Goal: Task Accomplishment & Management: Complete application form

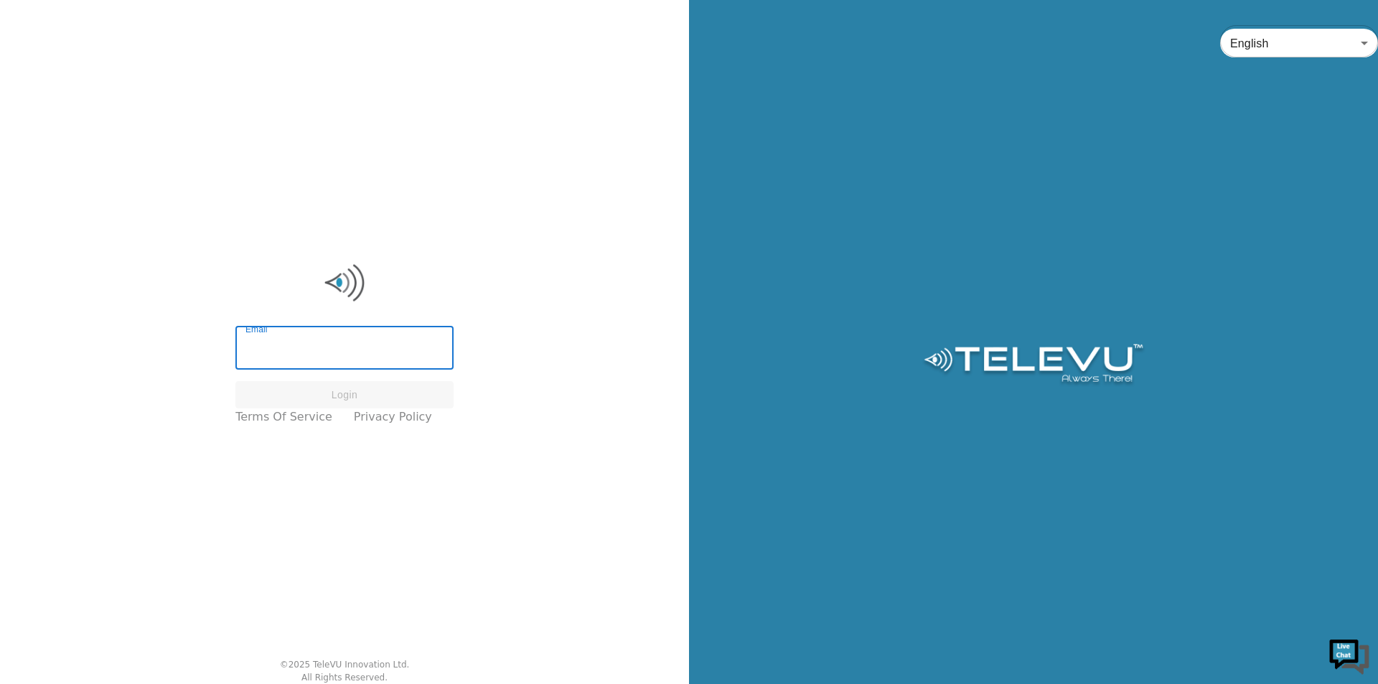
click at [376, 361] on input "Email" at bounding box center [344, 350] width 218 height 40
type input "[EMAIL_ADDRESS][PERSON_NAME][DOMAIN_NAME]"
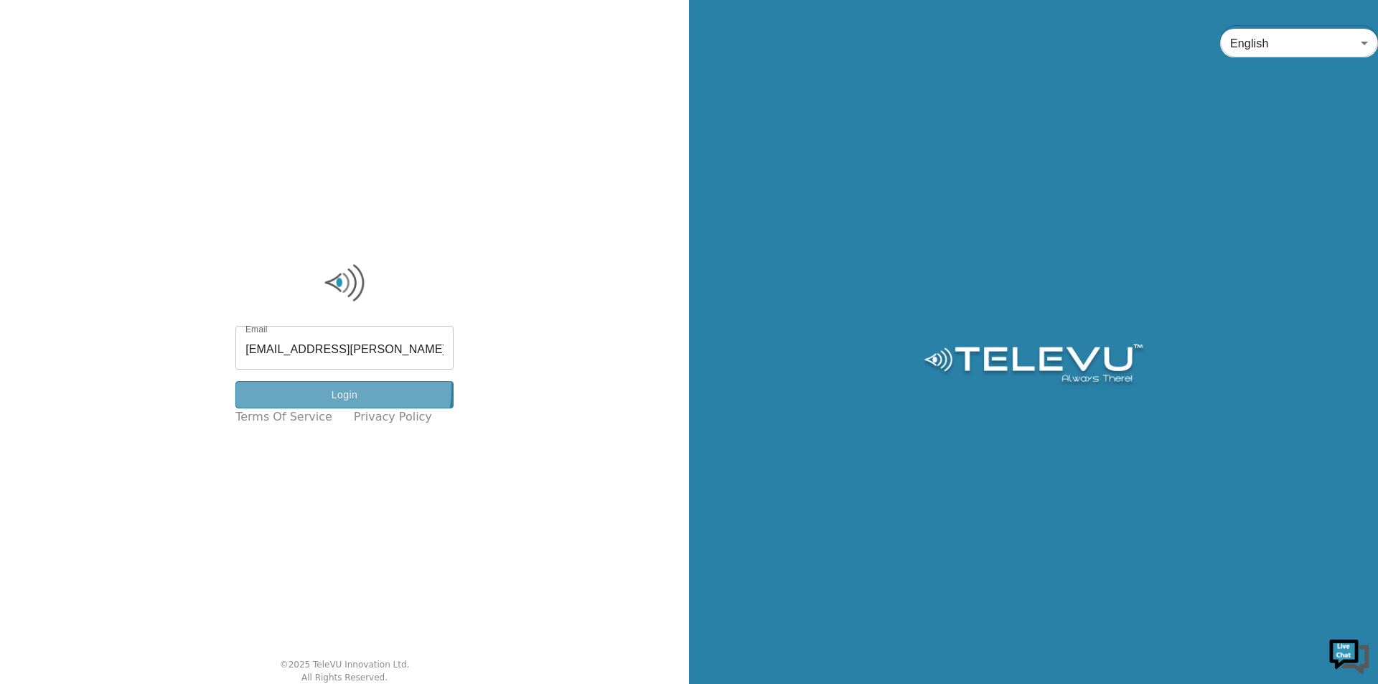
click at [354, 390] on button "Login" at bounding box center [344, 395] width 218 height 28
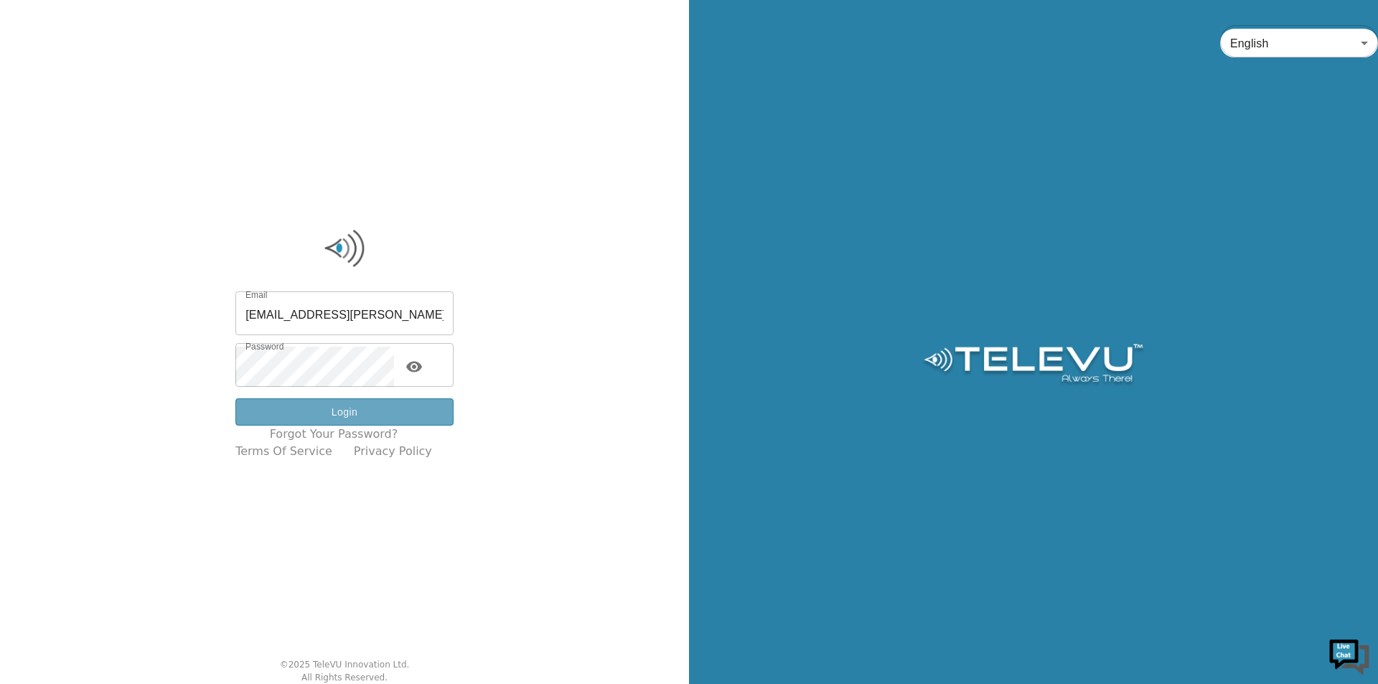
click at [358, 414] on button "Login" at bounding box center [344, 412] width 218 height 28
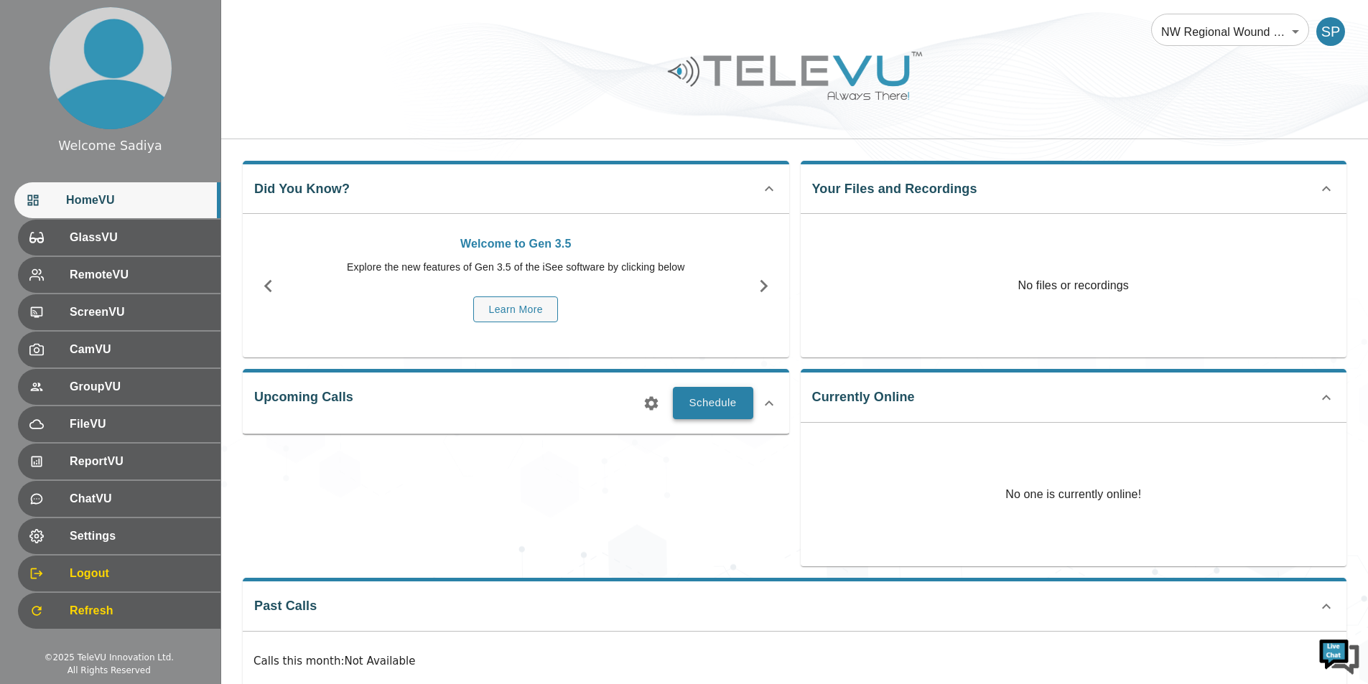
click at [717, 419] on button "Schedule" at bounding box center [713, 403] width 80 height 32
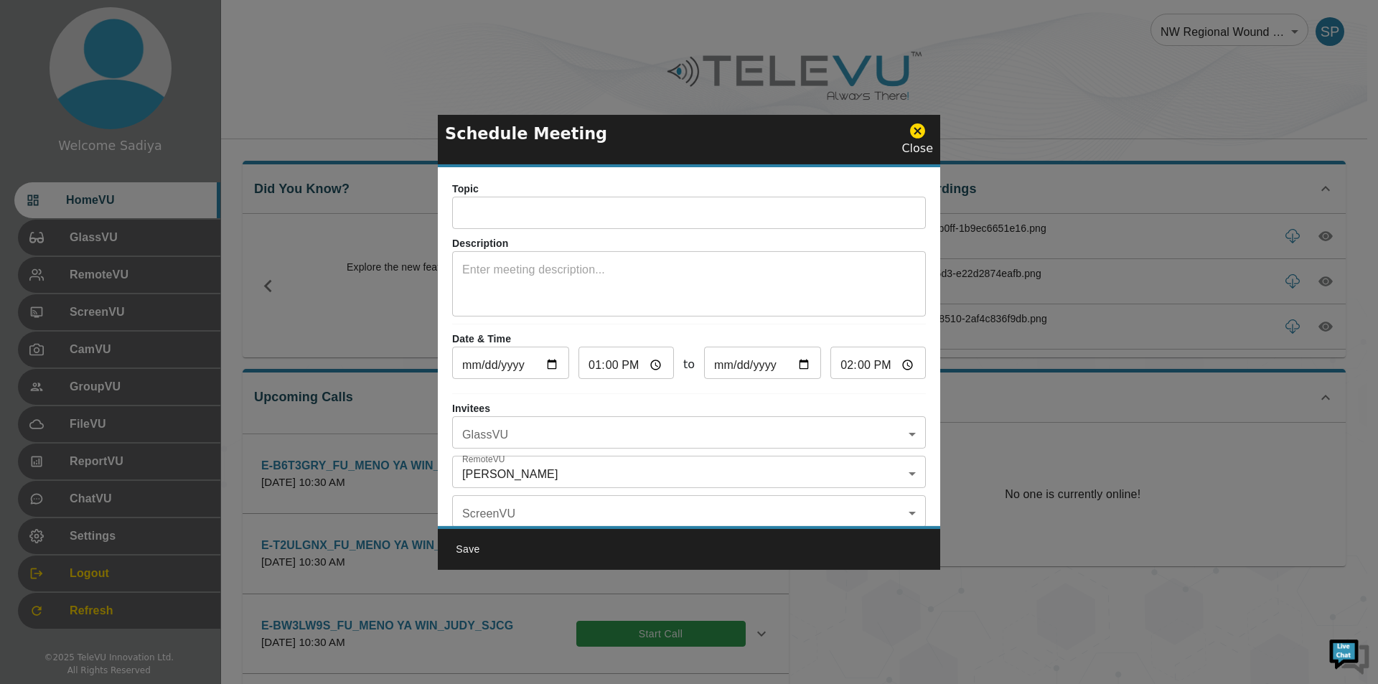
click at [626, 204] on input "text" at bounding box center [689, 214] width 474 height 29
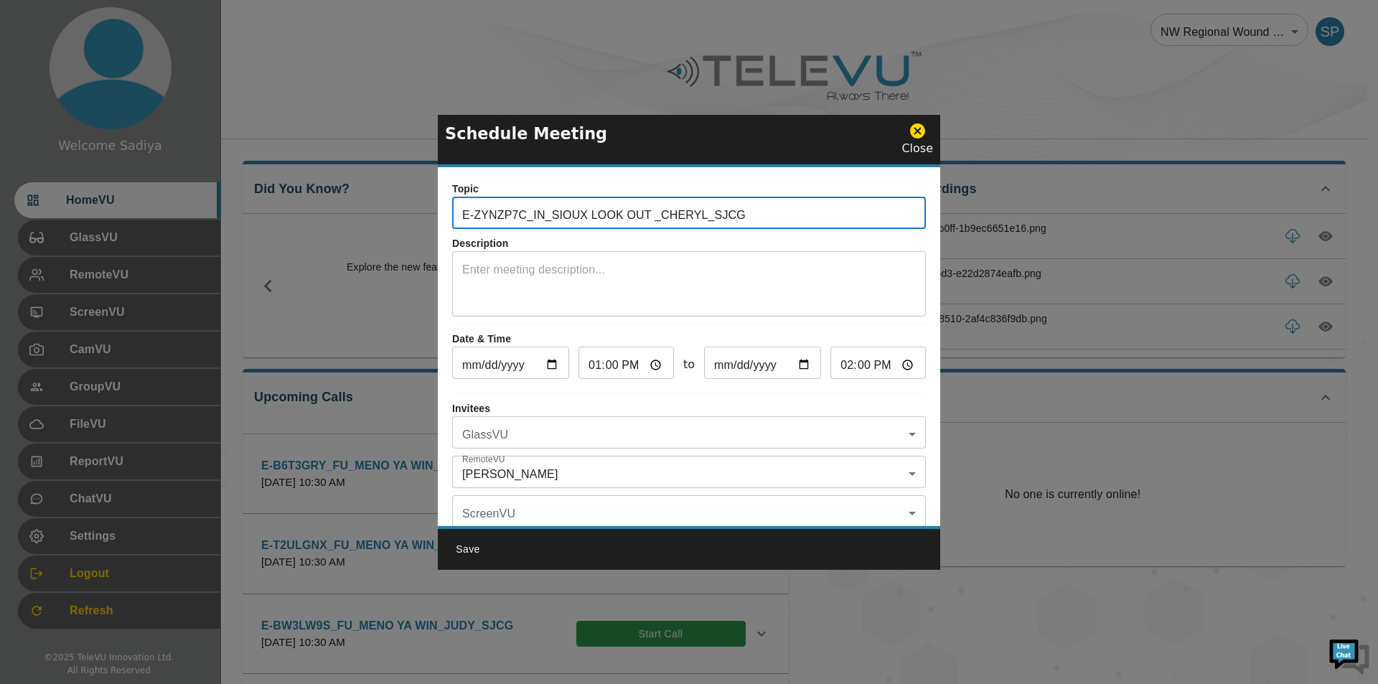
drag, startPoint x: 526, startPoint y: 216, endPoint x: 414, endPoint y: 220, distance: 111.3
click at [414, 220] on div "Schedule Meeting Close Topic E-ZYNZP7C_IN_SIOUX LOOK OUT _CHERYL_SJCG ​ Descrip…" at bounding box center [689, 342] width 1378 height 684
paste input "IGF9FCR"
type input "E-IGF9FCR_IN_SIOUX LOOK OUT _CHERYL_SJCG"
click at [535, 268] on textarea at bounding box center [689, 286] width 454 height 50
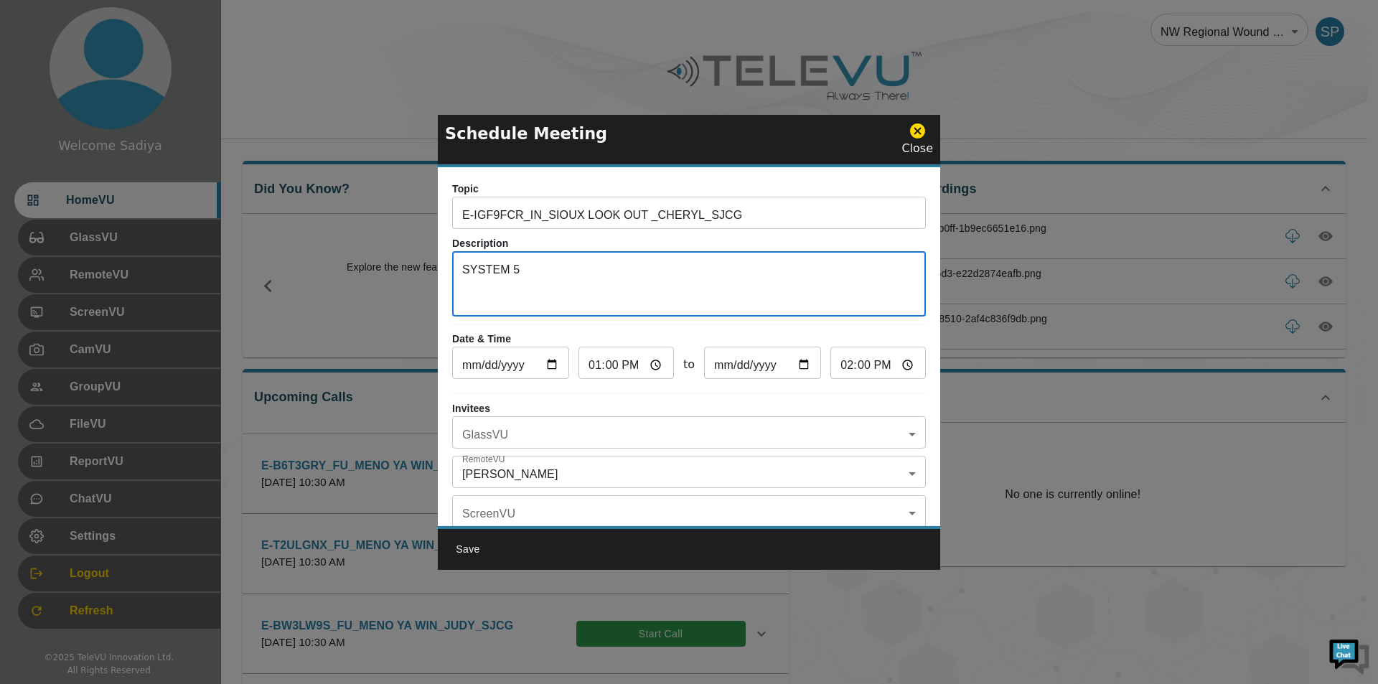
type textarea "SYSTEM 5"
click at [556, 359] on input "[DATE]" at bounding box center [510, 364] width 117 height 29
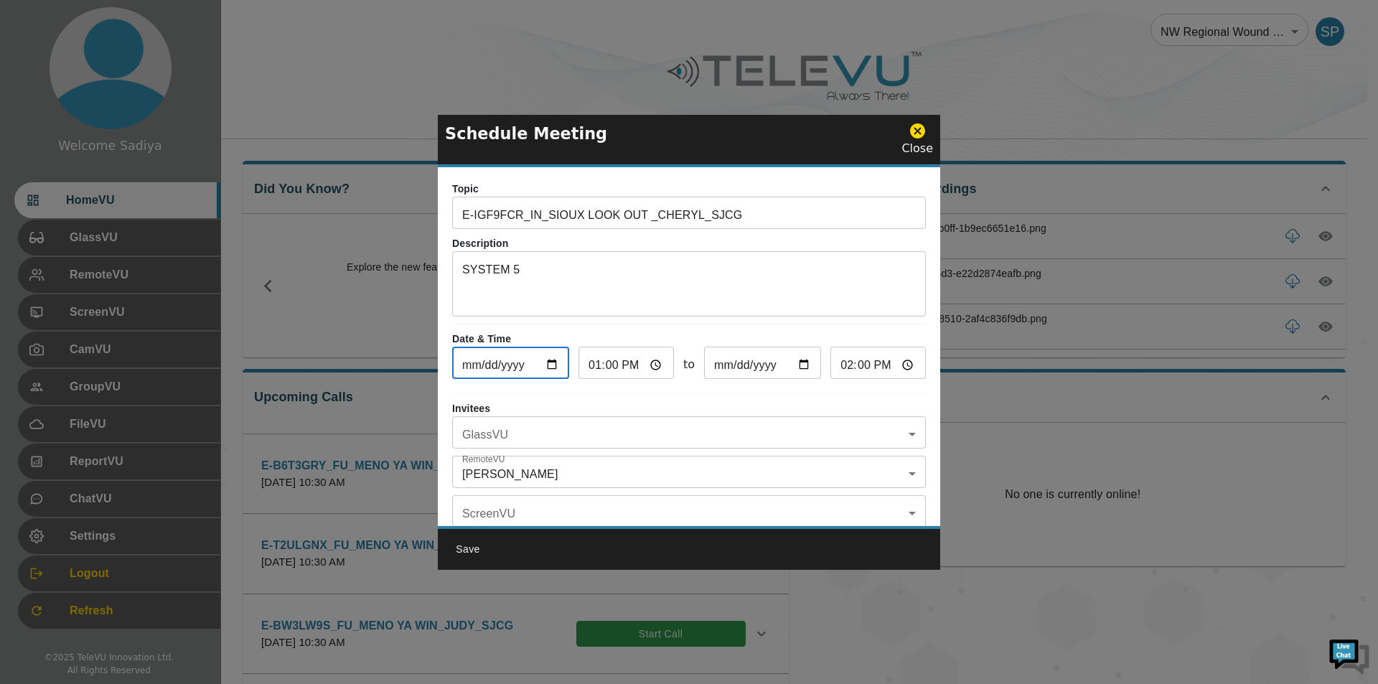
type input "[DATE]"
click at [587, 368] on input "13:00" at bounding box center [626, 364] width 95 height 29
type input "21:00"
type input "22:00"
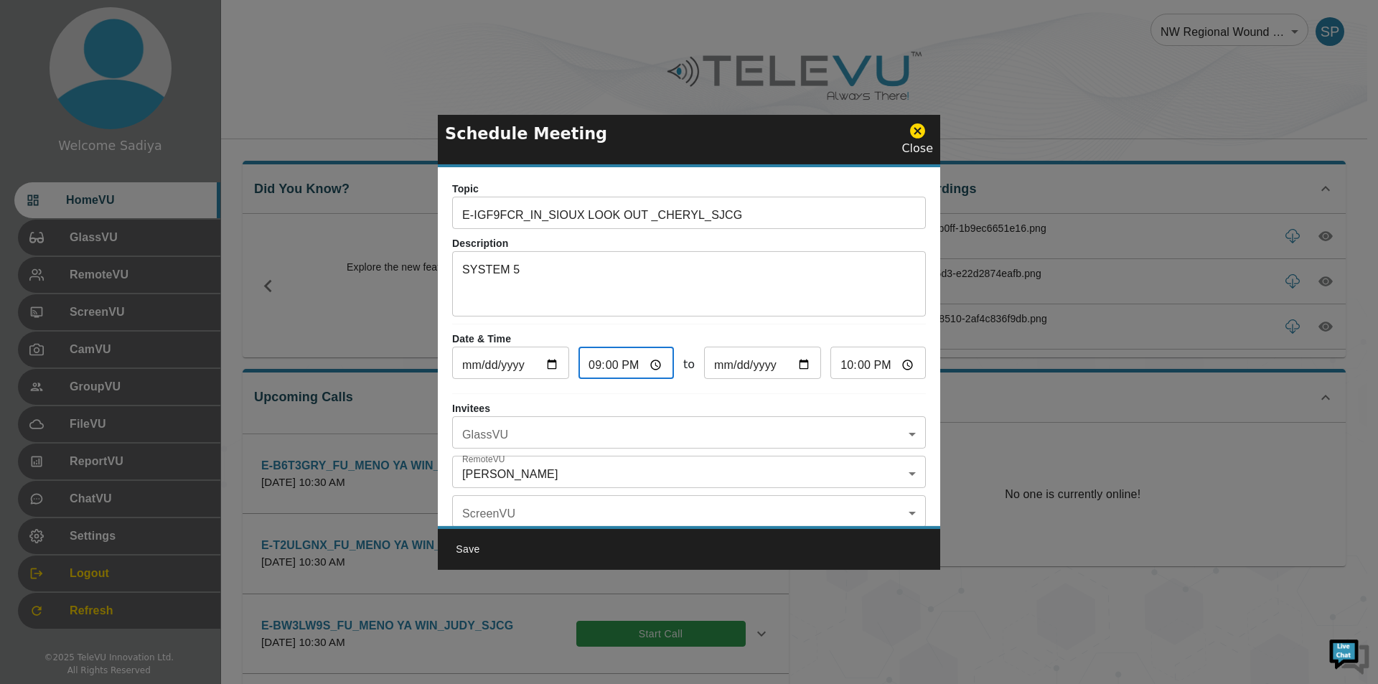
type input "21:03"
type input "22:03"
click at [611, 366] on input "21:03" at bounding box center [626, 364] width 95 height 29
type input "21:30"
type input "22:30"
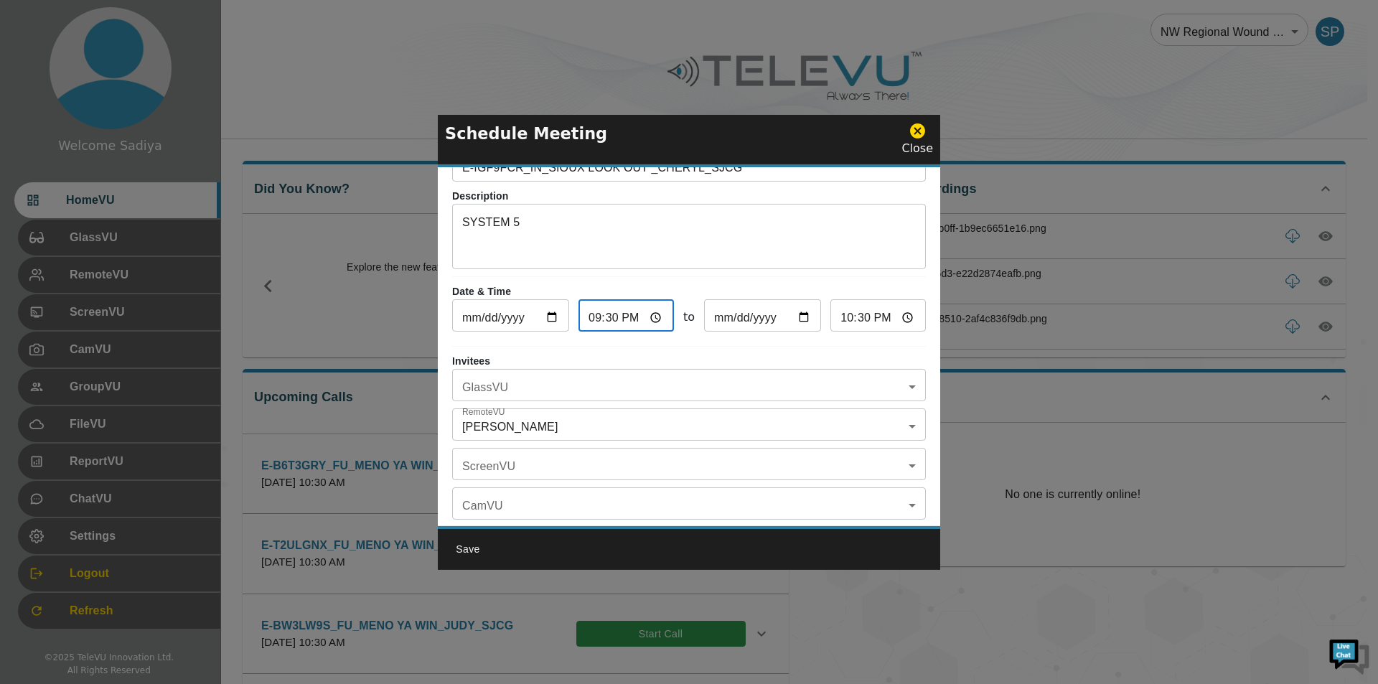
scroll to position [72, 0]
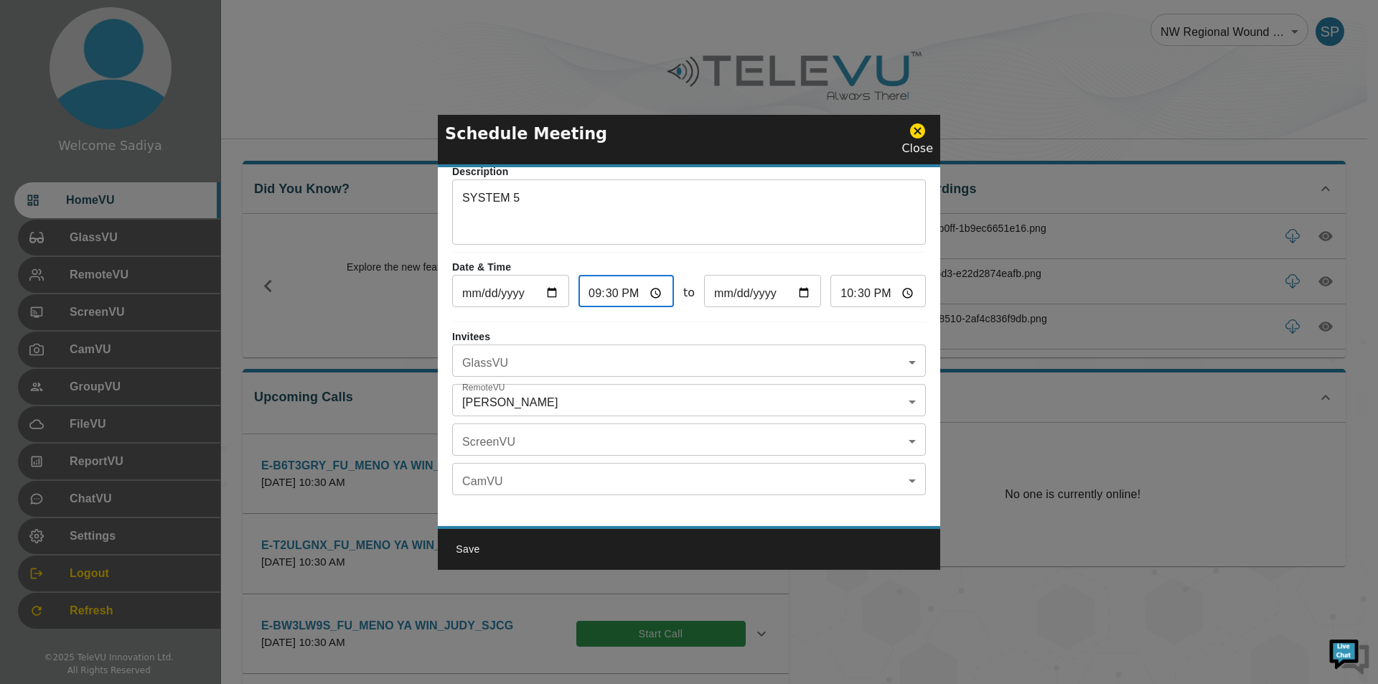
click at [592, 357] on body "Welcome Sadiya HomeVU GlassVU RemoteVU ScreenVU CamVU GroupVU FileVU ReportVU C…" at bounding box center [689, 560] width 1378 height 1120
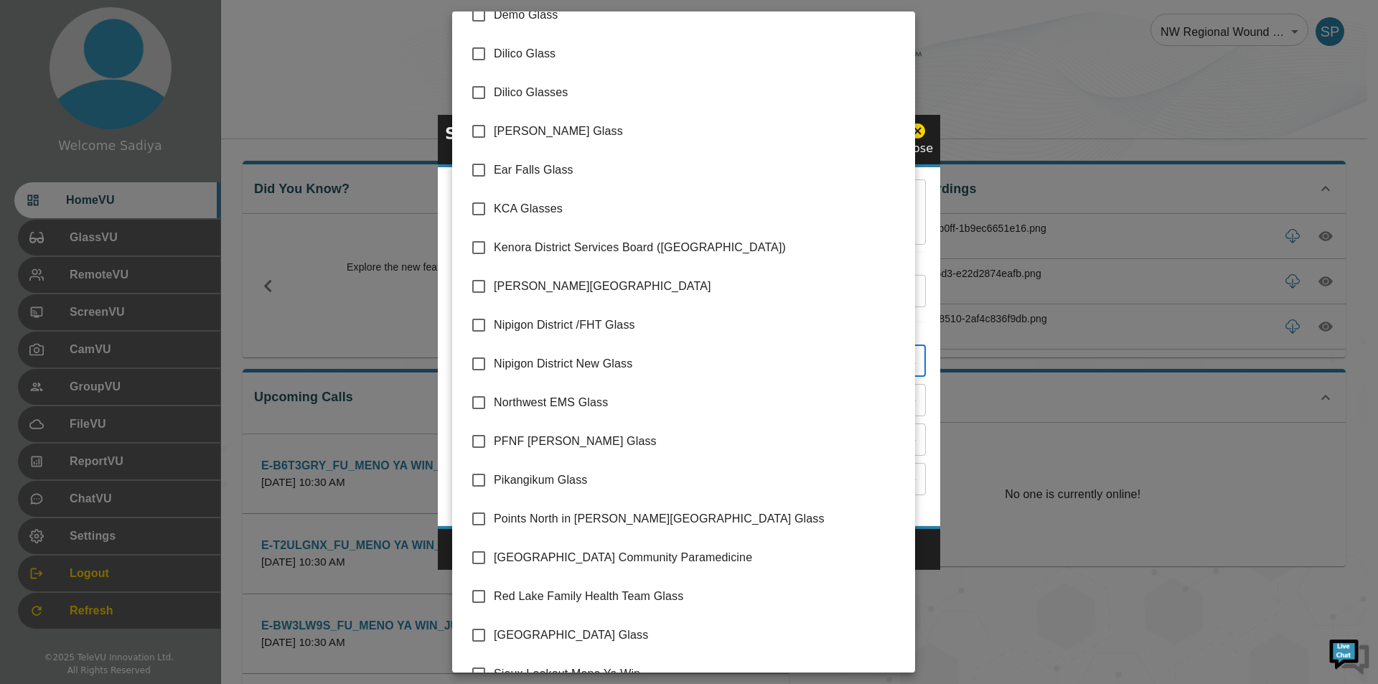
scroll to position [203, 0]
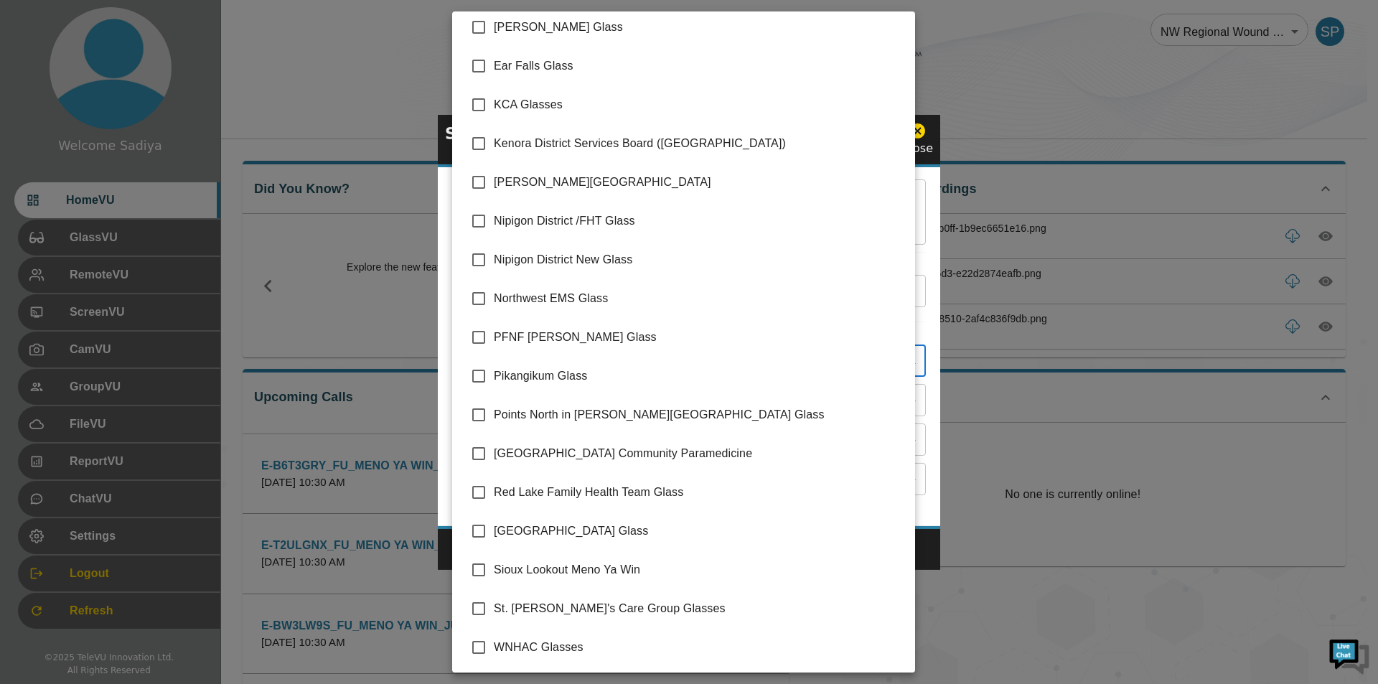
click at [604, 564] on span "Sioux Lookout Meno Ya Win" at bounding box center [699, 569] width 410 height 17
type input "Sioux Lookout Meno Ya Win"
checkbox input "true"
click at [937, 223] on div at bounding box center [689, 342] width 1378 height 684
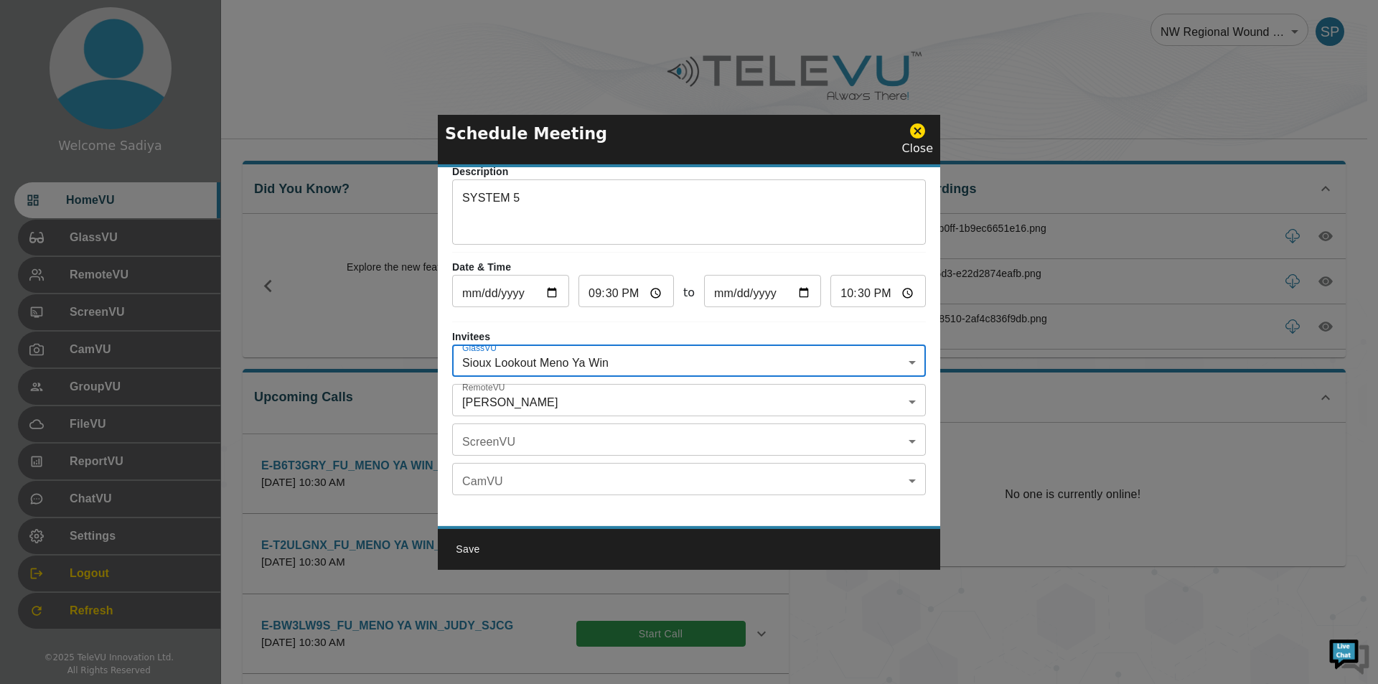
click at [523, 395] on body "Welcome Sadiya HomeVU GlassVU RemoteVU ScreenVU CamVU GroupVU FileVU ReportVU C…" at bounding box center [689, 560] width 1378 height 1120
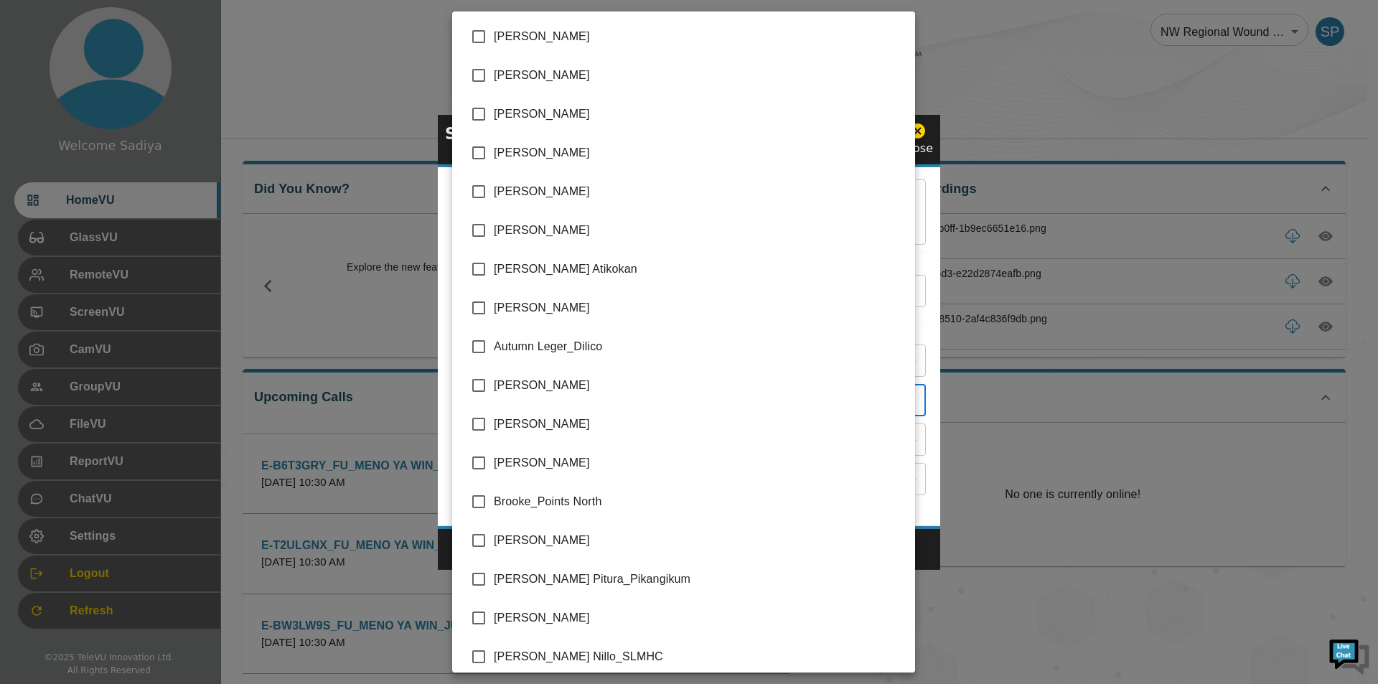
scroll to position [2951, 0]
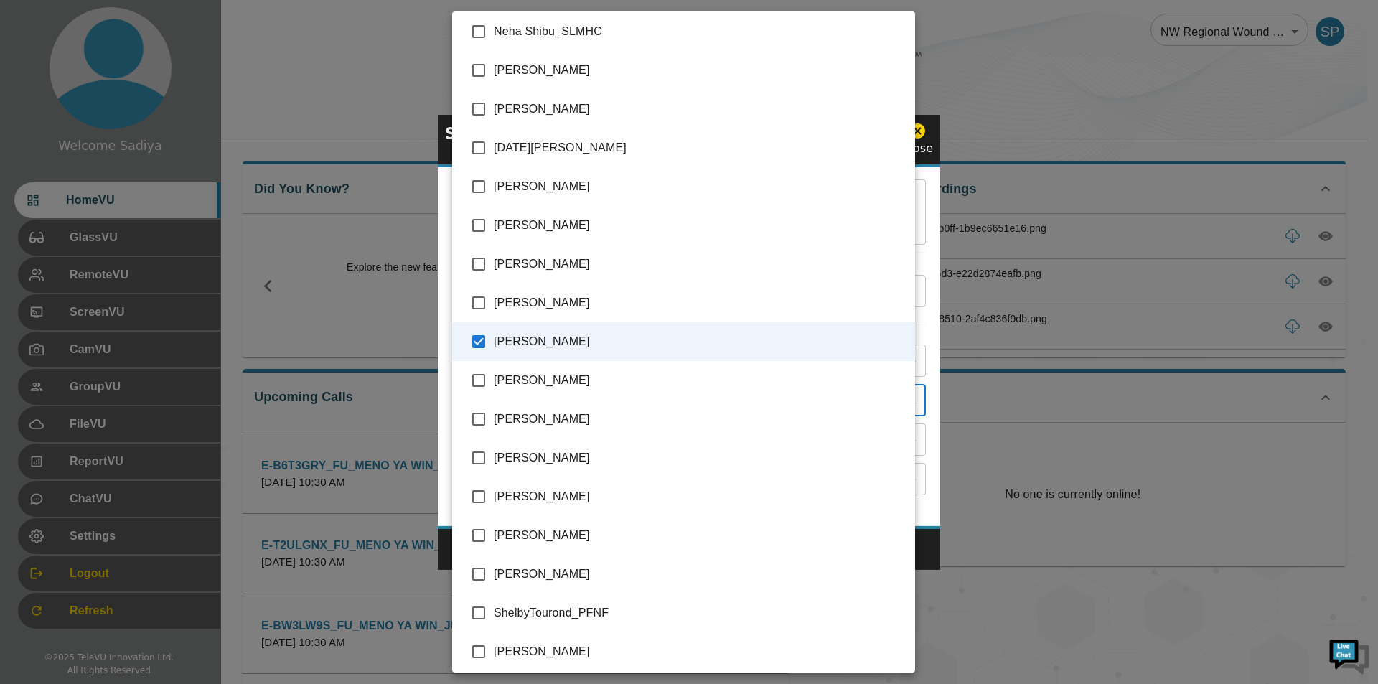
click at [489, 113] on input "checkbox" at bounding box center [479, 109] width 30 height 30
checkbox input "true"
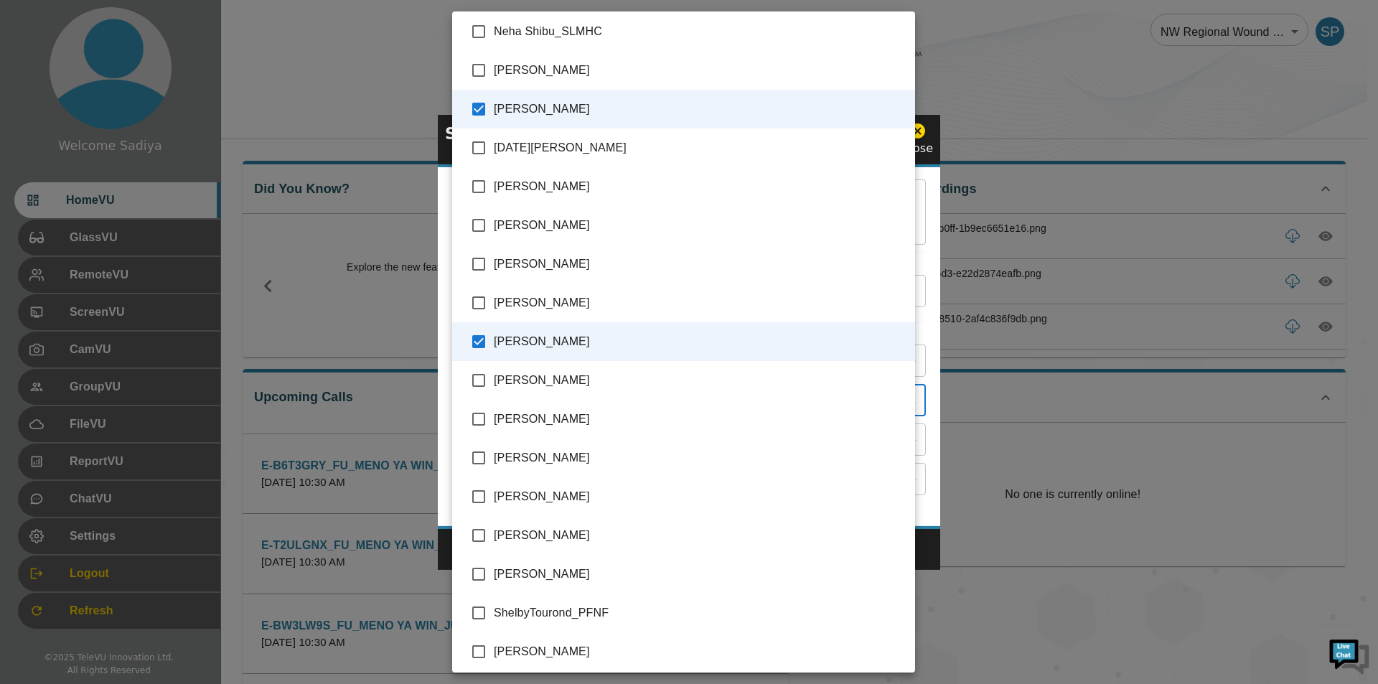
click at [500, 337] on span "[PERSON_NAME]" at bounding box center [699, 341] width 410 height 17
type input "[PERSON_NAME]"
checkbox input "false"
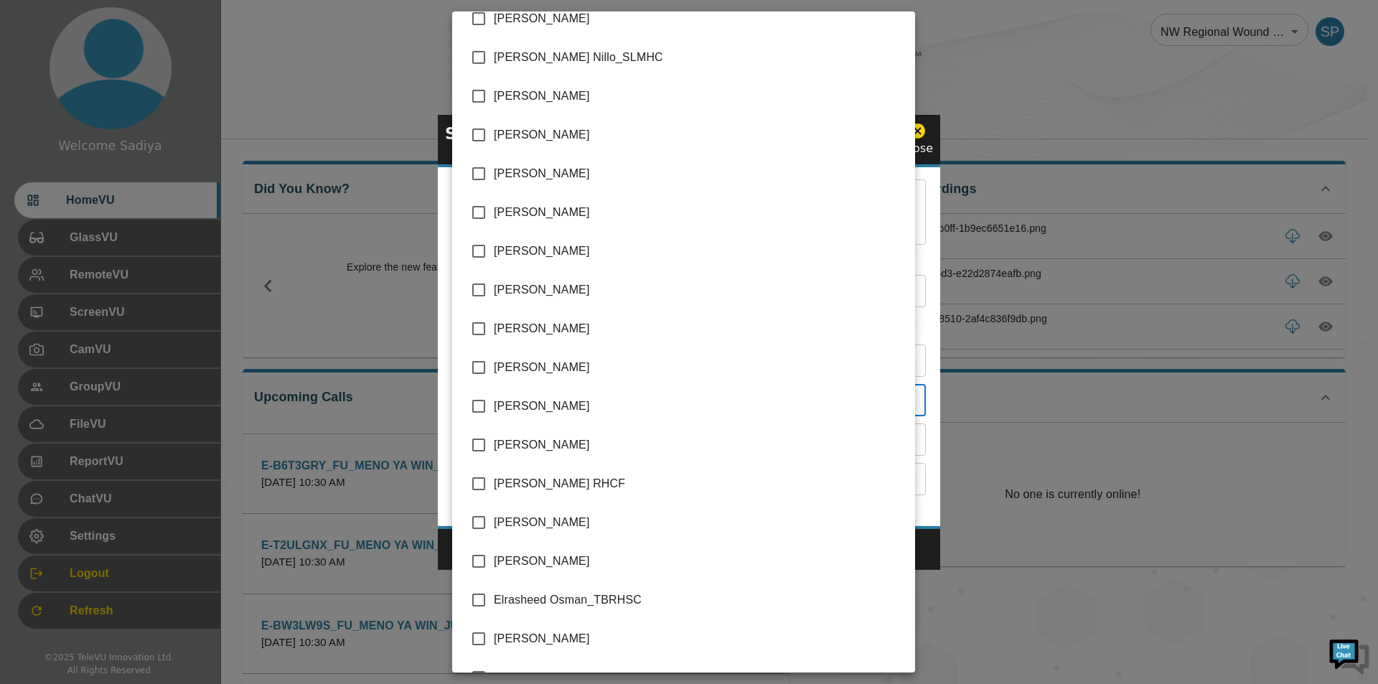
scroll to position [439, 0]
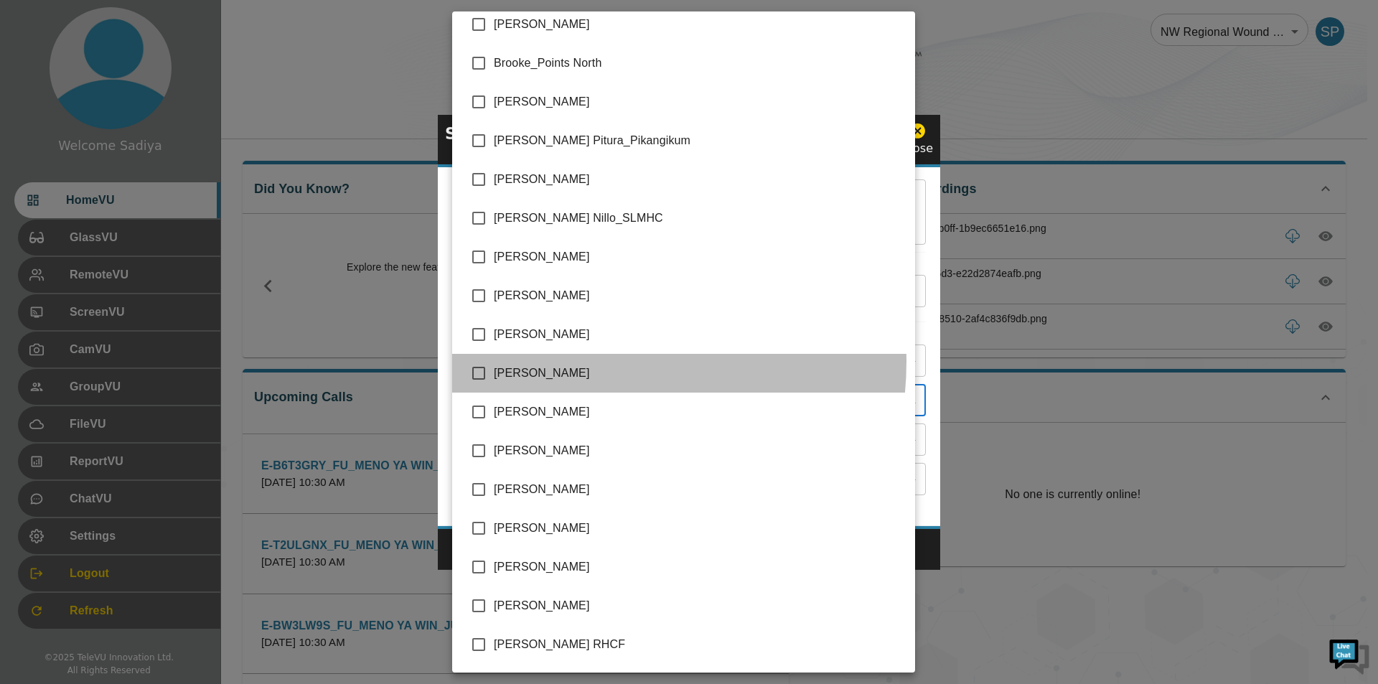
click at [581, 362] on li "[PERSON_NAME]" at bounding box center [683, 373] width 463 height 39
type input "[PERSON_NAME],[PERSON_NAME]"
checkbox input "true"
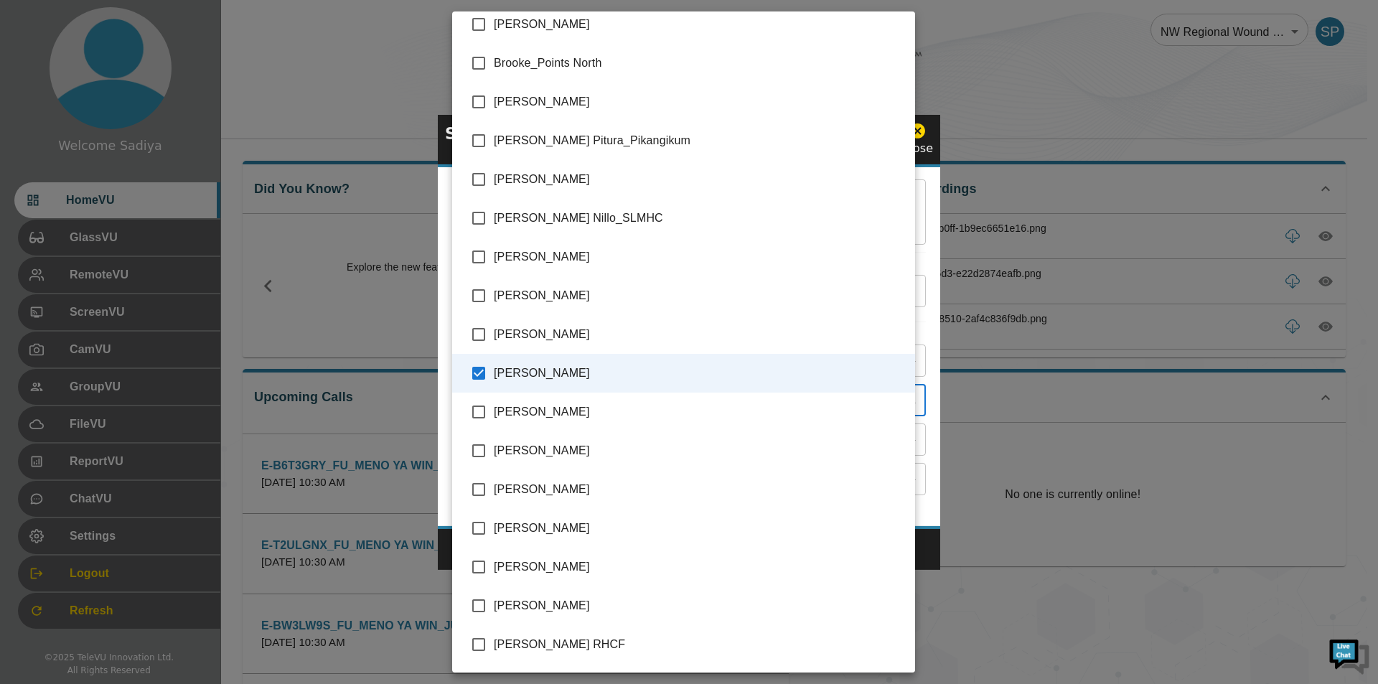
click at [923, 155] on div at bounding box center [689, 342] width 1378 height 684
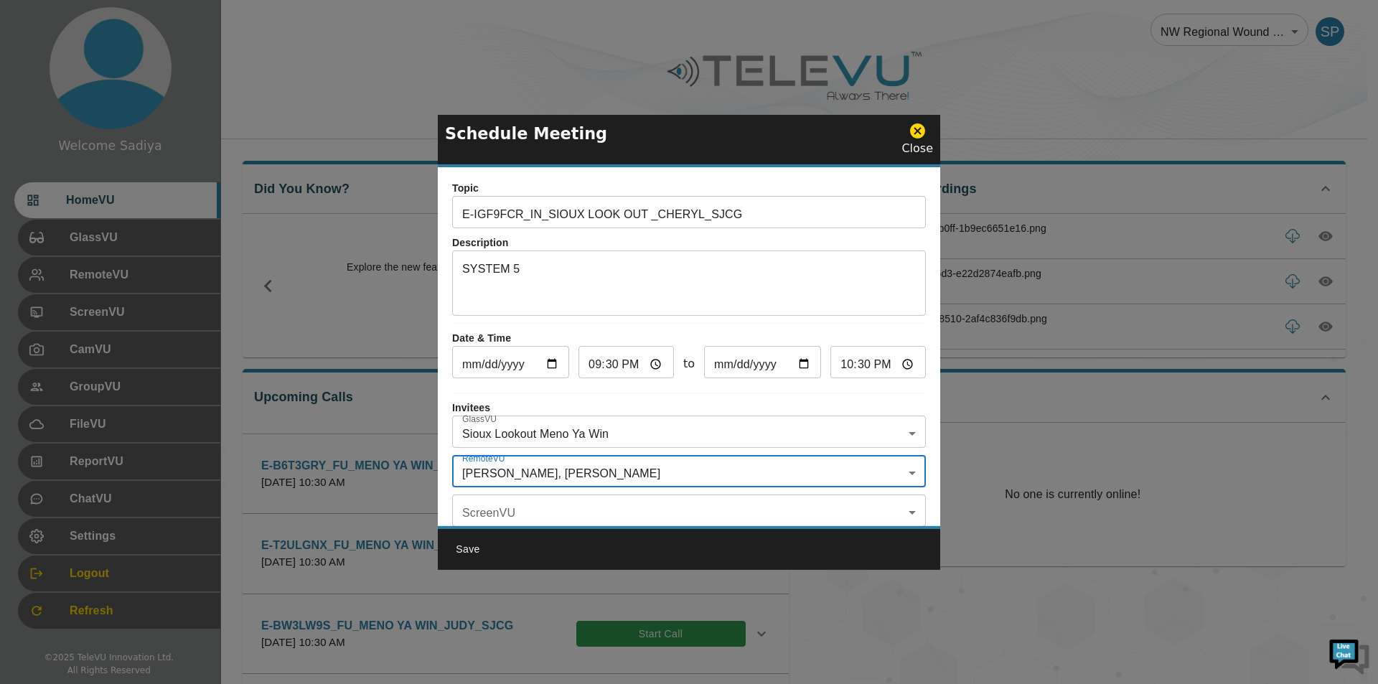
scroll to position [0, 0]
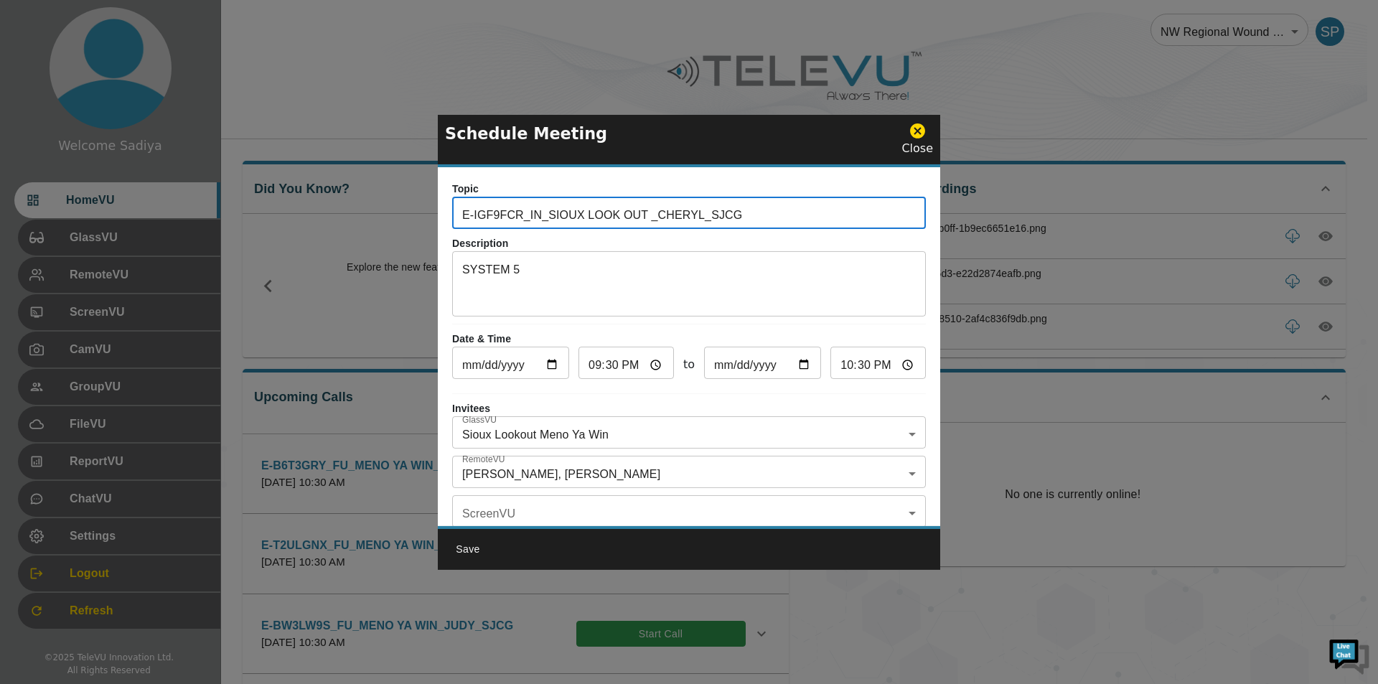
drag, startPoint x: 521, startPoint y: 219, endPoint x: 443, endPoint y: 220, distance: 78.3
click at [443, 220] on div "Topic E-IGF9FCR_IN_SIOUX LOOK OUT _CHERYL_SJCG ​ Description SYSTEM 5 x ​ Date …" at bounding box center [689, 346] width 503 height 359
paste input "ZNQS6DS"
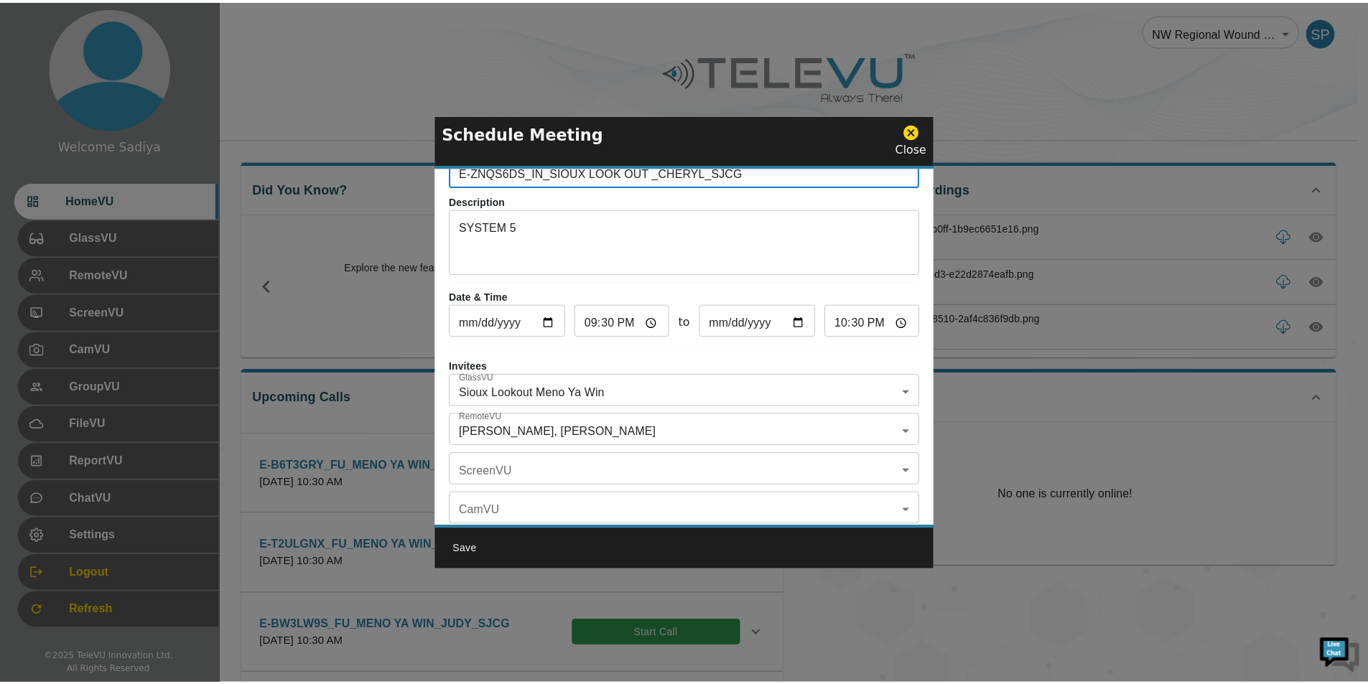
scroll to position [84, 0]
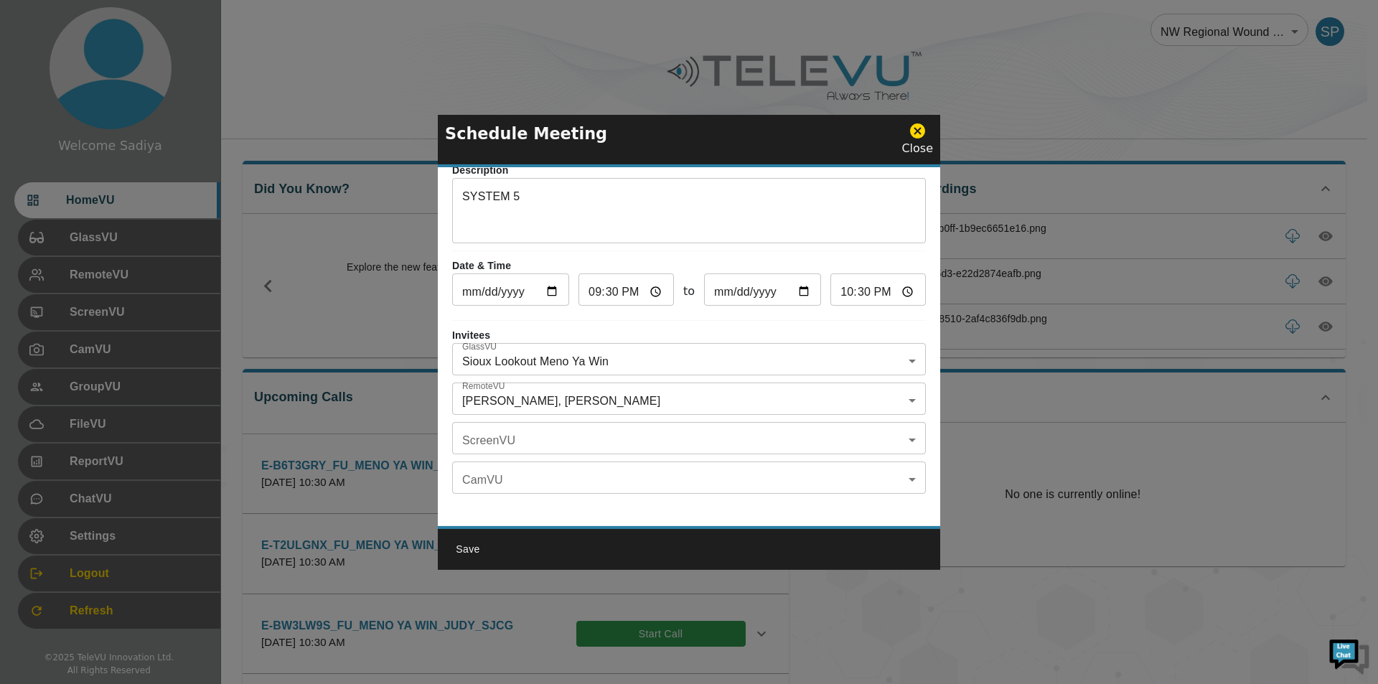
type input "E-ZNQS6DS_IN_SIOUX LOOK OUT _CHERYL_SJCG"
click at [468, 547] on button "Save" at bounding box center [468, 549] width 46 height 27
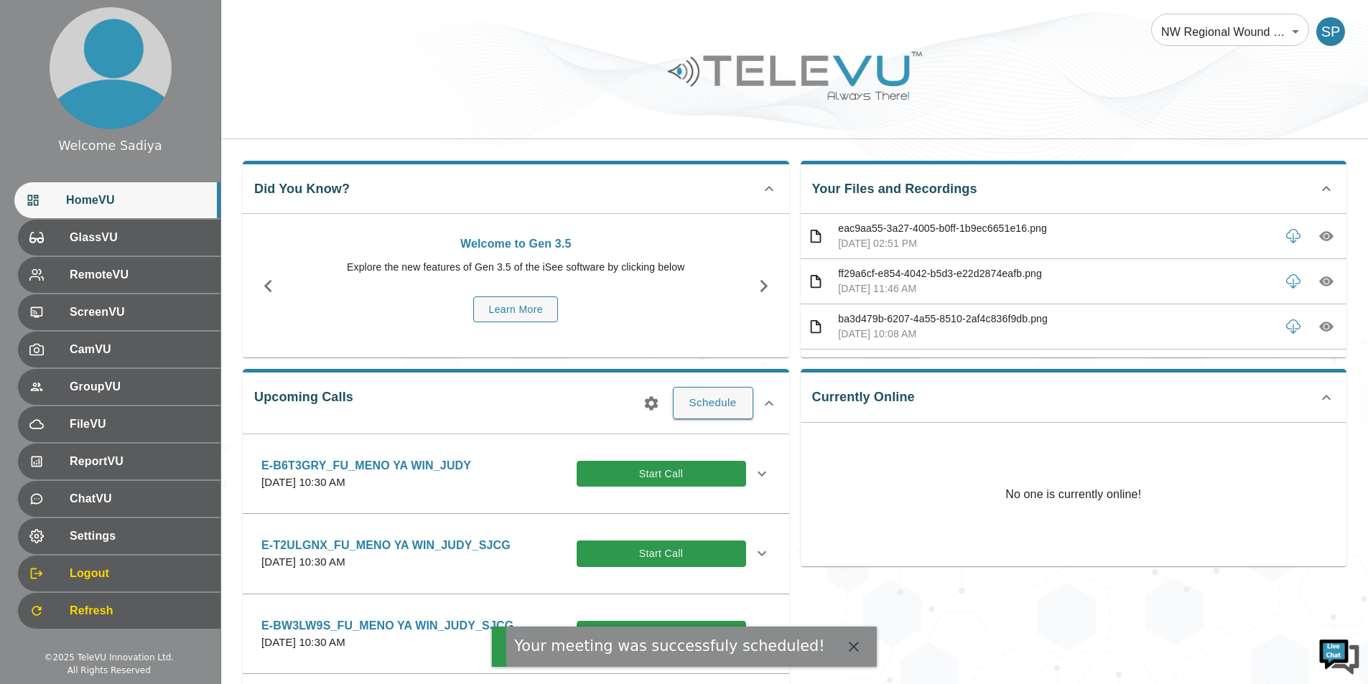
click at [645, 399] on icon "button" at bounding box center [651, 403] width 17 height 17
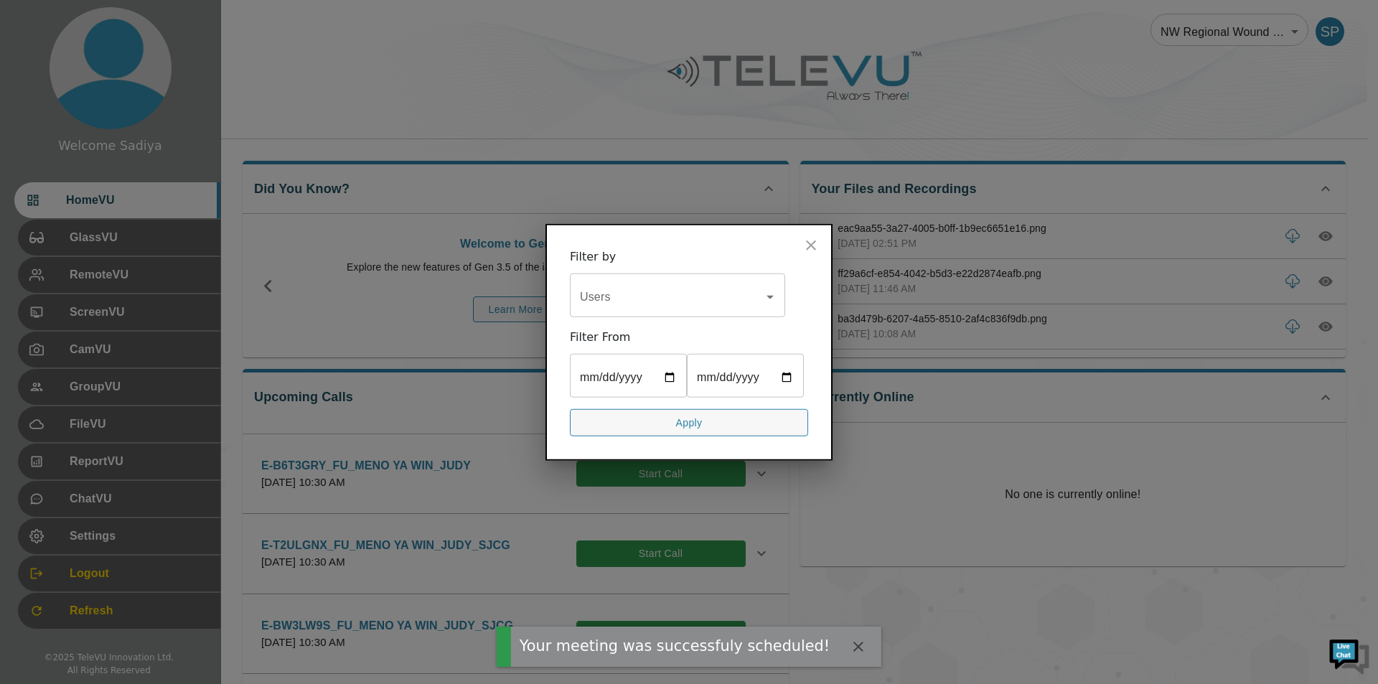
click at [645, 294] on input "Users" at bounding box center [666, 296] width 181 height 27
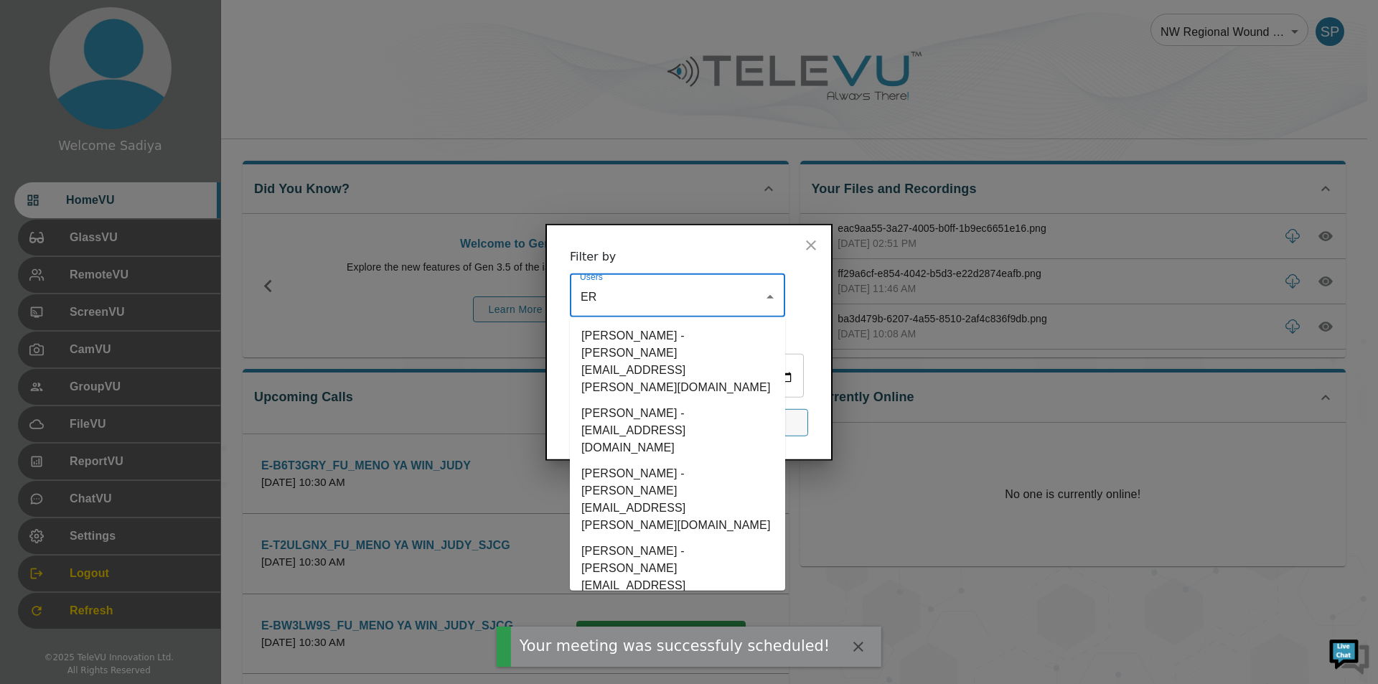
type input "ERT"
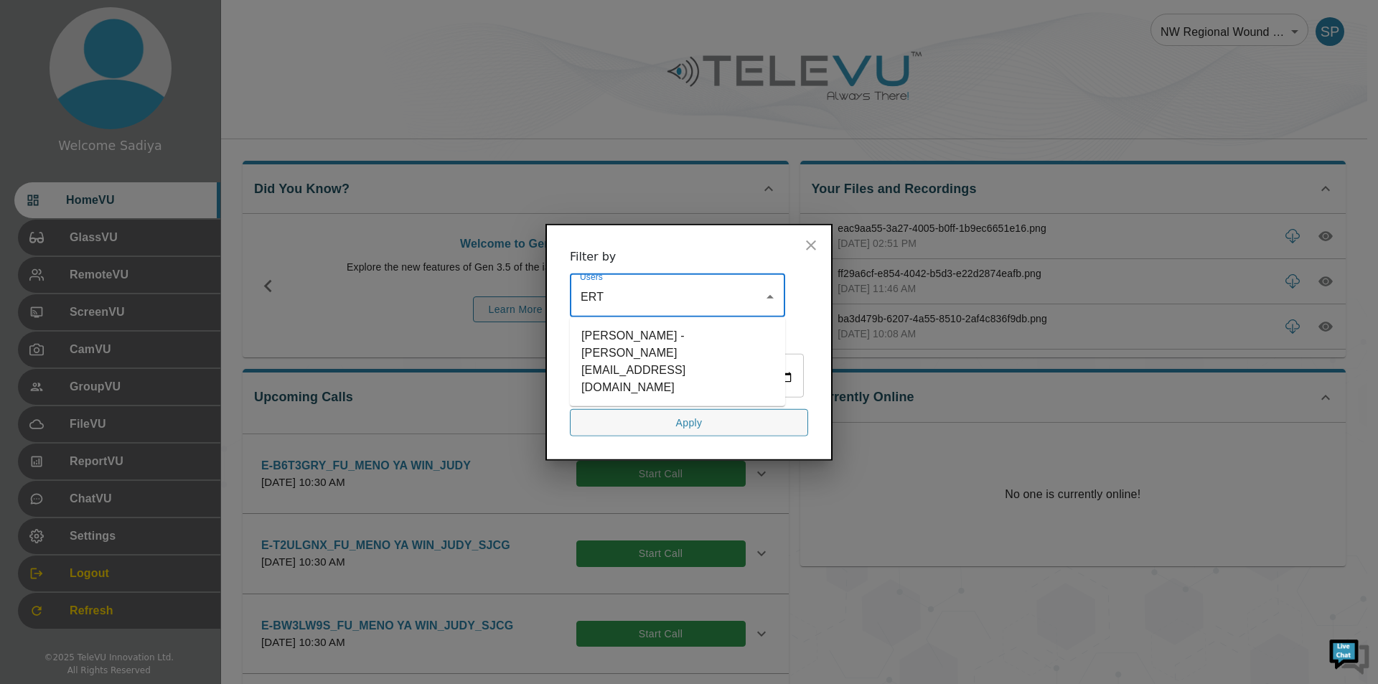
click at [650, 336] on li "[PERSON_NAME] - [PERSON_NAME][EMAIL_ADDRESS][DOMAIN_NAME]" at bounding box center [677, 361] width 215 height 78
click at [648, 345] on div "Filter From" at bounding box center [689, 336] width 238 height 17
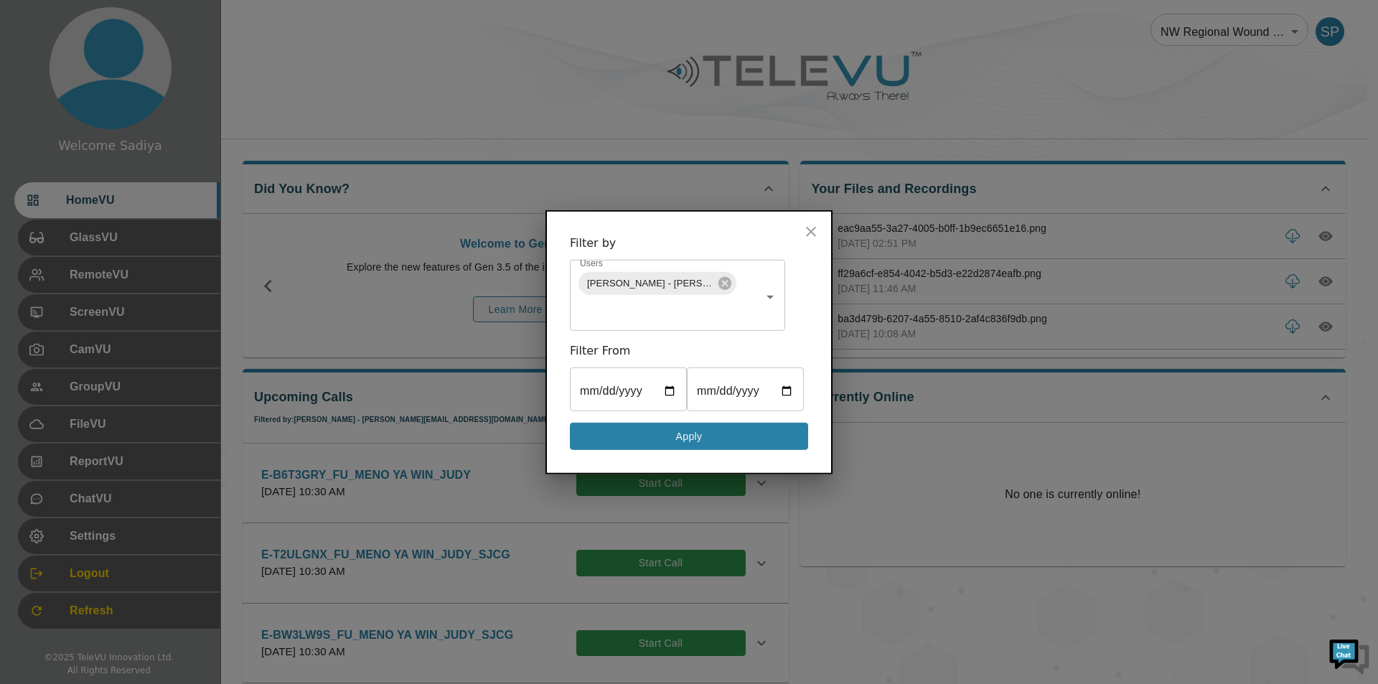
click at [658, 442] on button "Apply" at bounding box center [689, 436] width 238 height 28
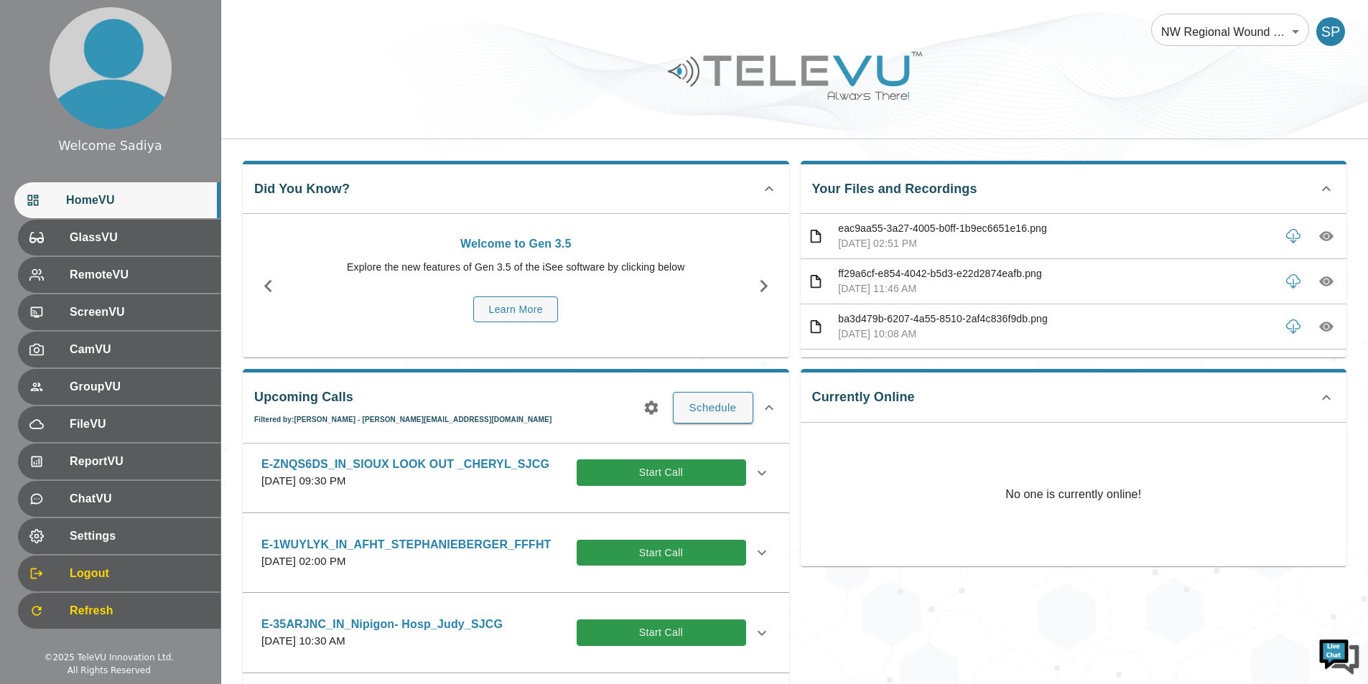
scroll to position [1436, 0]
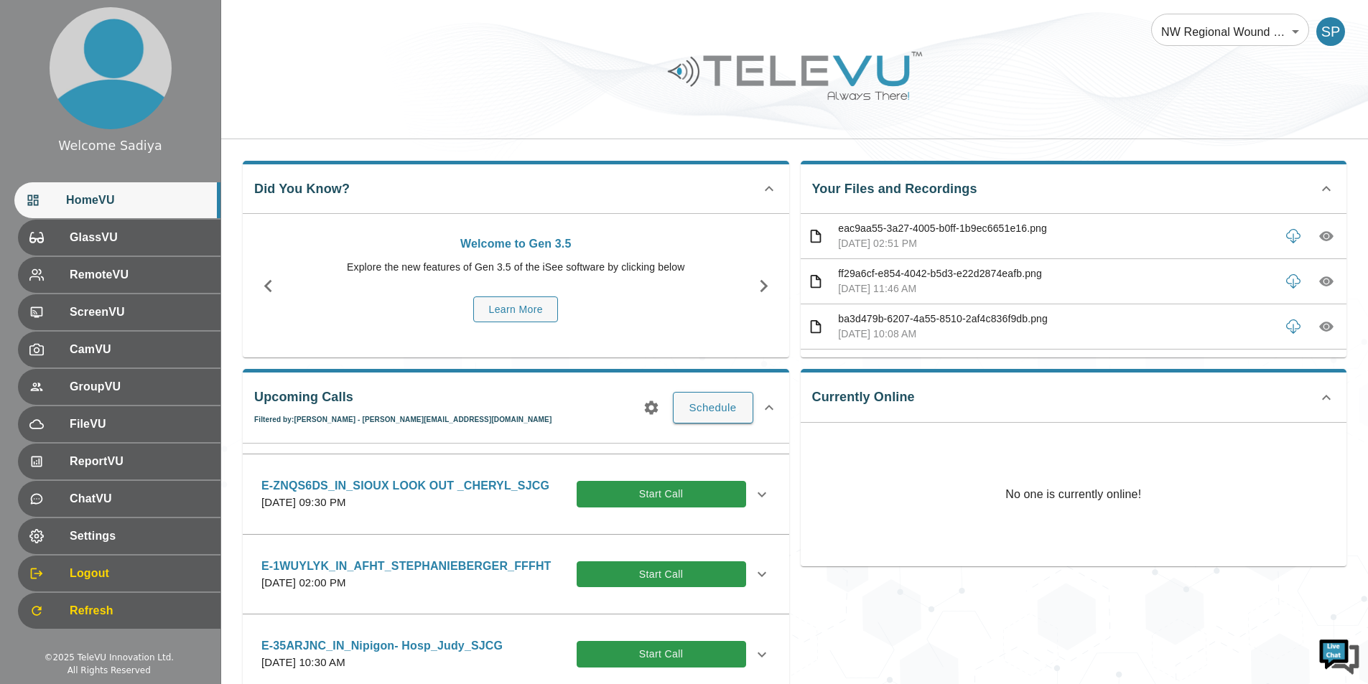
click at [498, 511] on p "[DATE] 09:30 PM" at bounding box center [405, 503] width 288 height 17
click at [753, 503] on icon at bounding box center [761, 494] width 17 height 17
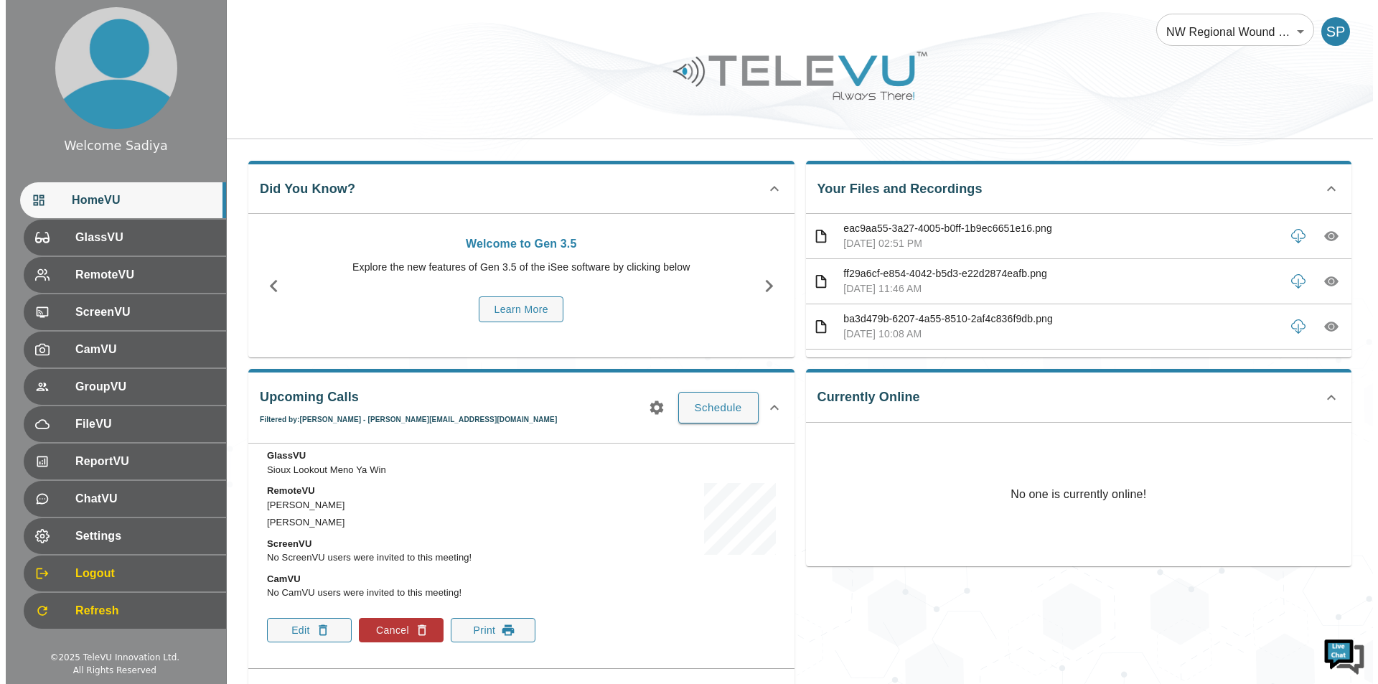
scroll to position [1579, 0]
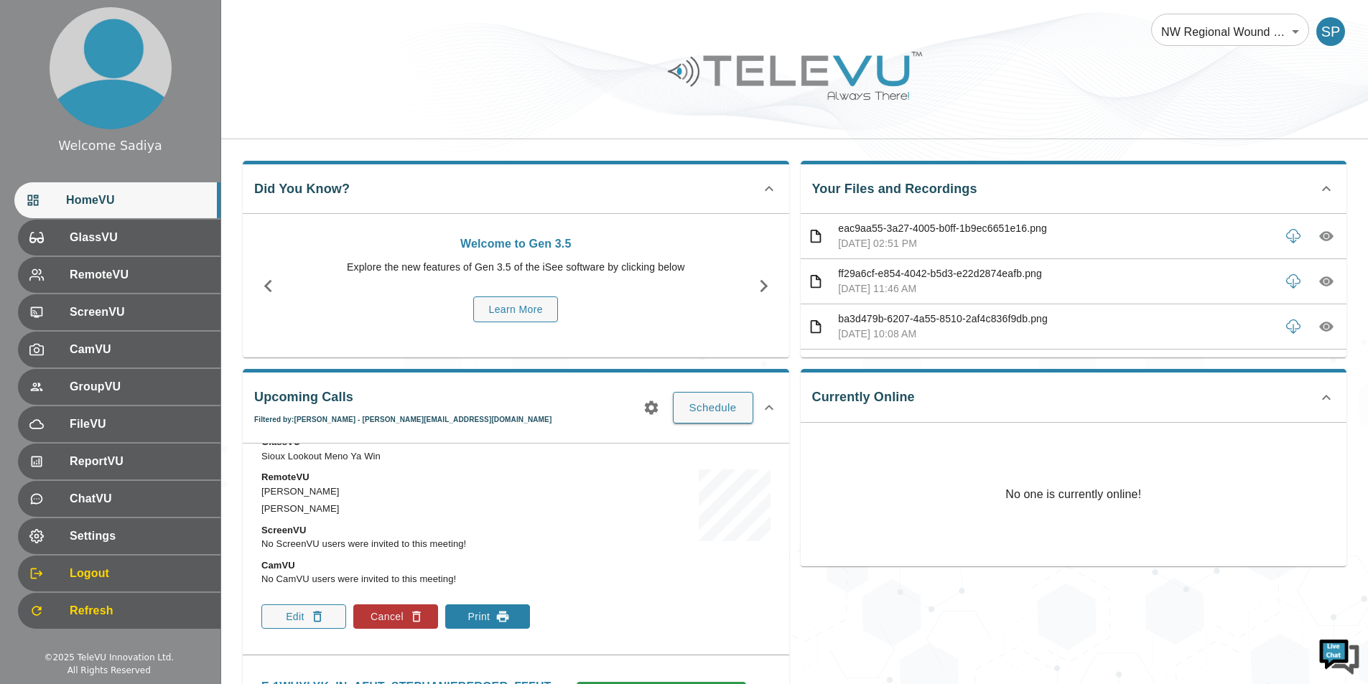
click at [454, 627] on button "Print" at bounding box center [487, 616] width 85 height 24
click at [693, 407] on button "Schedule" at bounding box center [713, 408] width 80 height 32
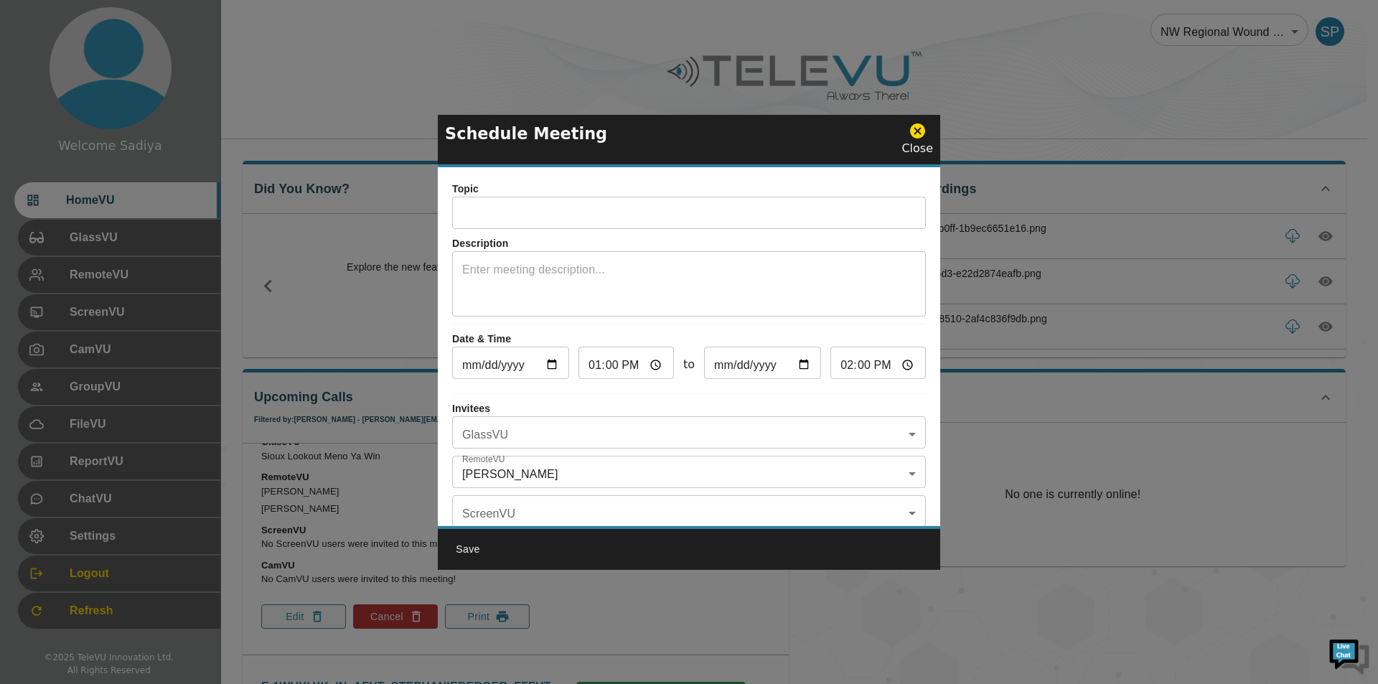
click at [533, 209] on input "text" at bounding box center [689, 214] width 474 height 29
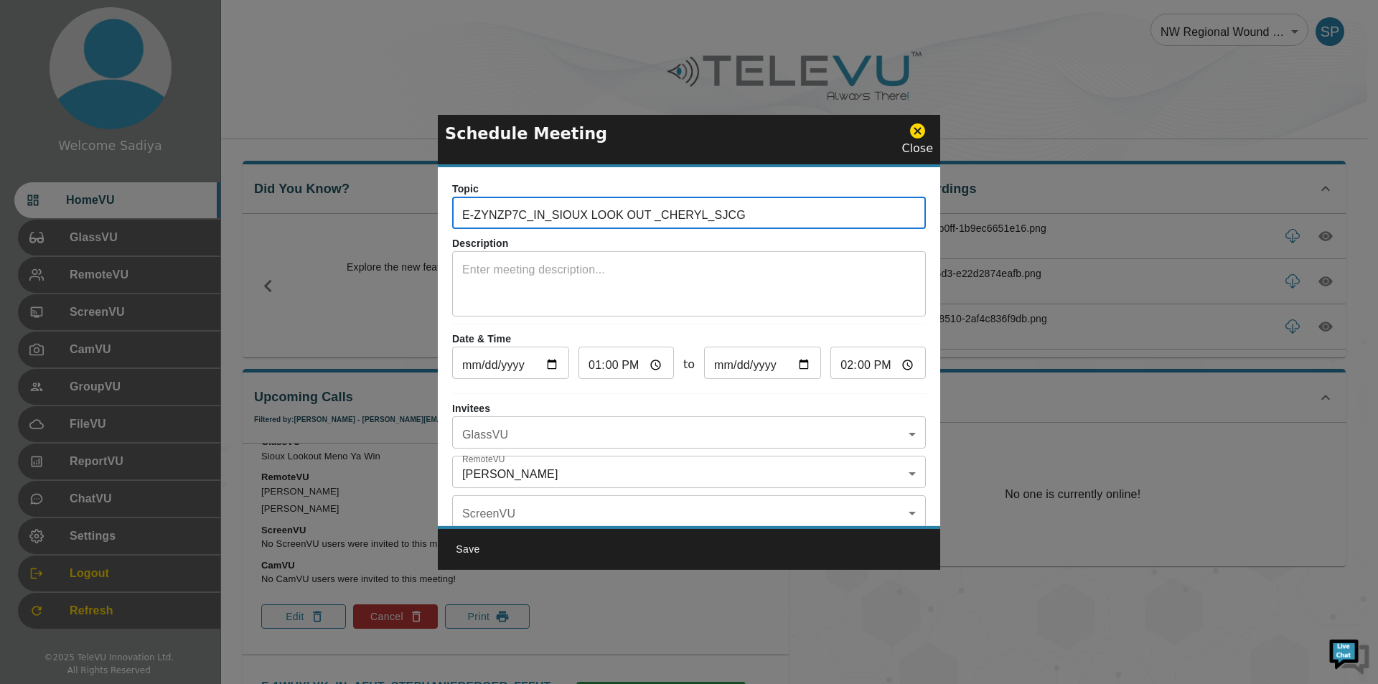
drag, startPoint x: 524, startPoint y: 212, endPoint x: 458, endPoint y: 212, distance: 66.0
click at [458, 212] on input "E-ZYNZP7C_IN_SIOUX LOOK OUT _CHERYL_SJCG" at bounding box center [689, 214] width 474 height 29
paste input "A9QR1IJ"
type input "E-A9QR1IJ_IN_SIOUX LOOK OUT _CHERYL_SJCG"
click at [548, 366] on input "[DATE]" at bounding box center [510, 364] width 117 height 29
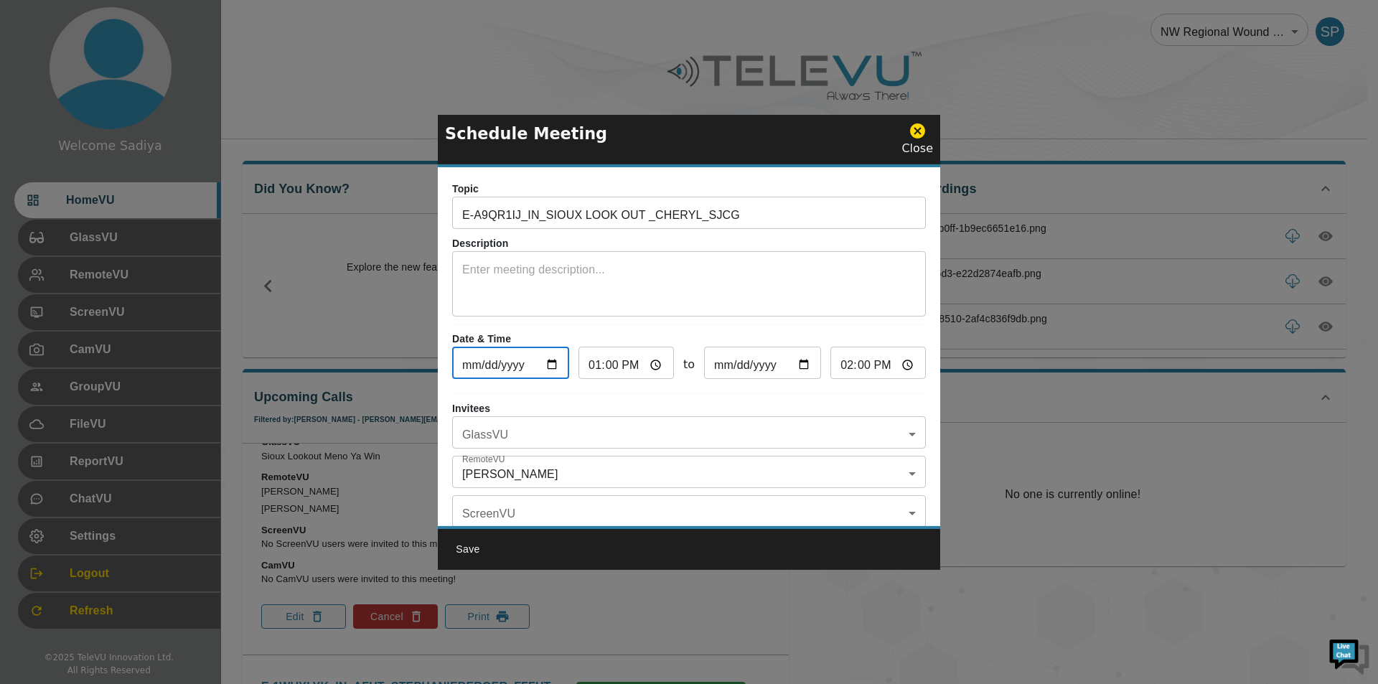
type input "[DATE]"
click at [620, 366] on input "13:00" at bounding box center [626, 364] width 95 height 29
click at [606, 366] on input "13:00" at bounding box center [626, 364] width 95 height 29
click at [602, 366] on input "13:00" at bounding box center [626, 364] width 95 height 29
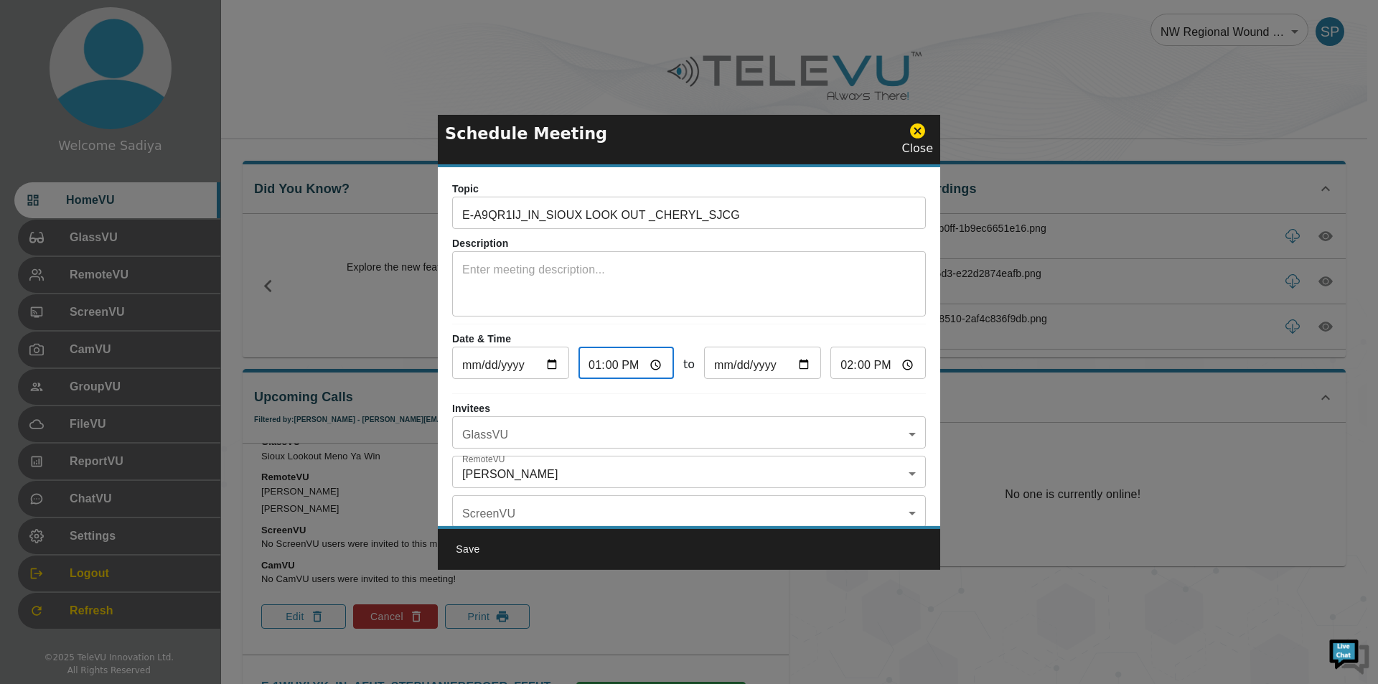
click at [593, 366] on input "13:00" at bounding box center [626, 364] width 95 height 29
type input "16:00"
type input "17:00"
click at [542, 286] on textarea at bounding box center [689, 286] width 454 height 50
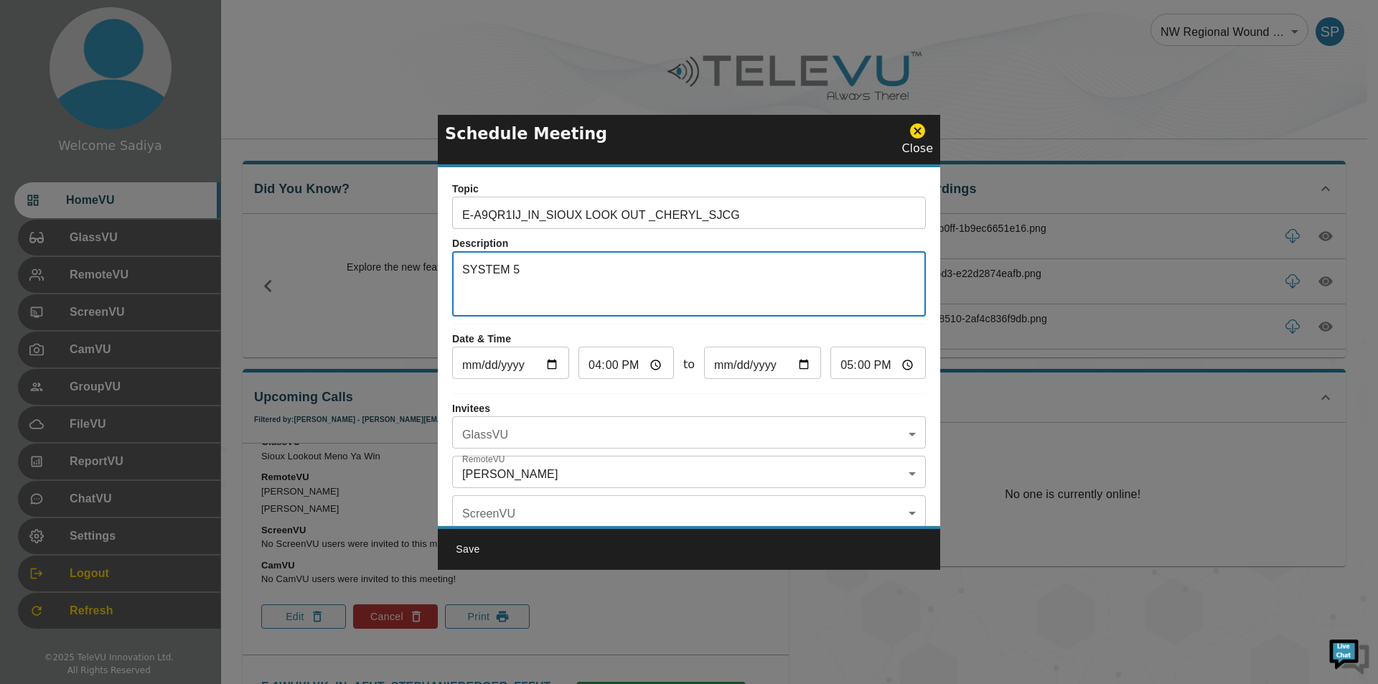
type textarea "SYSTEM 5"
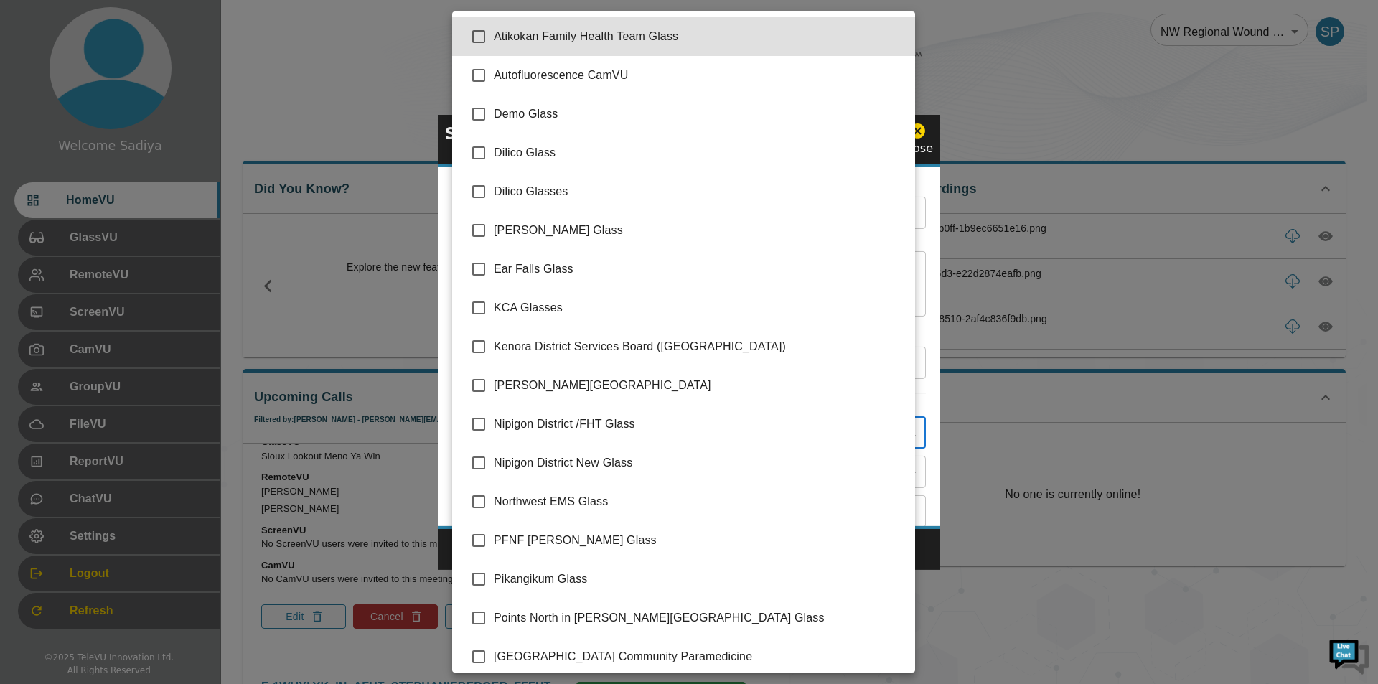
click at [499, 424] on body "Welcome Sadiya HomeVU GlassVU RemoteVU ScreenVU CamVU GroupVU FileVU ReportVU C…" at bounding box center [689, 565] width 1378 height 1130
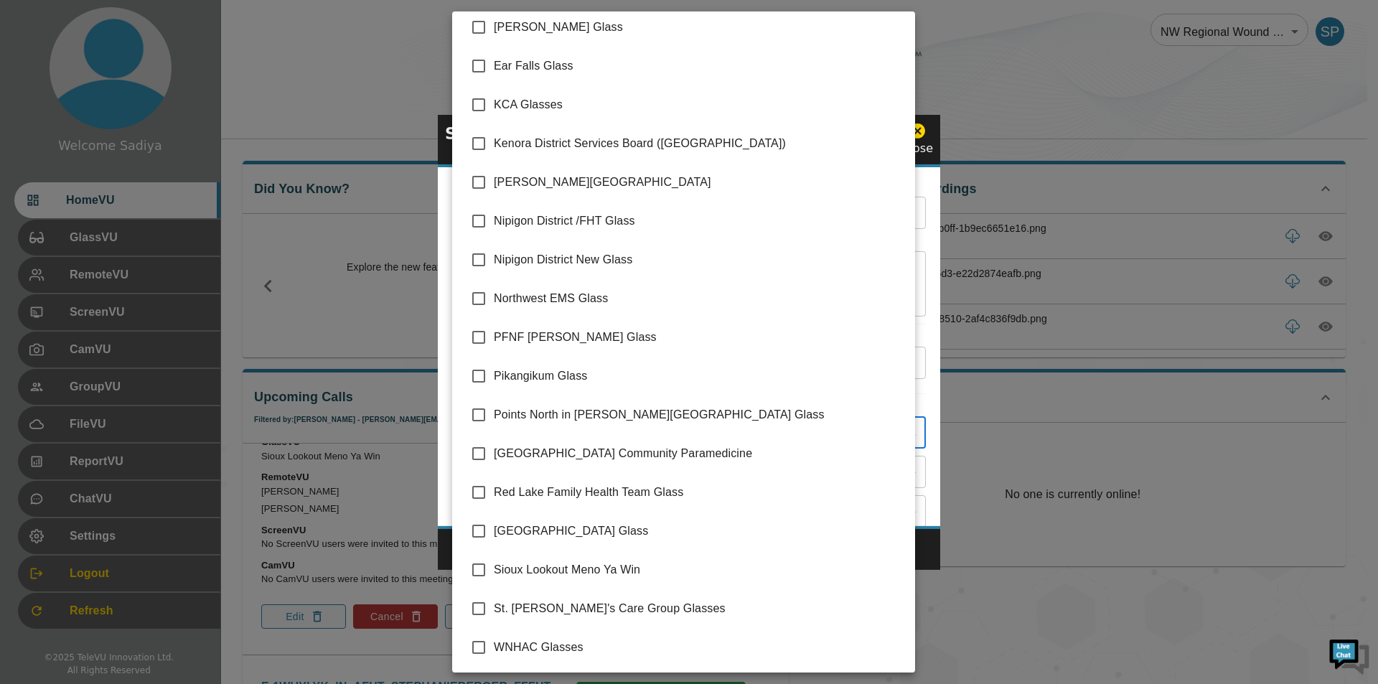
click at [545, 561] on li "Sioux Lookout Meno Ya Win" at bounding box center [683, 570] width 463 height 39
type input "Sioux Lookout Meno Ya Win"
checkbox input "true"
click at [928, 462] on div at bounding box center [689, 342] width 1378 height 684
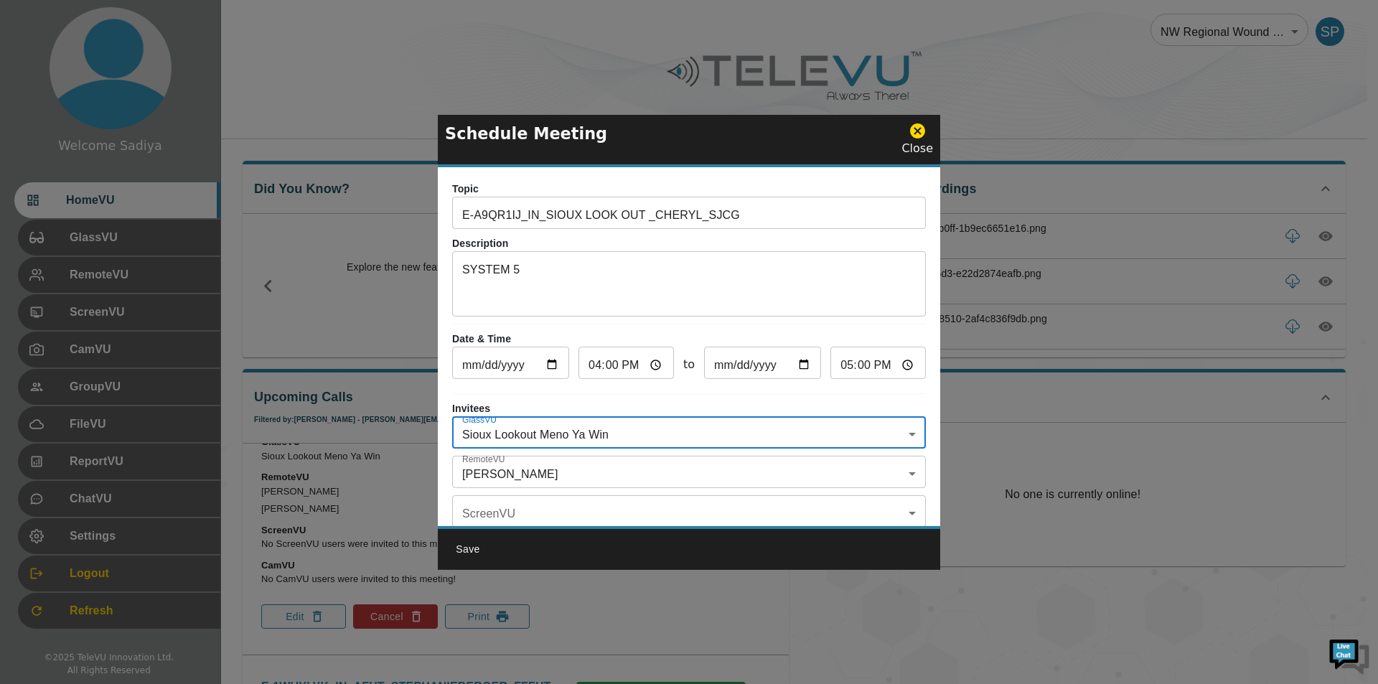
click at [533, 464] on body "Welcome Sadiya HomeVU GlassVU RemoteVU ScreenVU CamVU GroupVU FileVU ReportVU C…" at bounding box center [689, 565] width 1378 height 1130
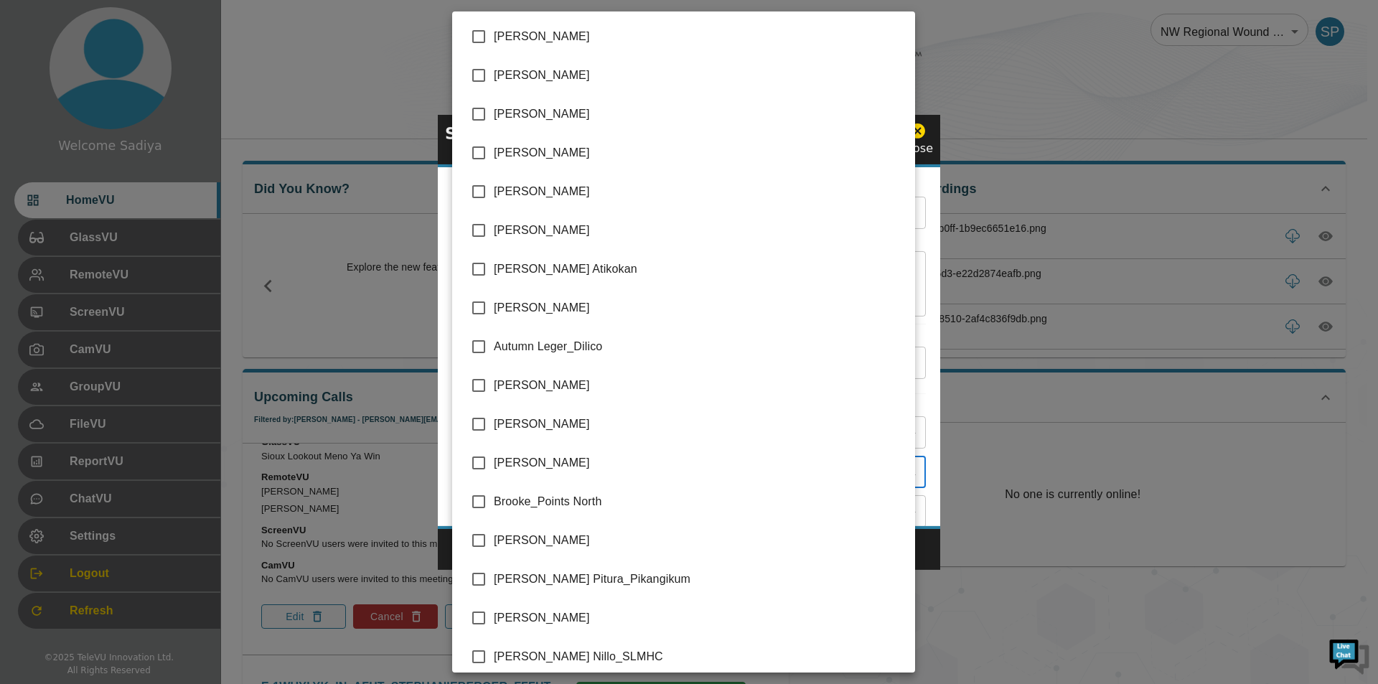
scroll to position [2951, 0]
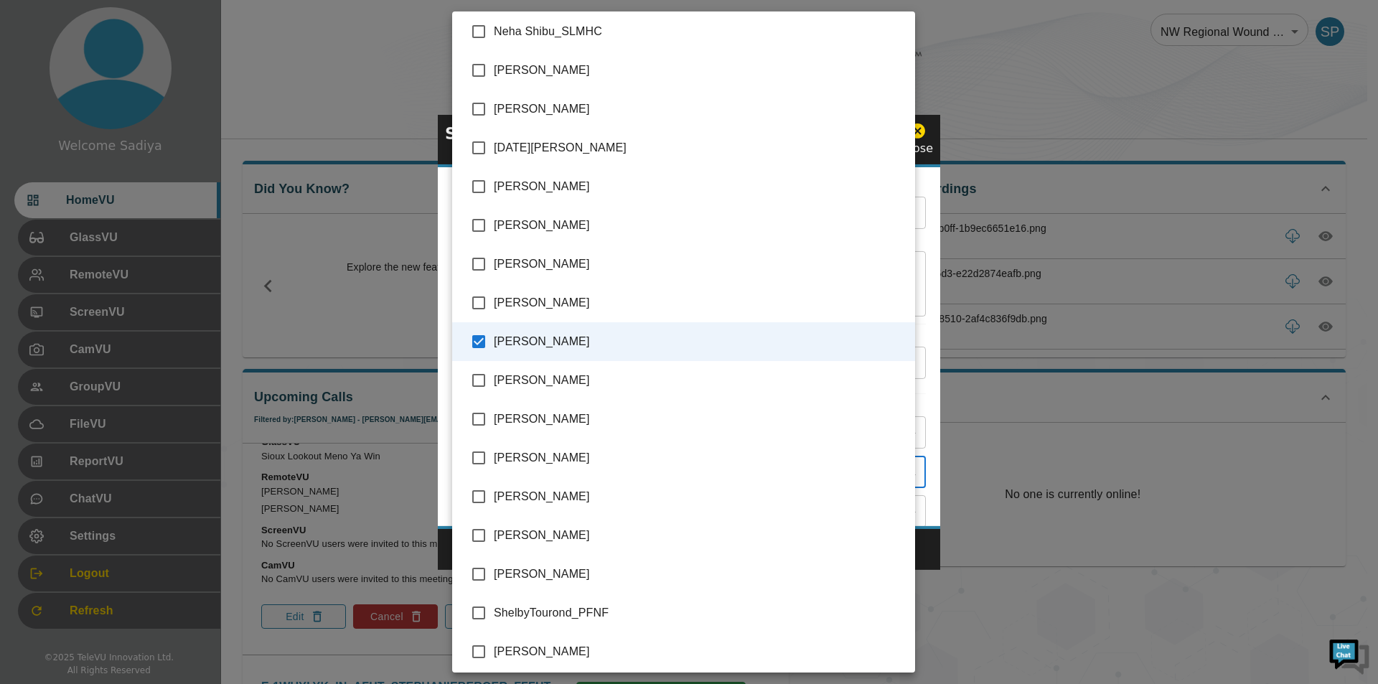
click at [551, 114] on span "[PERSON_NAME]" at bounding box center [699, 109] width 410 height 17
type input "[PERSON_NAME],[PERSON_NAME]"
checkbox input "true"
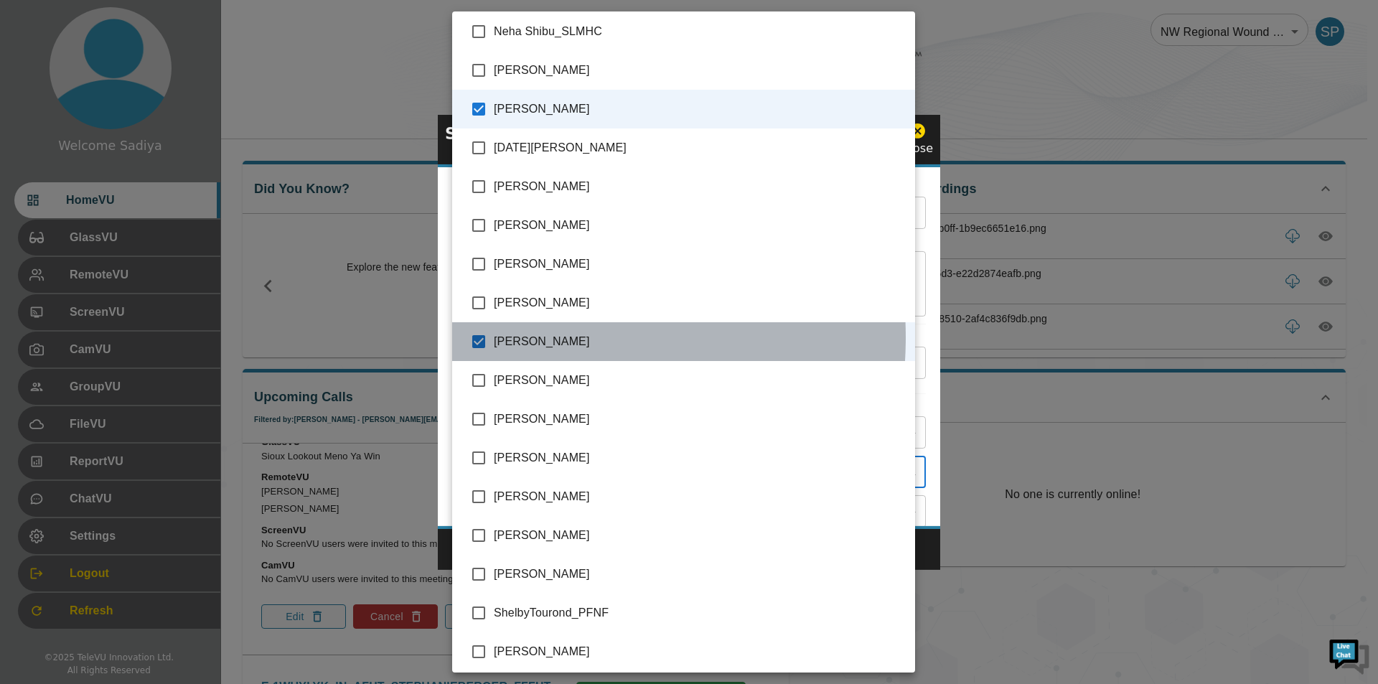
click at [513, 337] on span "[PERSON_NAME]" at bounding box center [699, 341] width 410 height 17
type input "[PERSON_NAME]"
checkbox input "false"
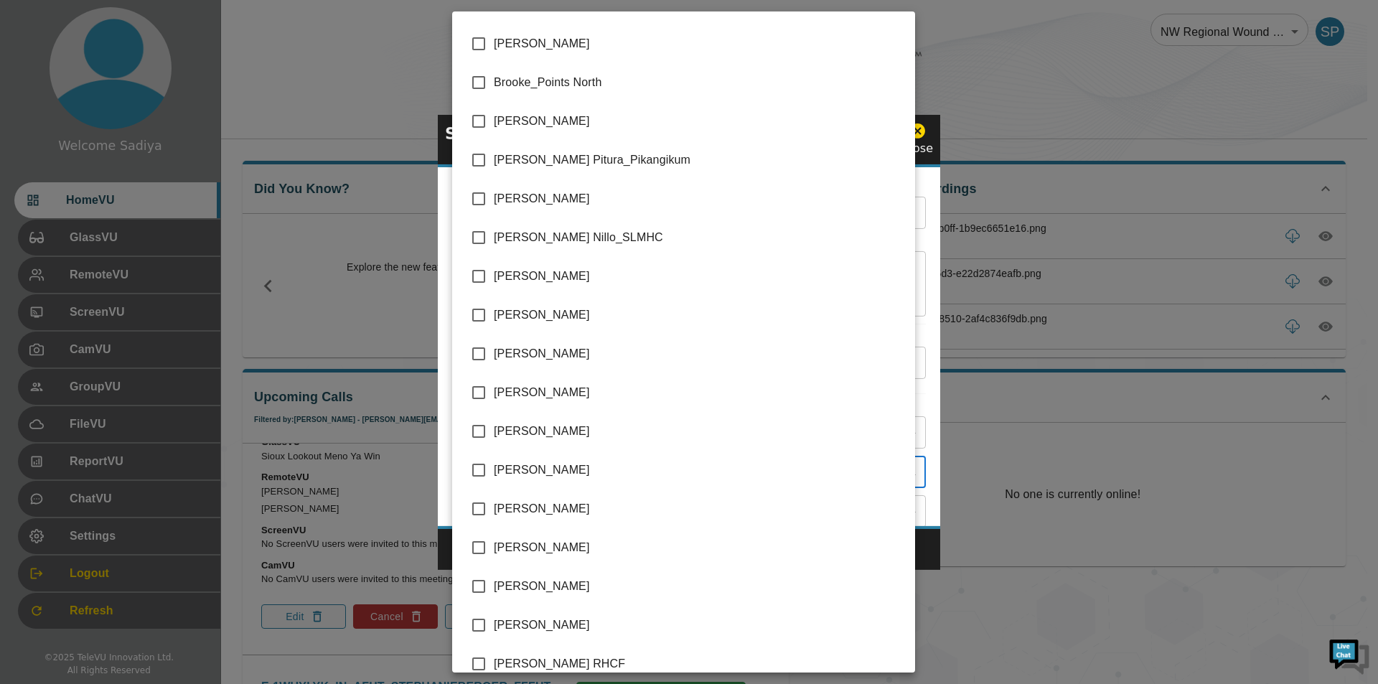
scroll to position [646, 0]
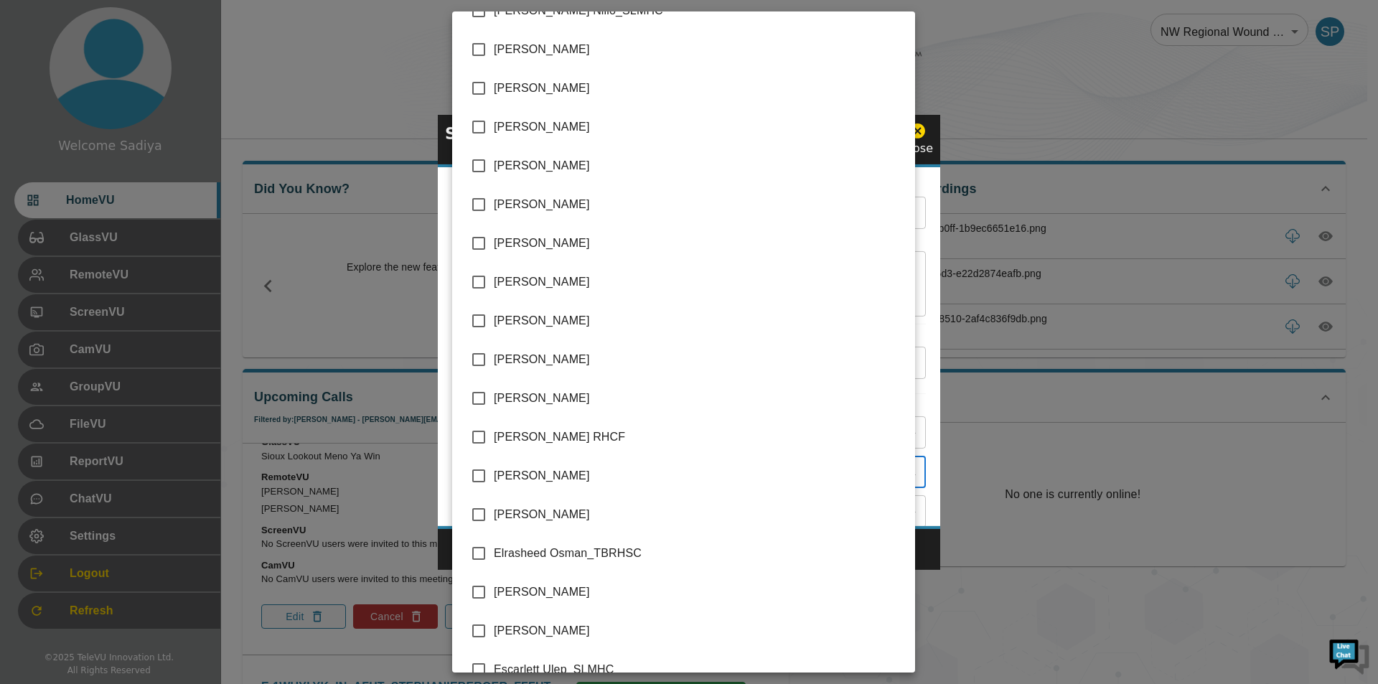
click at [556, 168] on span "[PERSON_NAME]" at bounding box center [699, 165] width 410 height 17
type input "[PERSON_NAME],[PERSON_NAME]"
checkbox input "true"
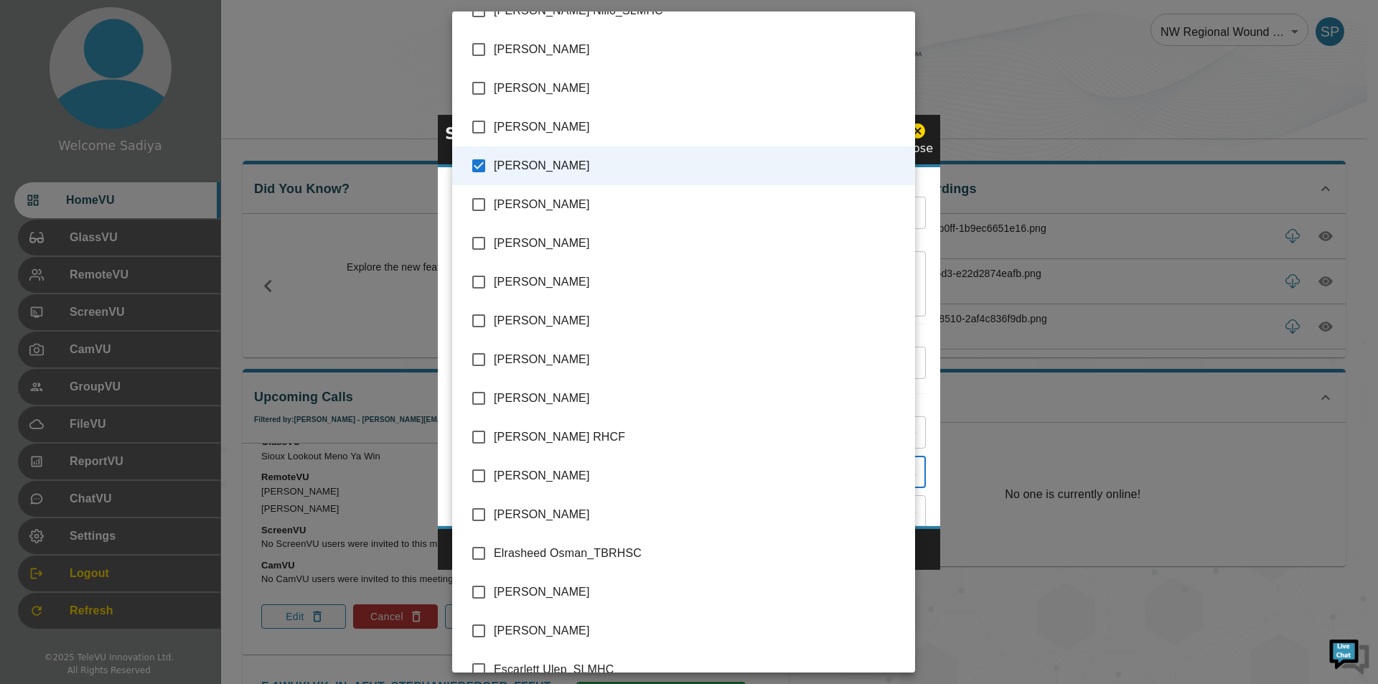
click at [933, 237] on div at bounding box center [689, 342] width 1378 height 684
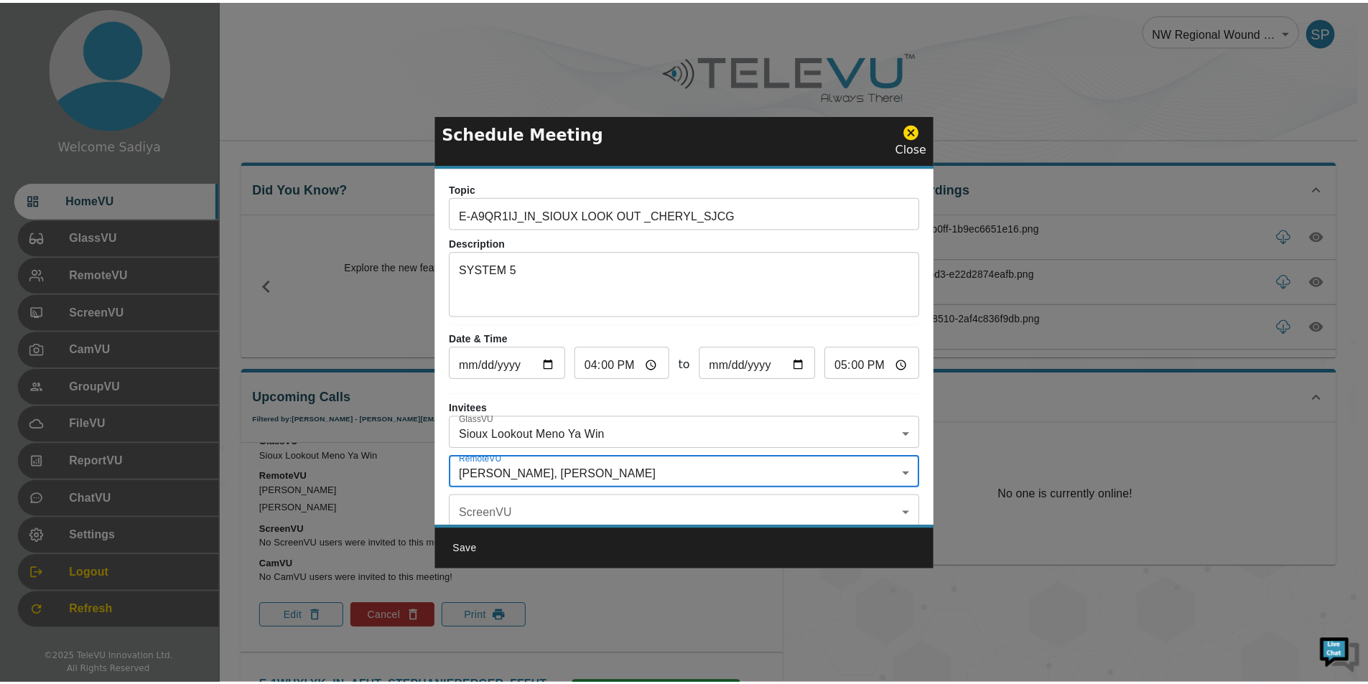
scroll to position [84, 0]
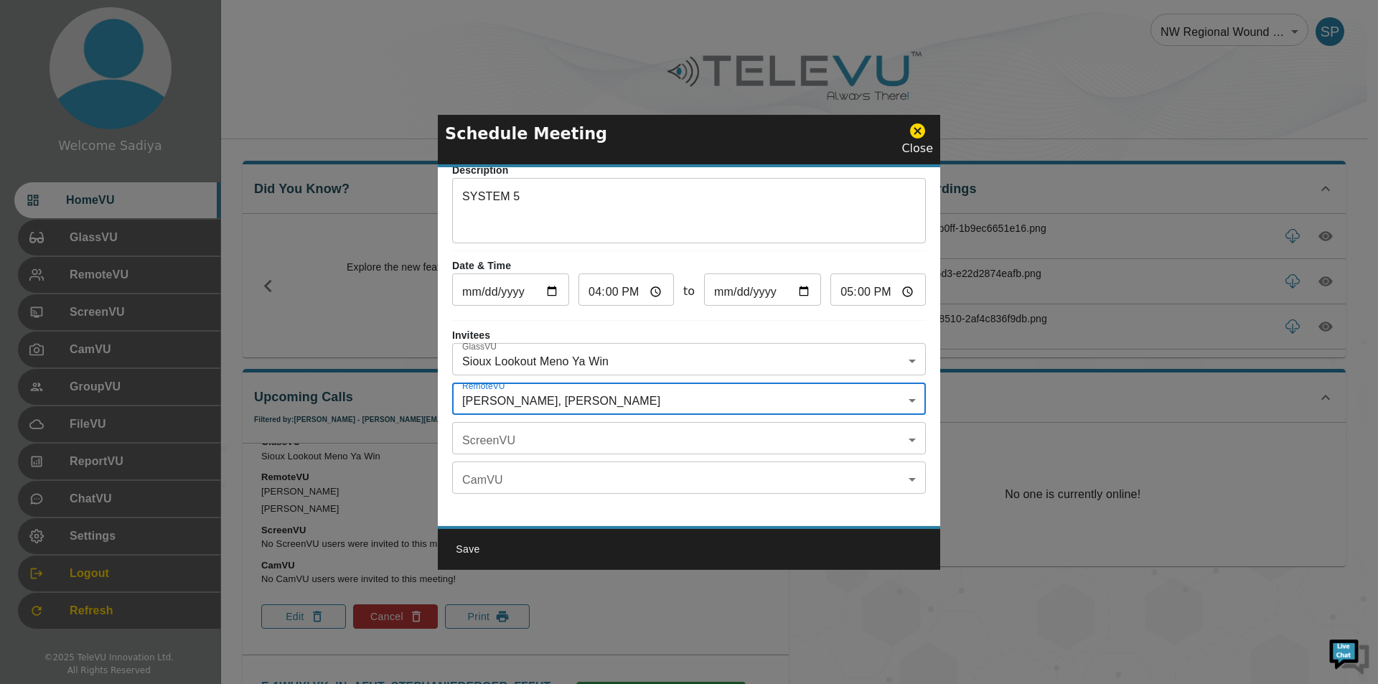
click at [462, 546] on button "Save" at bounding box center [468, 549] width 46 height 27
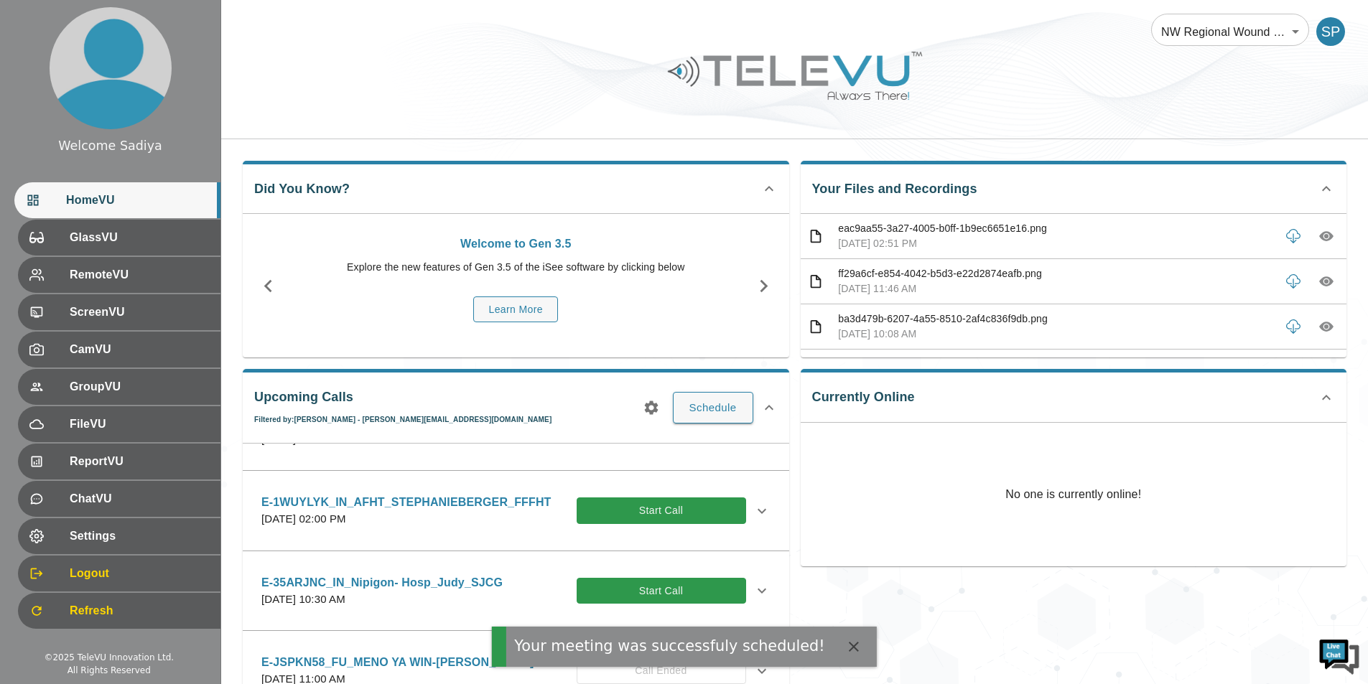
click at [652, 409] on icon "button" at bounding box center [651, 407] width 17 height 17
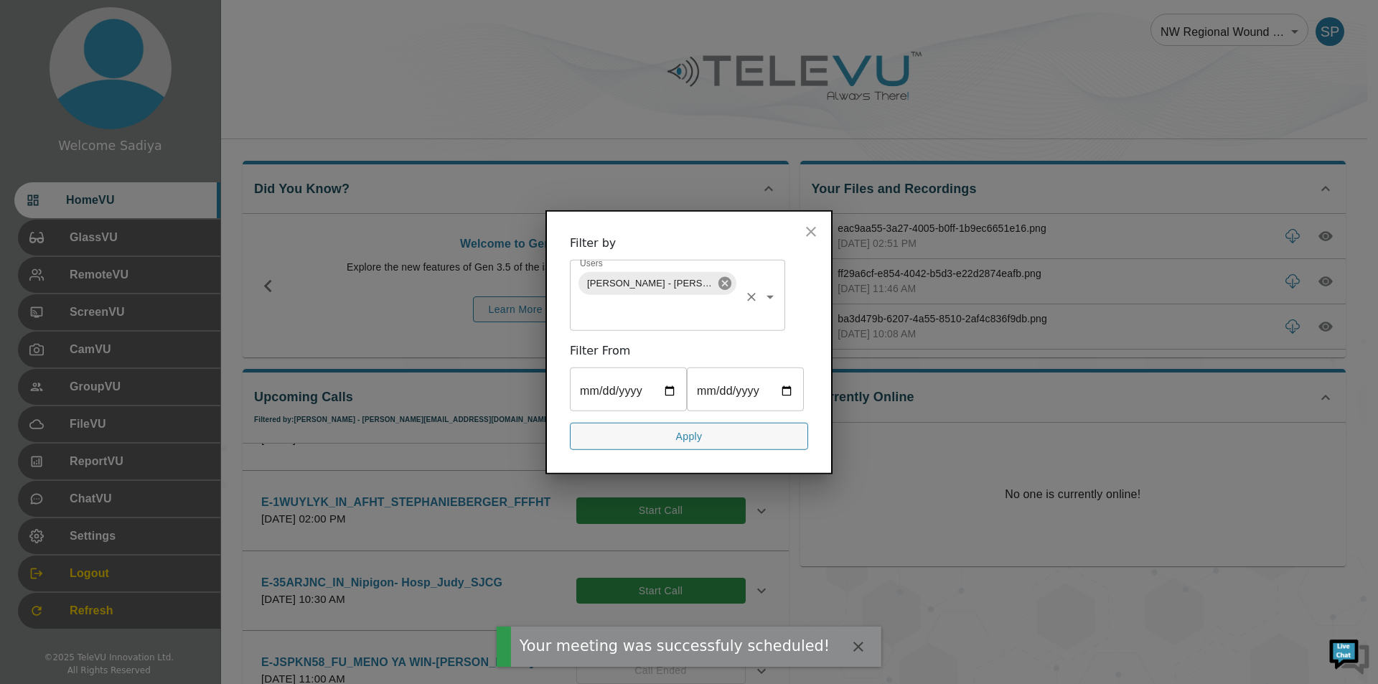
click at [719, 286] on icon at bounding box center [725, 282] width 13 height 13
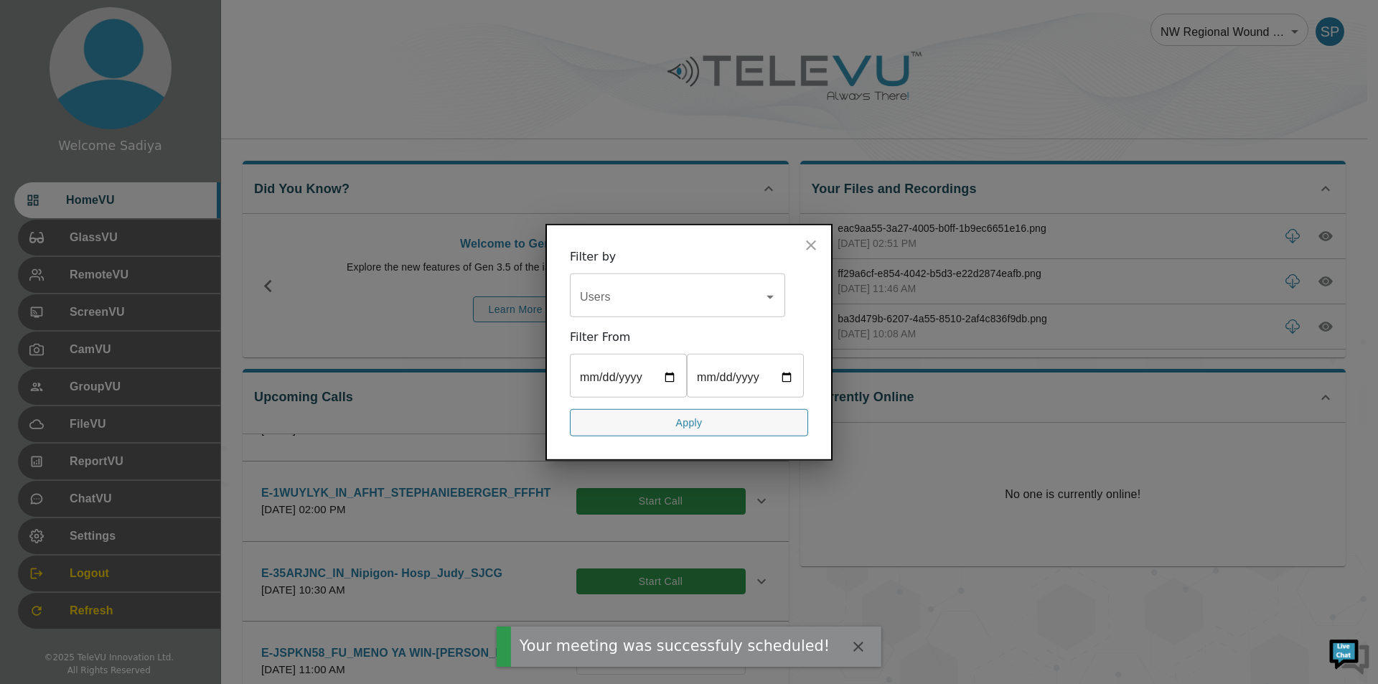
click at [663, 298] on input "Users" at bounding box center [666, 296] width 181 height 27
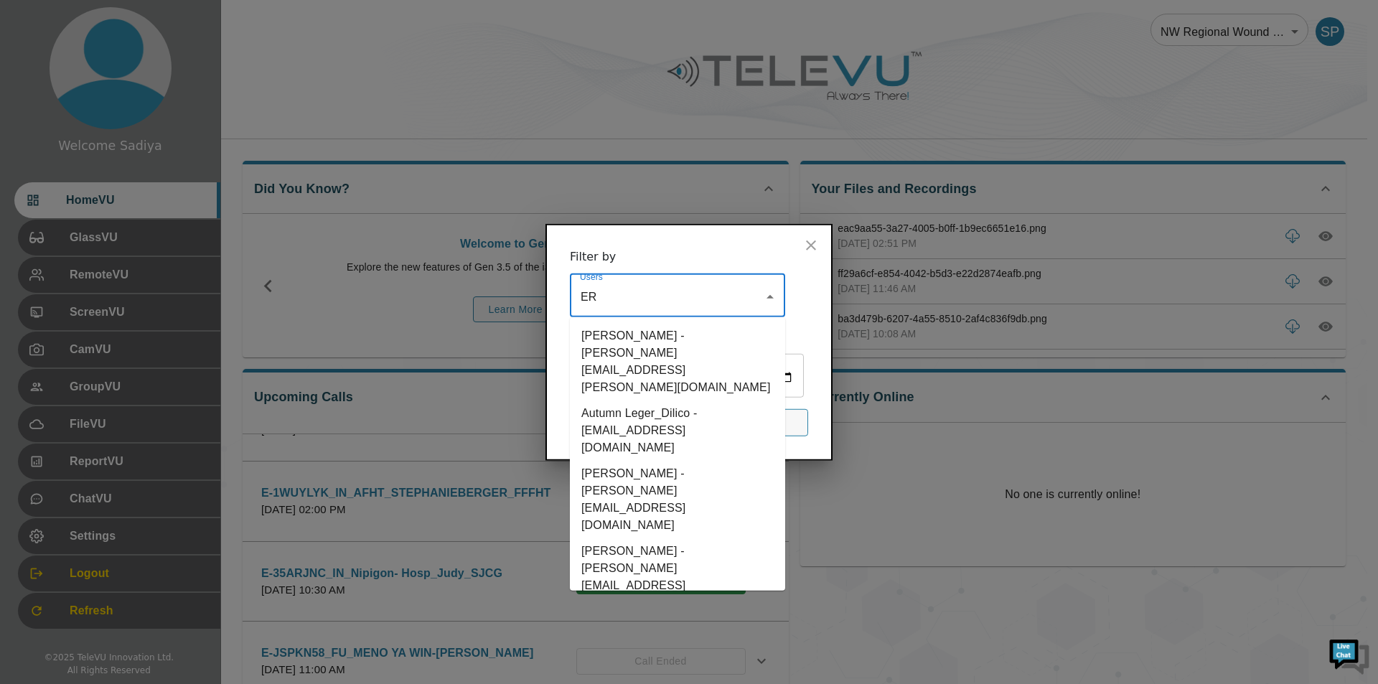
type input "ERT"
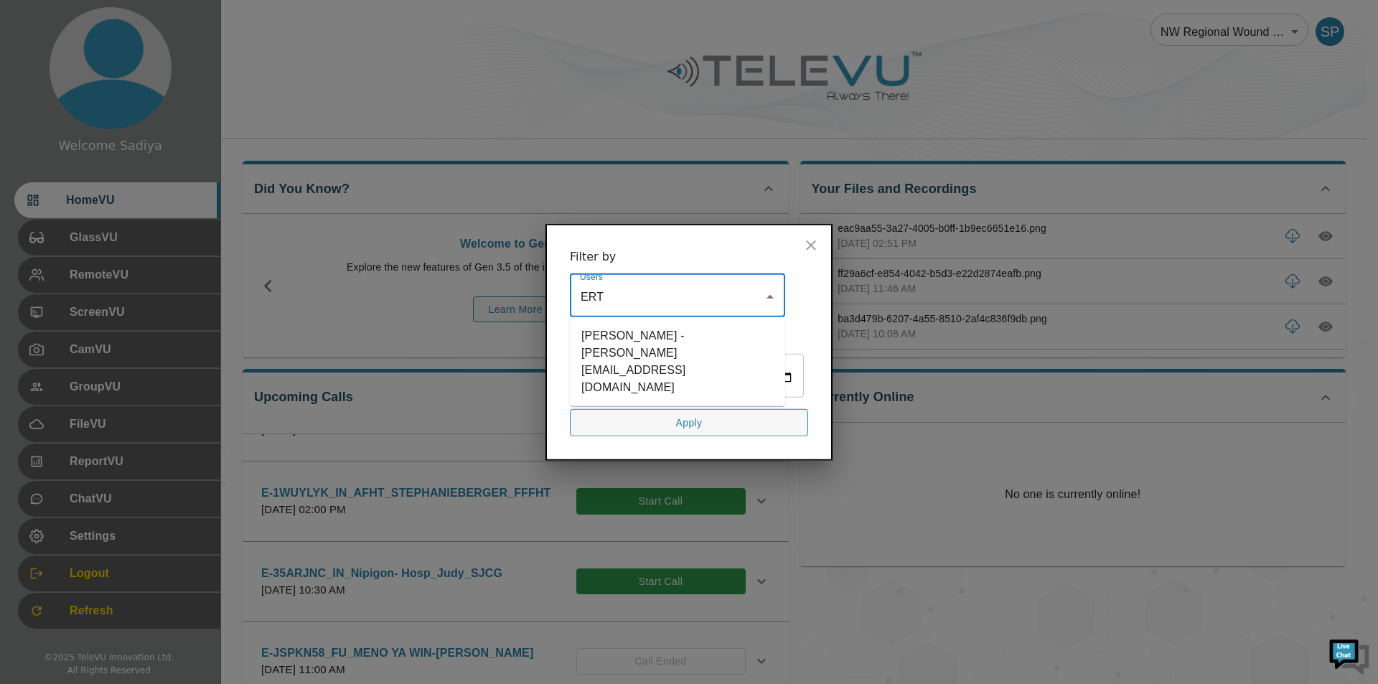
click at [635, 342] on li "[PERSON_NAME] - [PERSON_NAME][EMAIL_ADDRESS][DOMAIN_NAME]" at bounding box center [677, 361] width 215 height 78
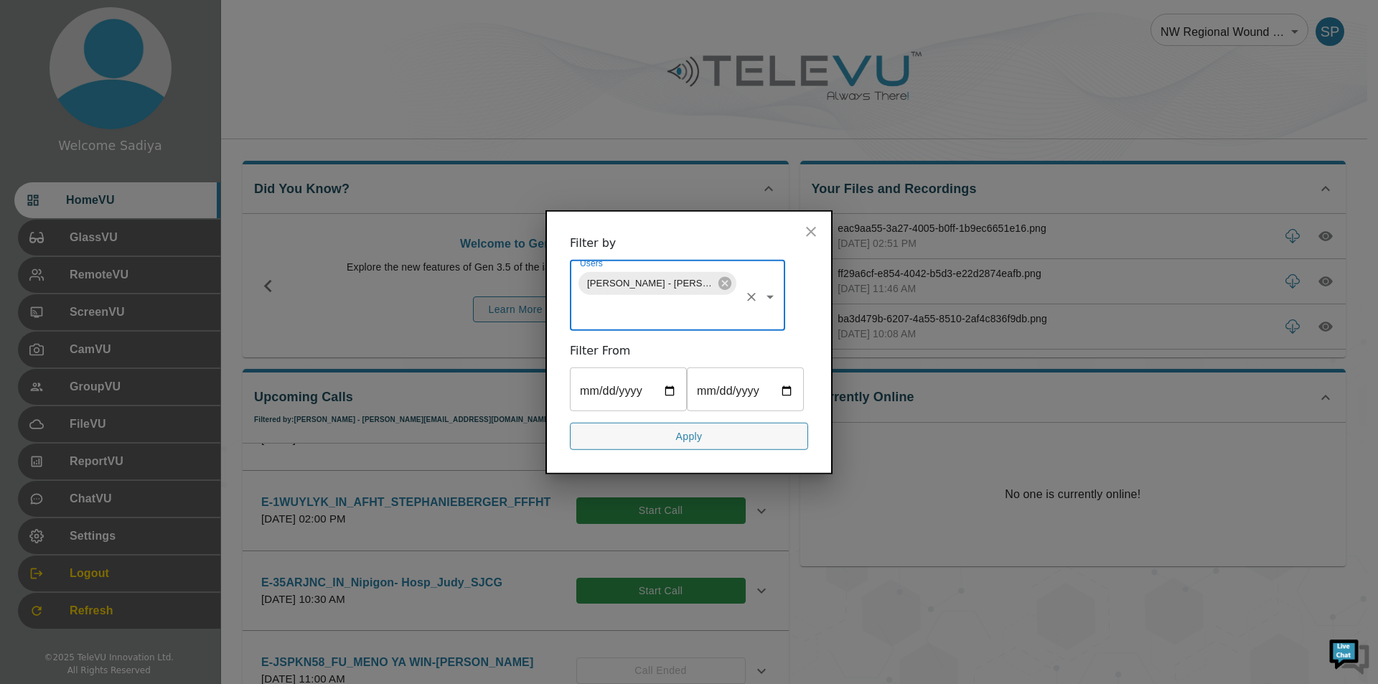
click at [724, 438] on button "Apply" at bounding box center [689, 436] width 238 height 28
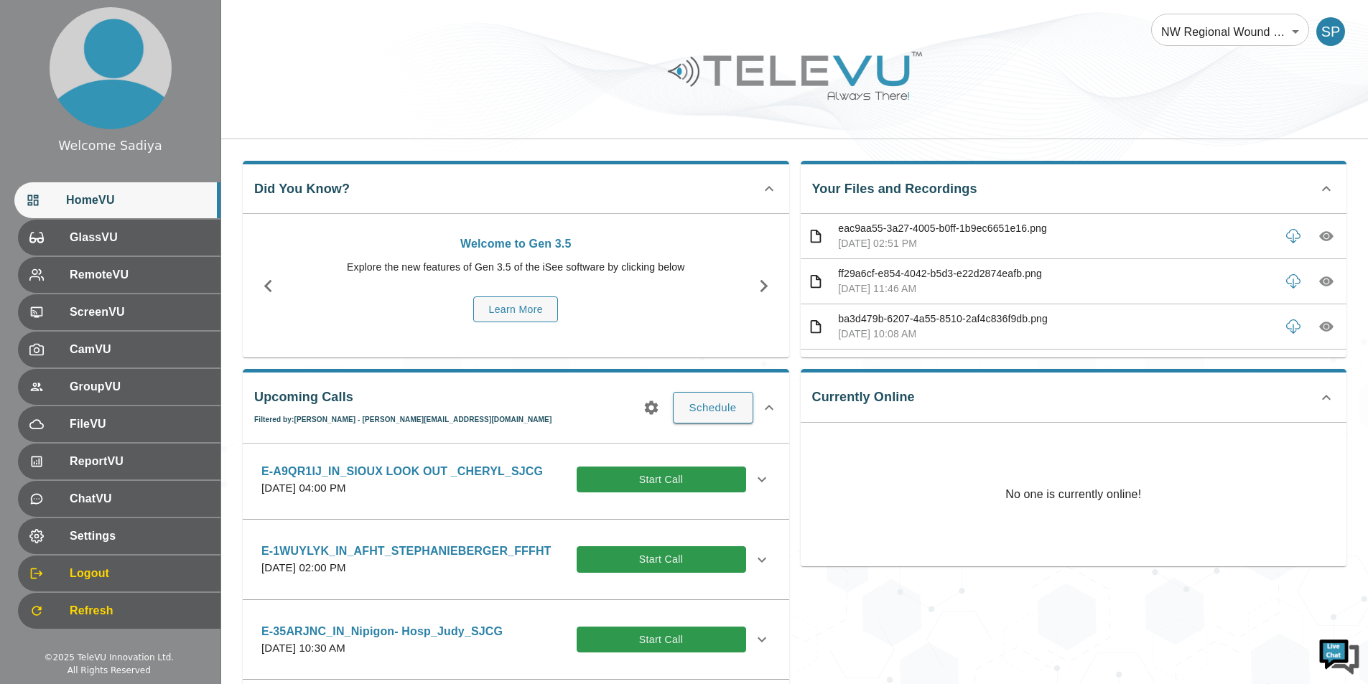
scroll to position [1508, 0]
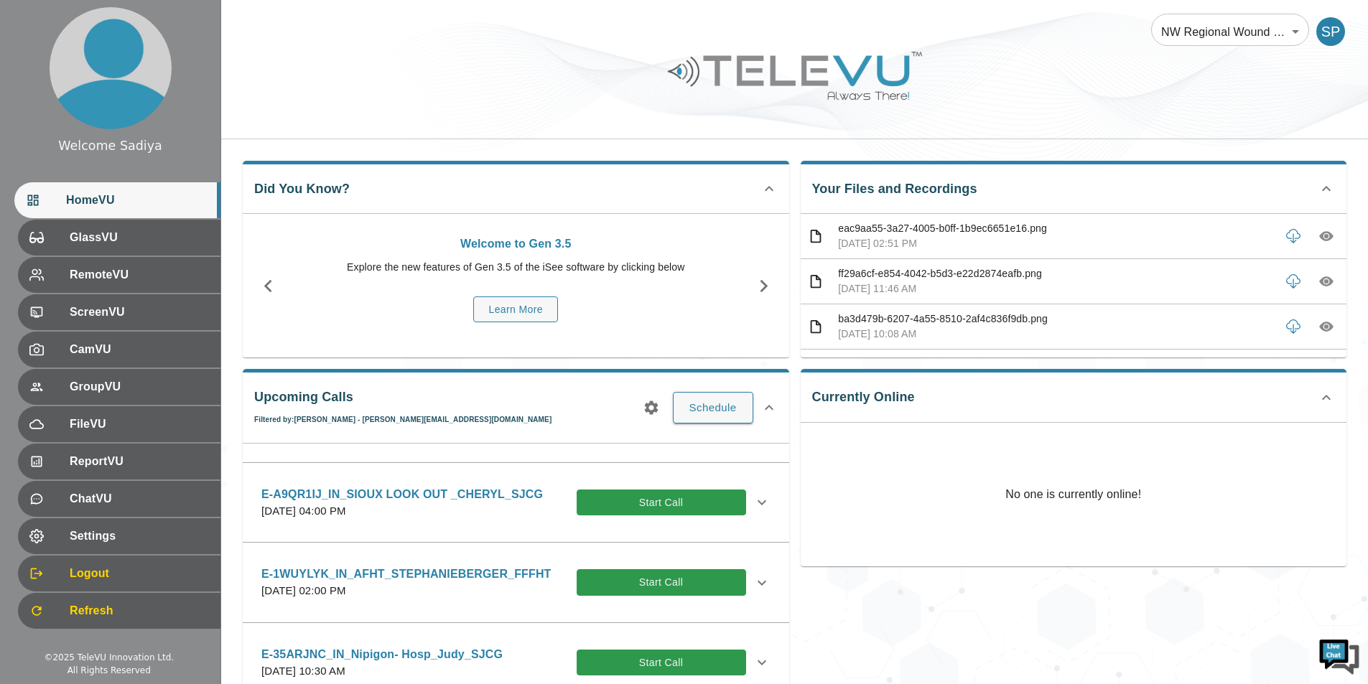
click at [759, 511] on icon at bounding box center [761, 502] width 17 height 17
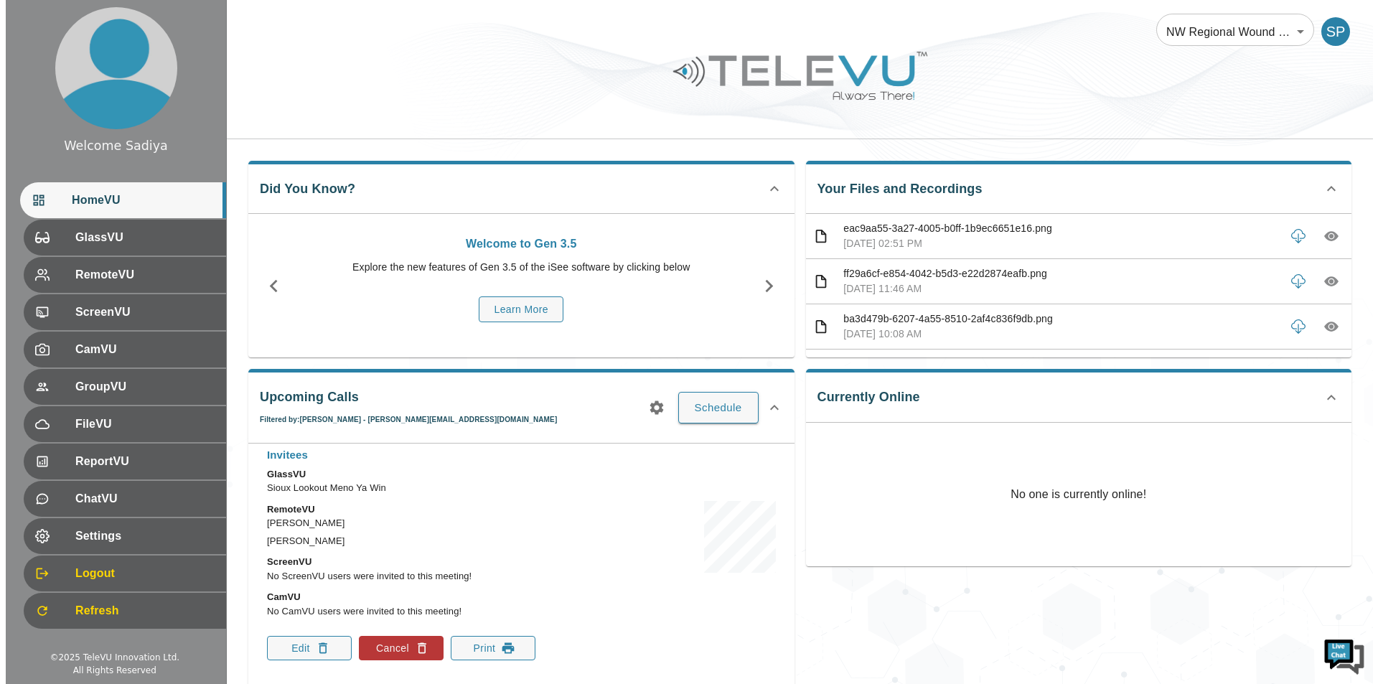
scroll to position [1651, 0]
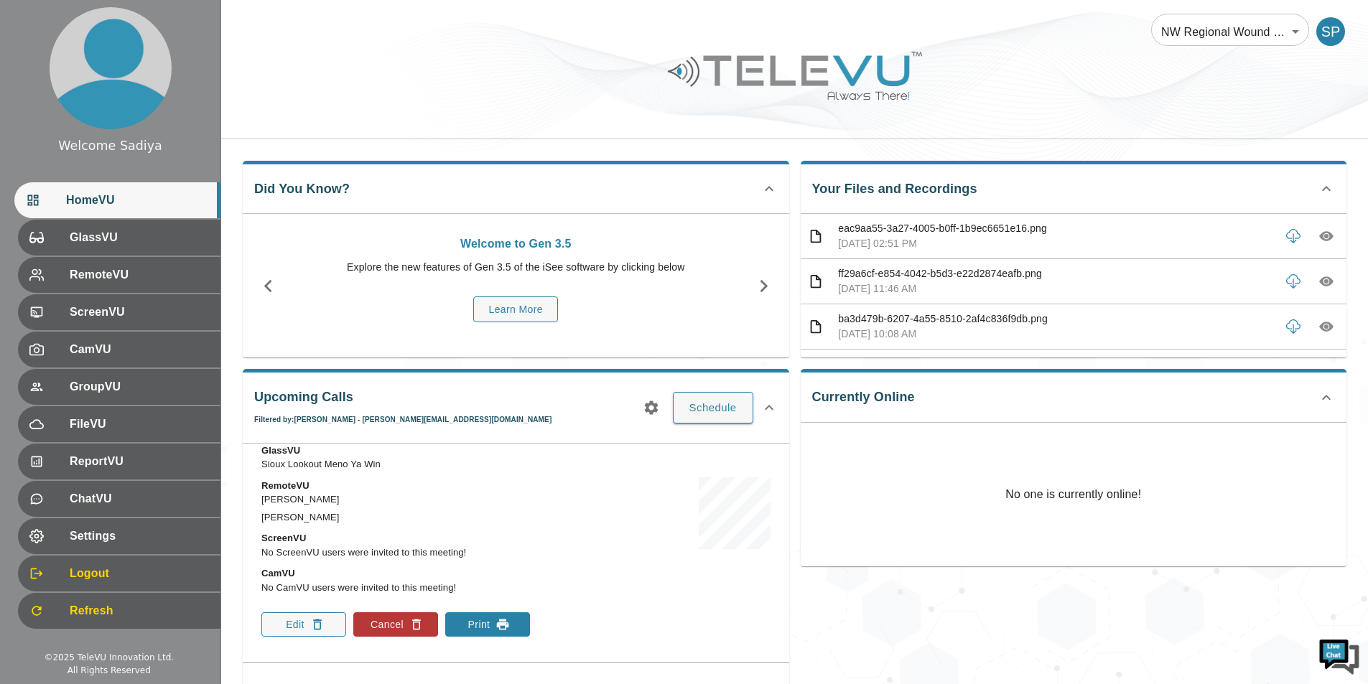
click at [498, 630] on icon "button" at bounding box center [503, 625] width 12 height 11
click at [718, 415] on button "Schedule" at bounding box center [713, 408] width 80 height 32
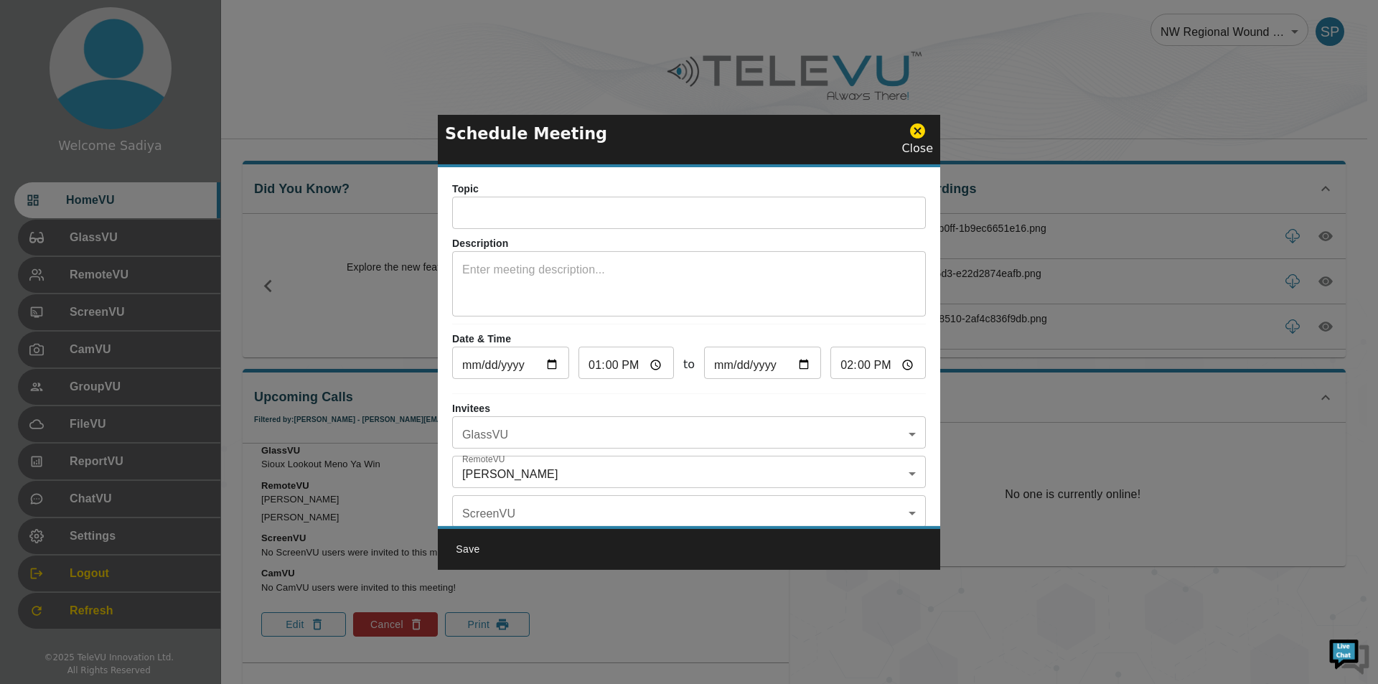
click at [721, 221] on input "text" at bounding box center [689, 214] width 474 height 29
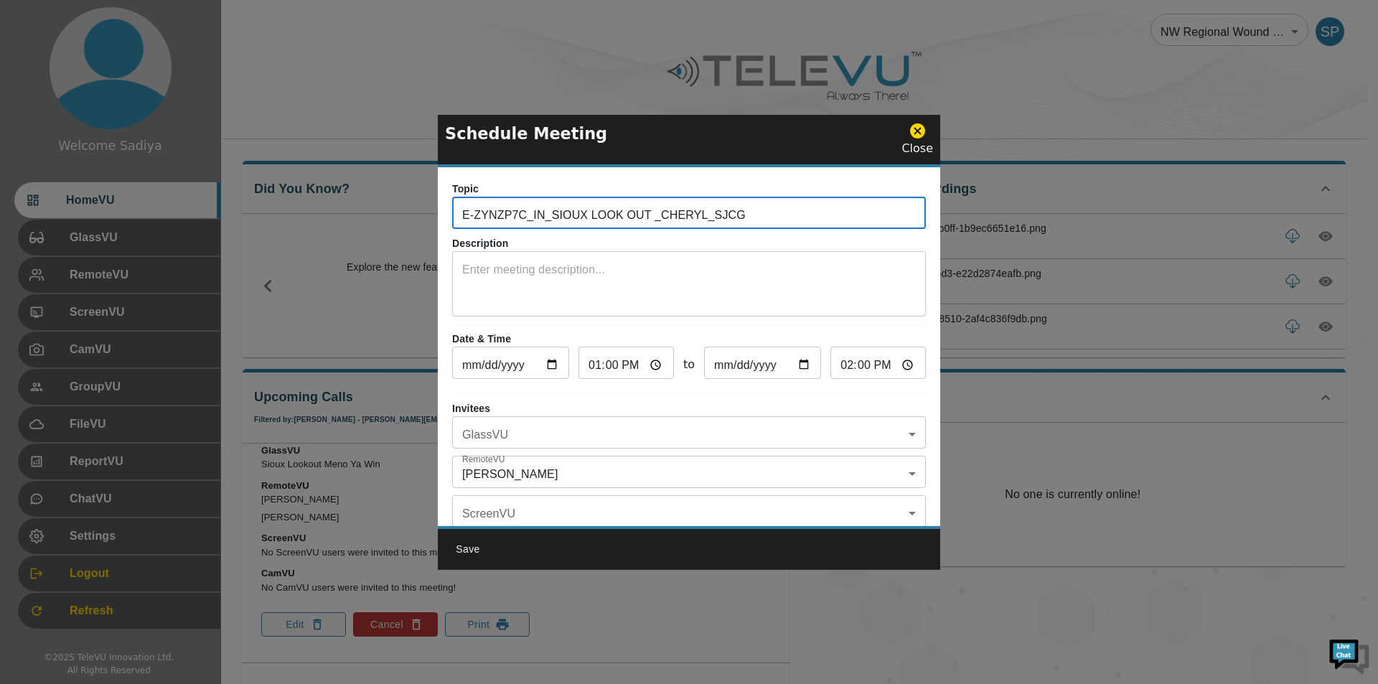
drag, startPoint x: 524, startPoint y: 215, endPoint x: 425, endPoint y: 218, distance: 99.1
click at [425, 218] on div "Schedule Meeting Close Topic E-ZYNZP7C_IN_SIOUX LOOK OUT _CHERYL_SJCG ​ Descrip…" at bounding box center [689, 342] width 1378 height 684
drag, startPoint x: 529, startPoint y: 215, endPoint x: 452, endPoint y: 215, distance: 77.5
click at [452, 215] on div "Topic E-ZYNZP7C_IN_SIOUX LOOK OUT _CHERYL_SJCG ​ Description x ​ Date & Time [D…" at bounding box center [689, 346] width 503 height 359
paste input "IGF9FCR"
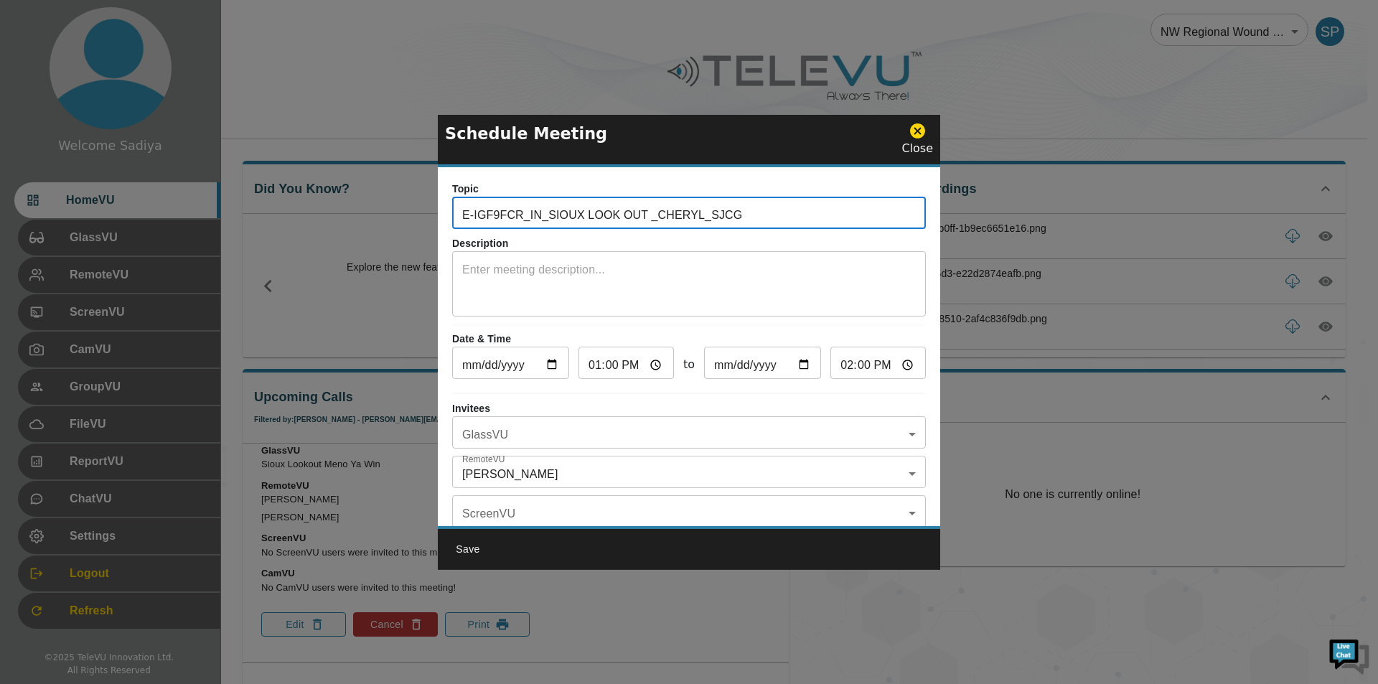
type input "E-IGF9FCR_IN_SIOUX LOOK OUT _CHERYL_SJCG"
click at [641, 268] on textarea at bounding box center [689, 286] width 454 height 50
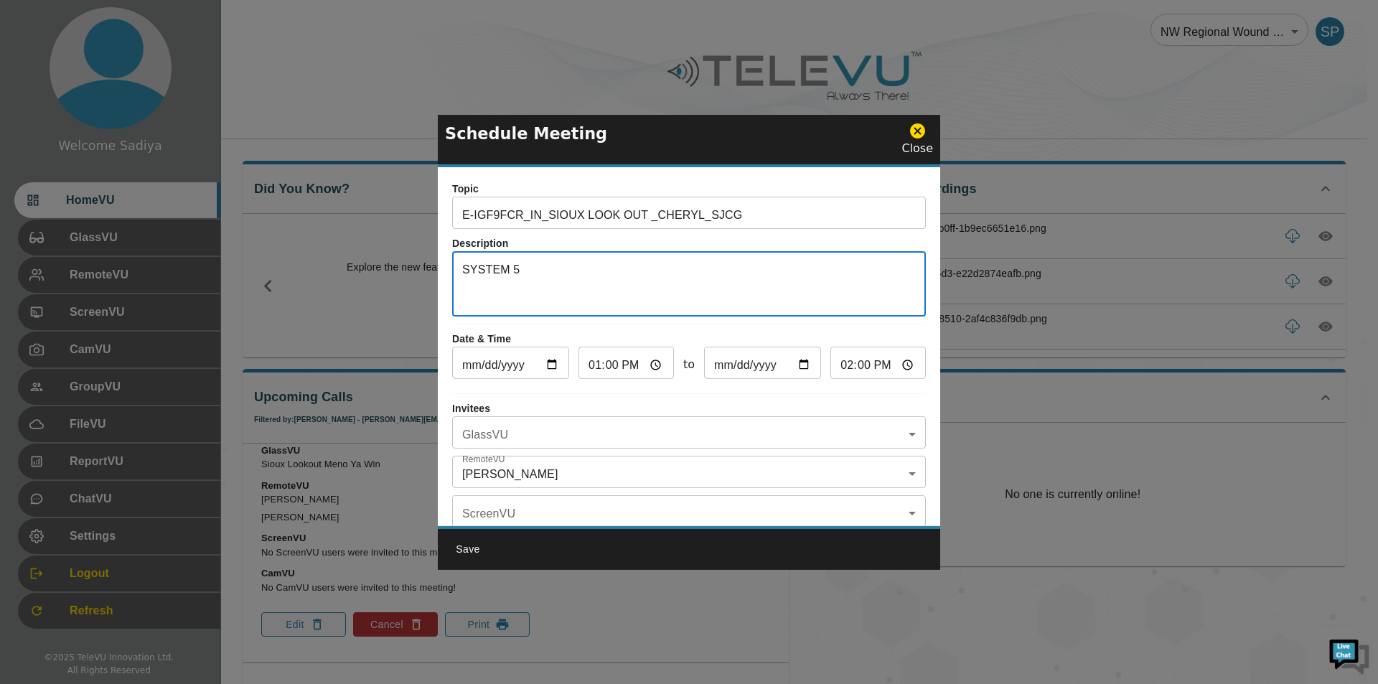
type textarea "SYSTEM 5"
click at [546, 365] on input "[DATE]" at bounding box center [510, 364] width 117 height 29
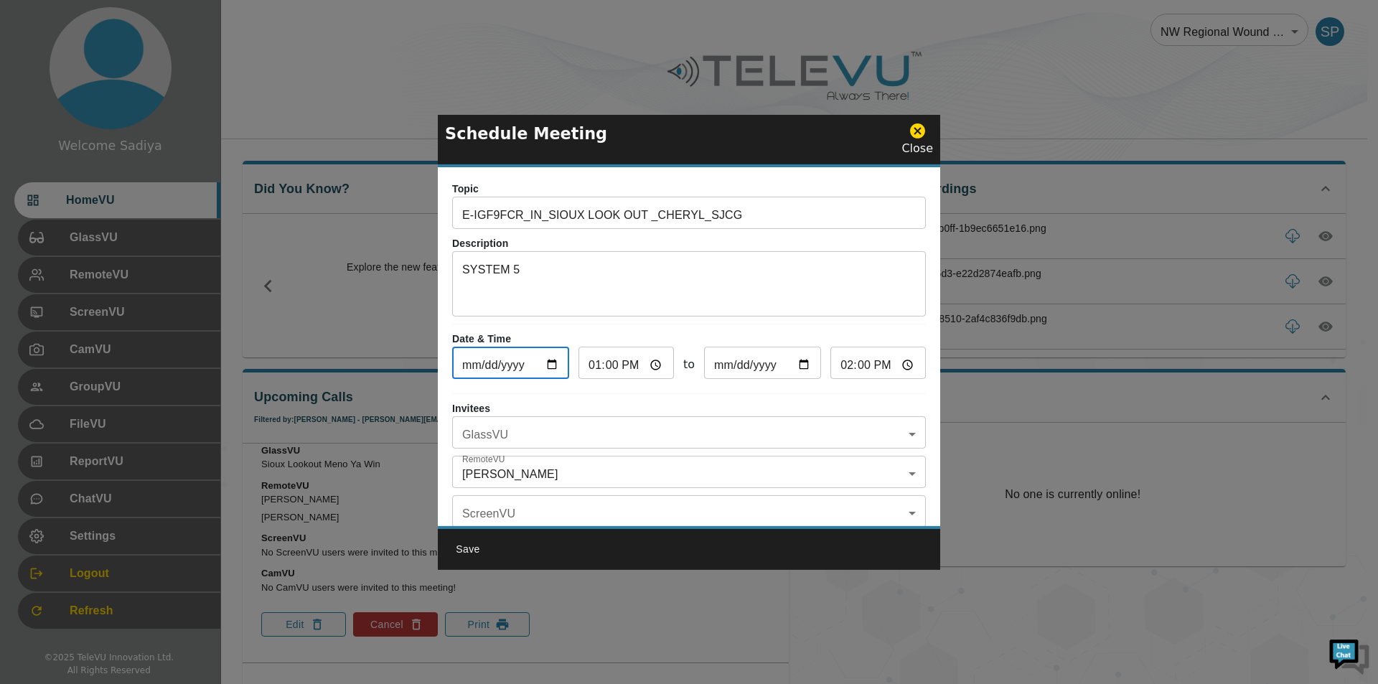
type input "[DATE]"
click at [612, 371] on input "13:00" at bounding box center [626, 364] width 95 height 29
click at [591, 365] on input "13:00" at bounding box center [626, 364] width 95 height 29
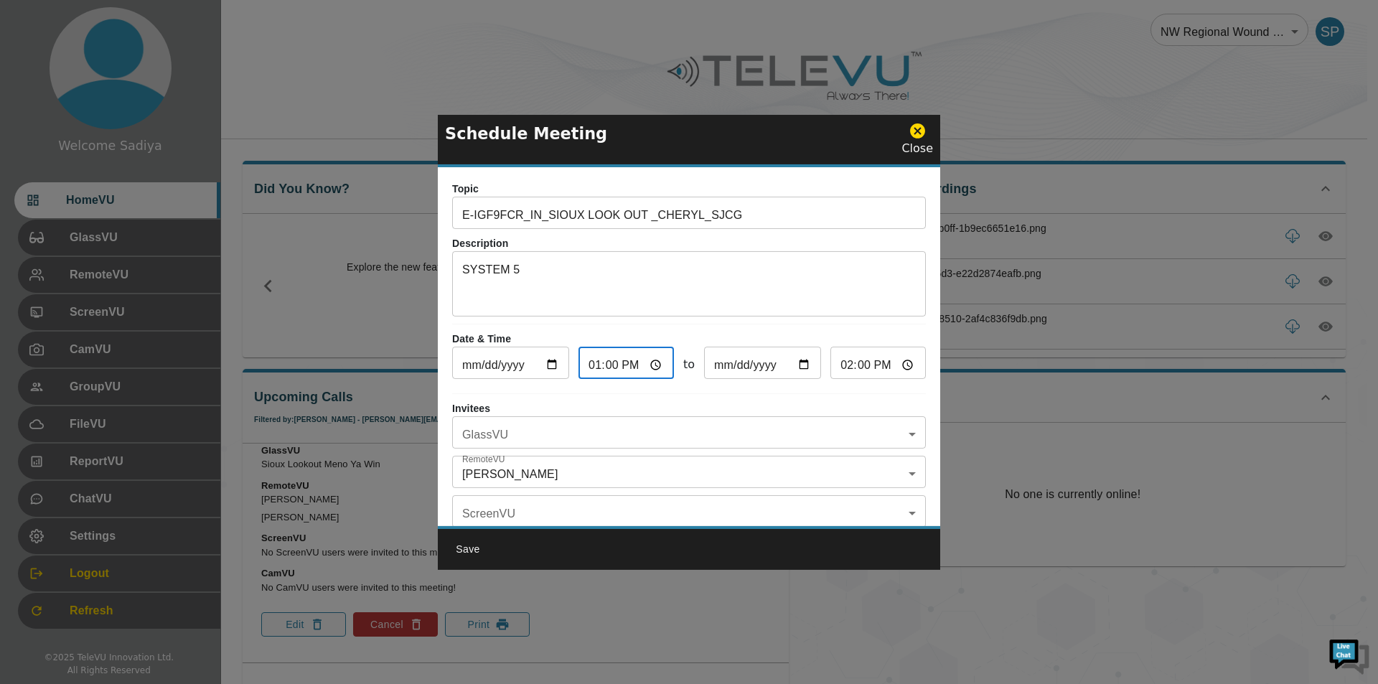
type input "15:00"
type input "16:00"
click at [632, 426] on body "Welcome Sadiya HomeVU GlassVU RemoteVU ScreenVU CamVU GroupVU FileVU ReportVU C…" at bounding box center [689, 565] width 1378 height 1130
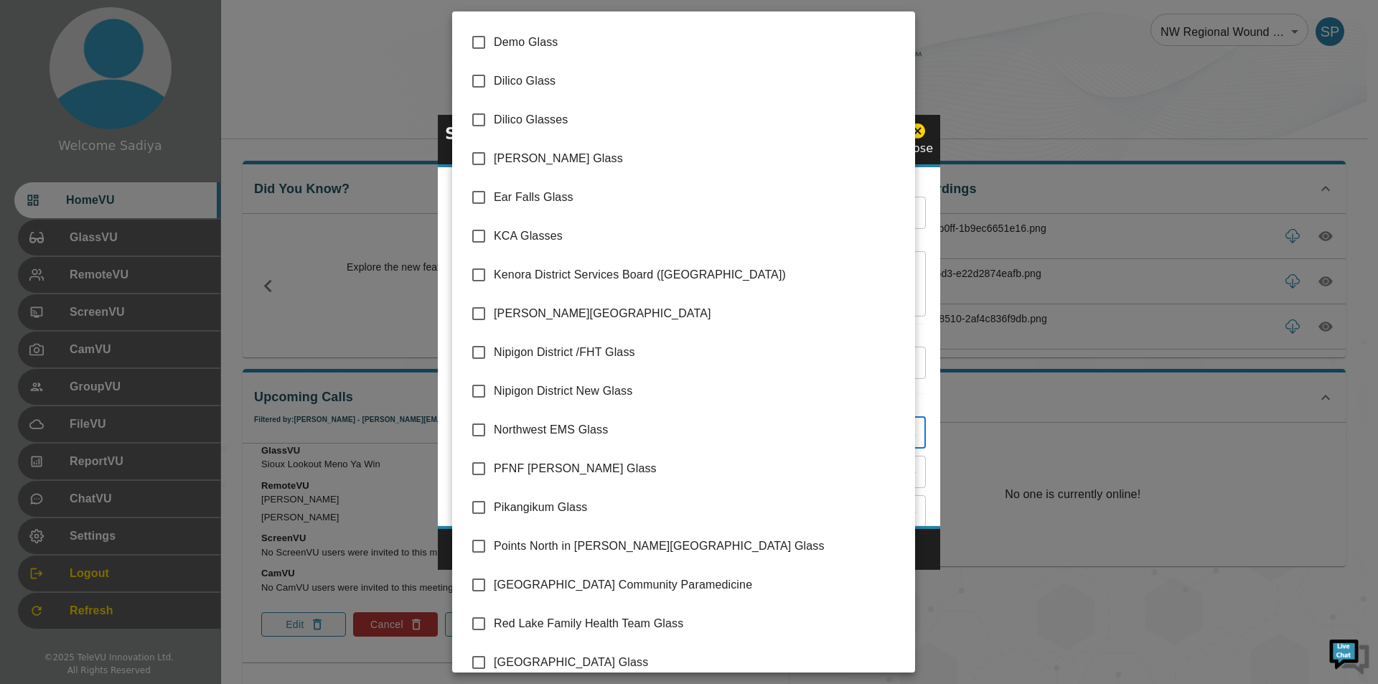
scroll to position [203, 0]
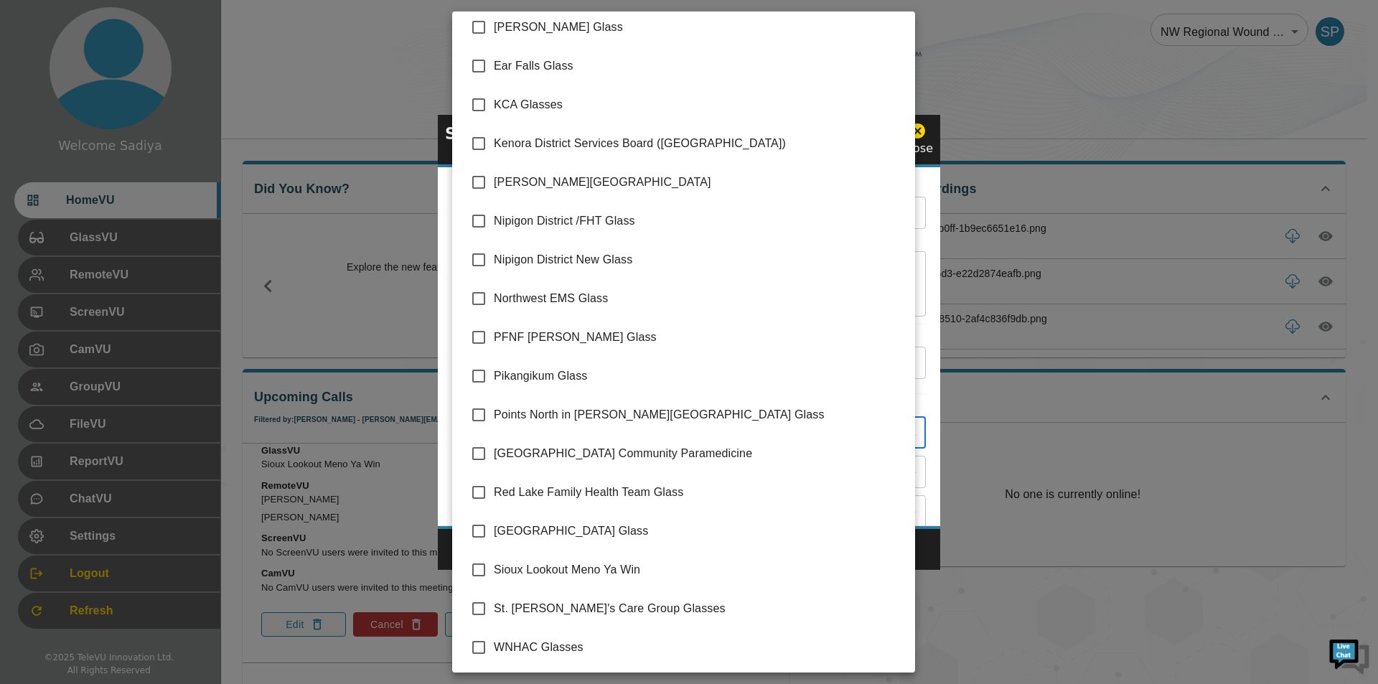
click at [564, 568] on span "Sioux Lookout Meno Ya Win" at bounding box center [699, 569] width 410 height 17
type input "Sioux Lookout Meno Ya Win"
checkbox input "true"
click at [921, 405] on div at bounding box center [689, 342] width 1378 height 684
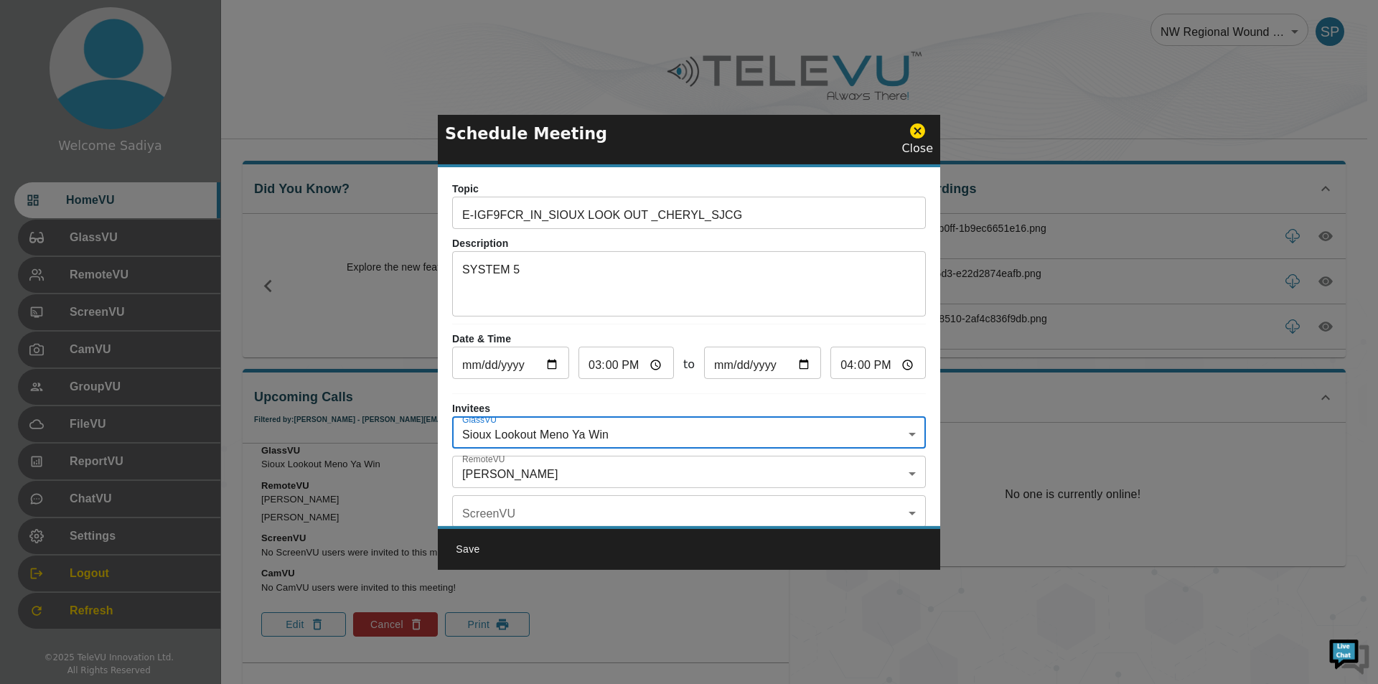
click at [561, 471] on body "Welcome Sadiya HomeVU GlassVU RemoteVU ScreenVU CamVU GroupVU FileVU ReportVU C…" at bounding box center [689, 565] width 1378 height 1130
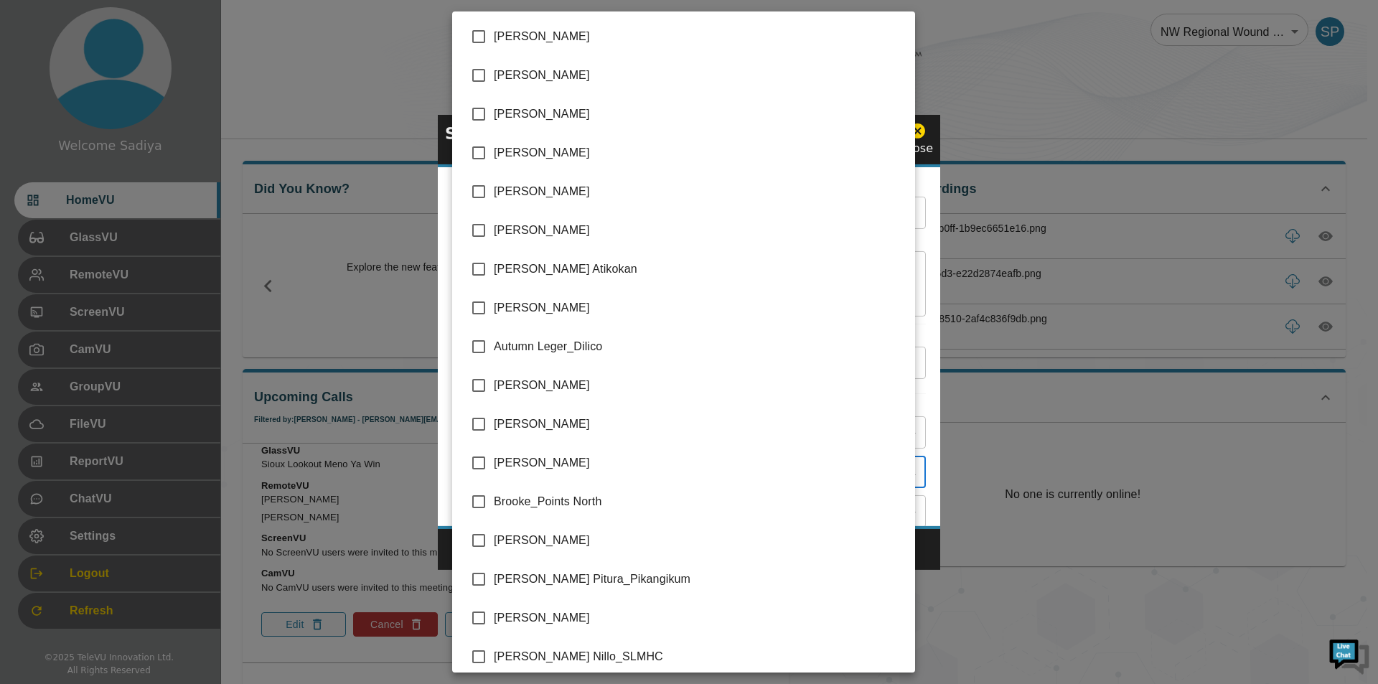
scroll to position [2951, 0]
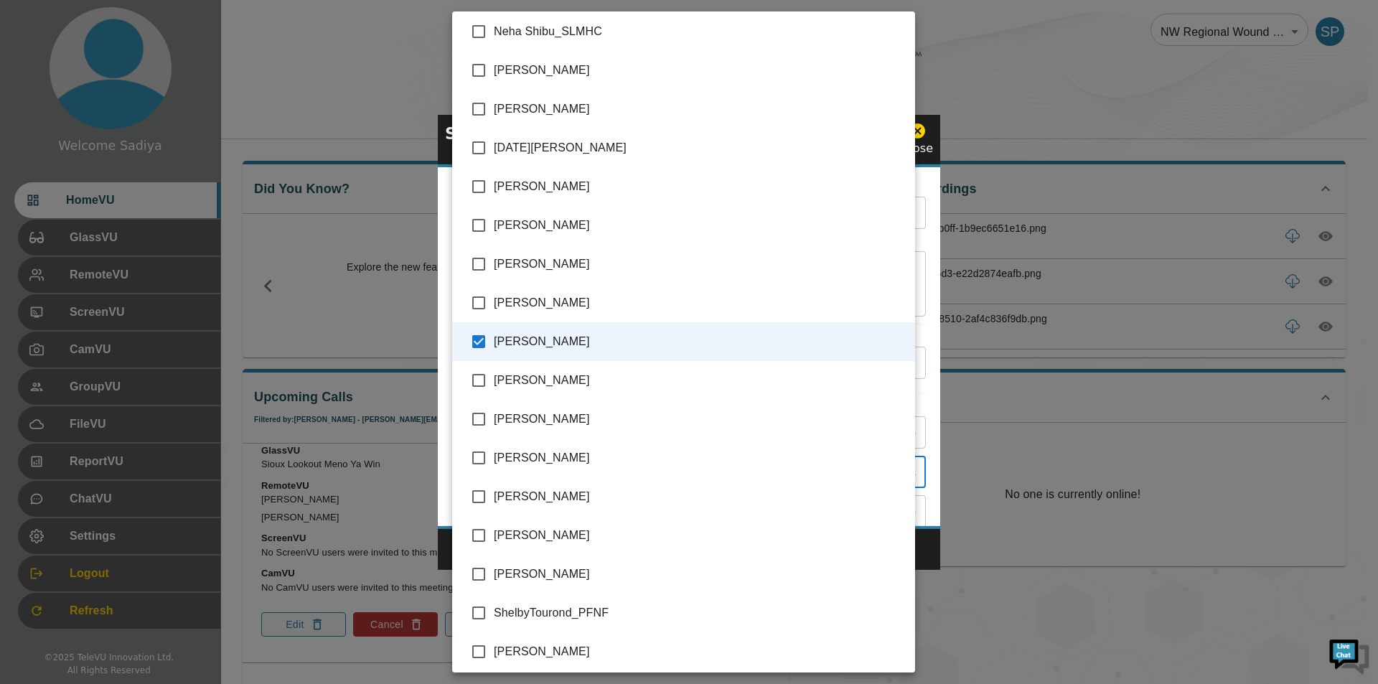
click at [529, 101] on span "[PERSON_NAME]" at bounding box center [699, 109] width 410 height 17
type input "[PERSON_NAME],[PERSON_NAME]"
checkbox input "true"
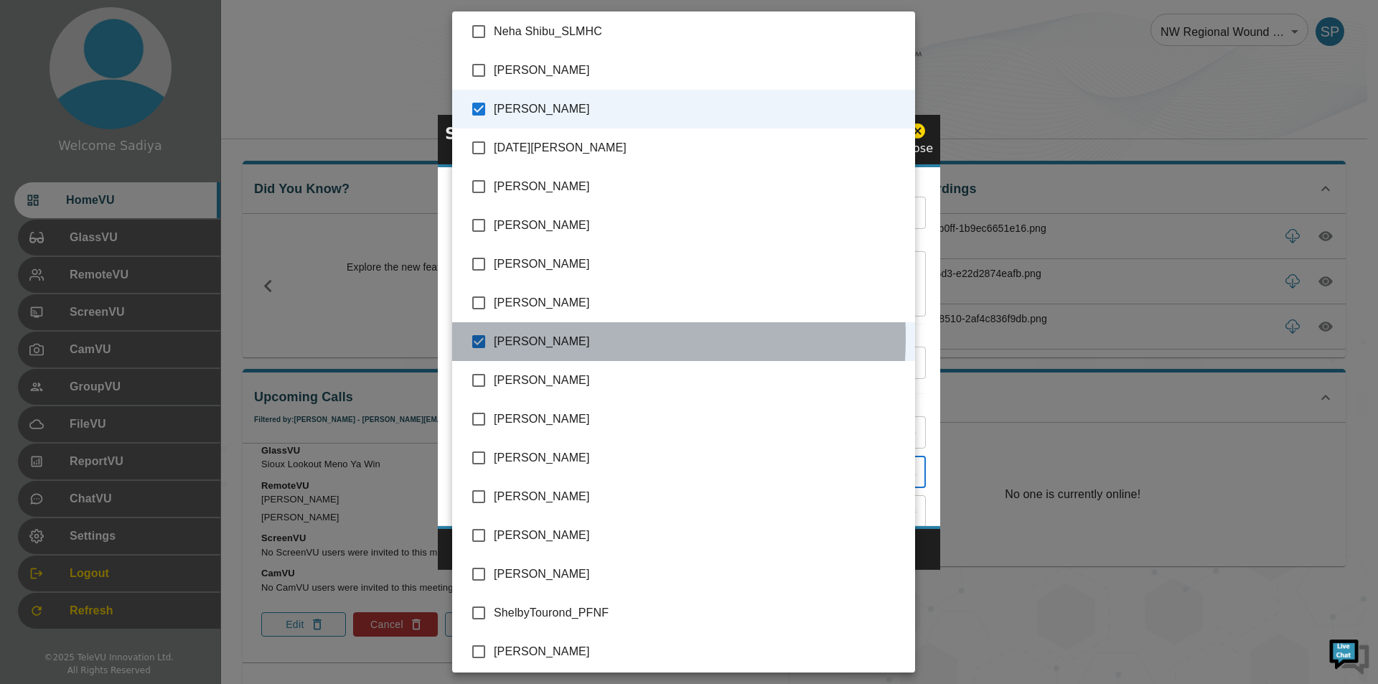
click at [528, 337] on span "[PERSON_NAME]" at bounding box center [699, 341] width 410 height 17
type input "[PERSON_NAME]"
checkbox input "false"
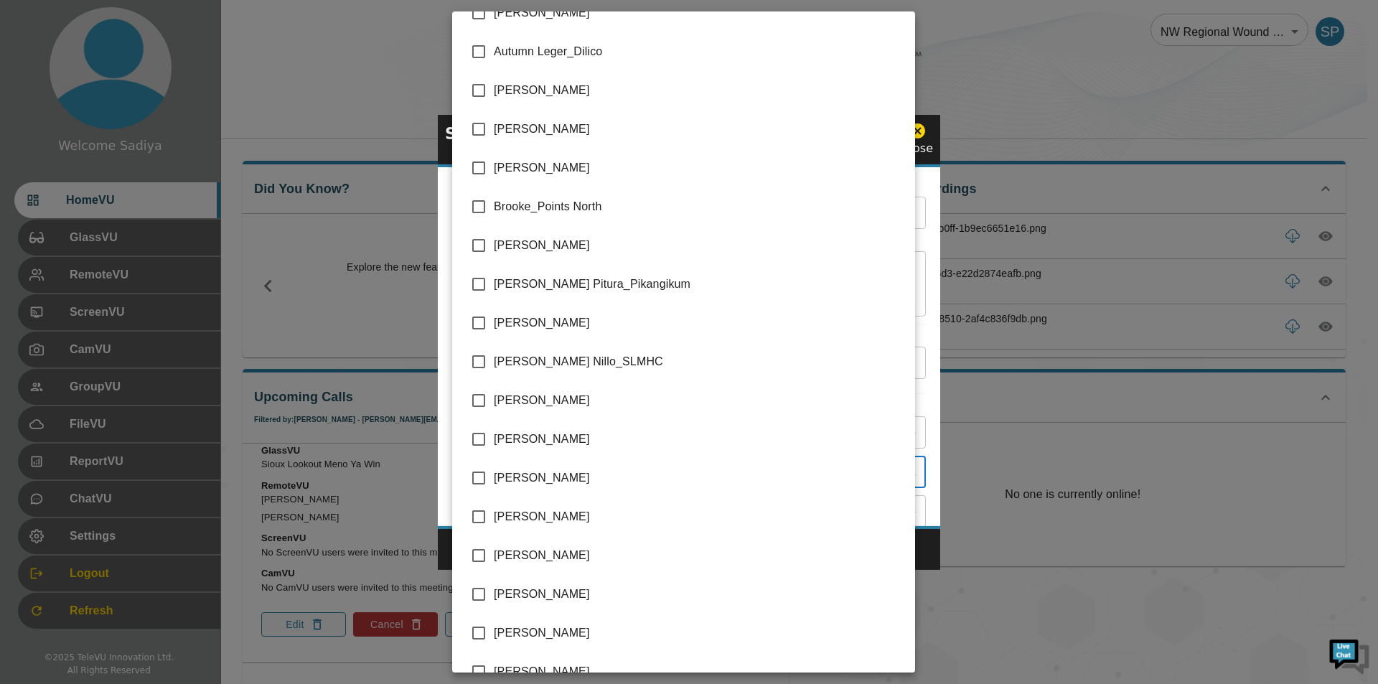
scroll to position [367, 0]
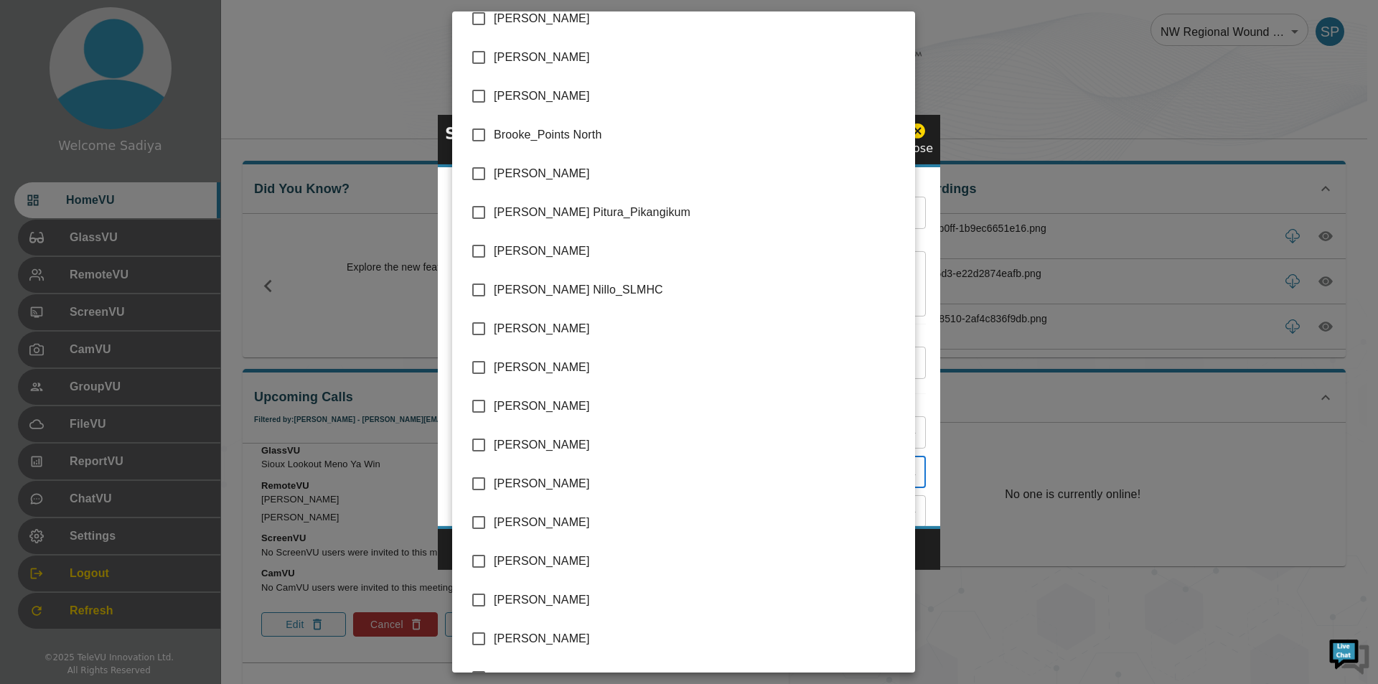
click at [583, 443] on span "[PERSON_NAME]" at bounding box center [699, 444] width 410 height 17
type input "[PERSON_NAME],[PERSON_NAME]"
checkbox input "true"
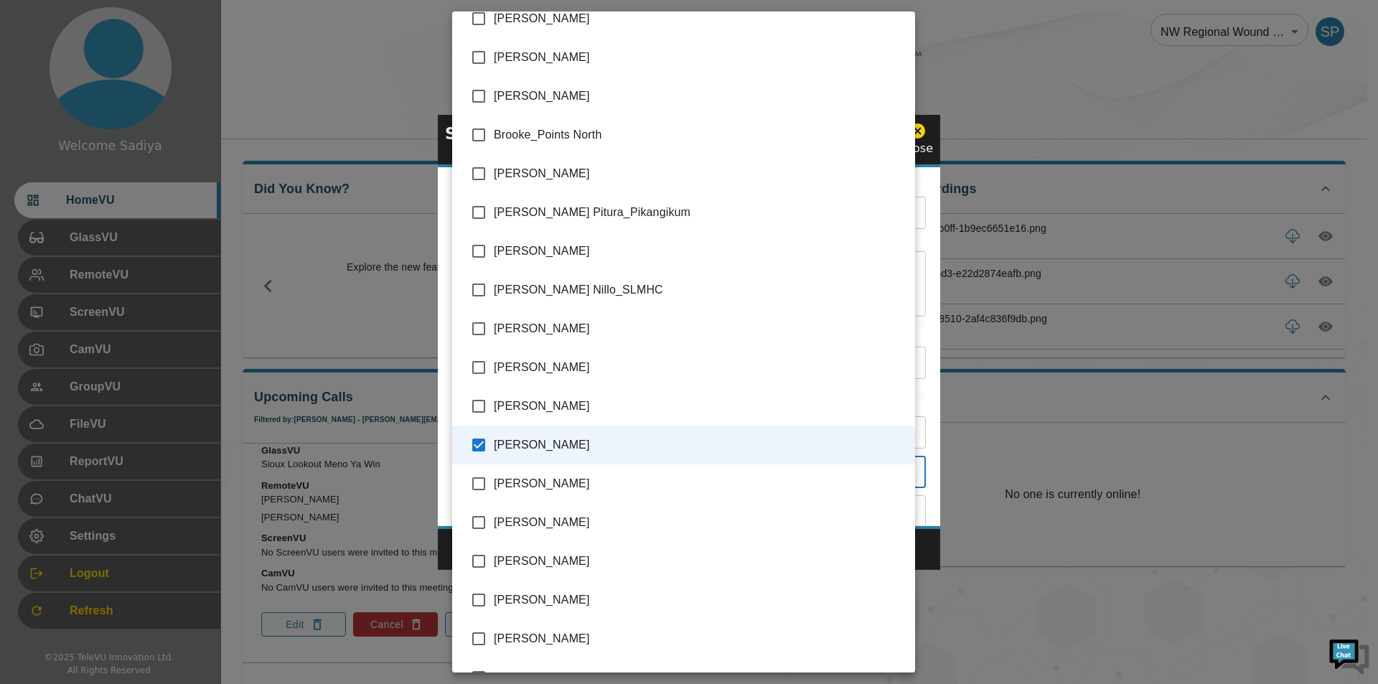
click at [936, 271] on div at bounding box center [689, 342] width 1378 height 684
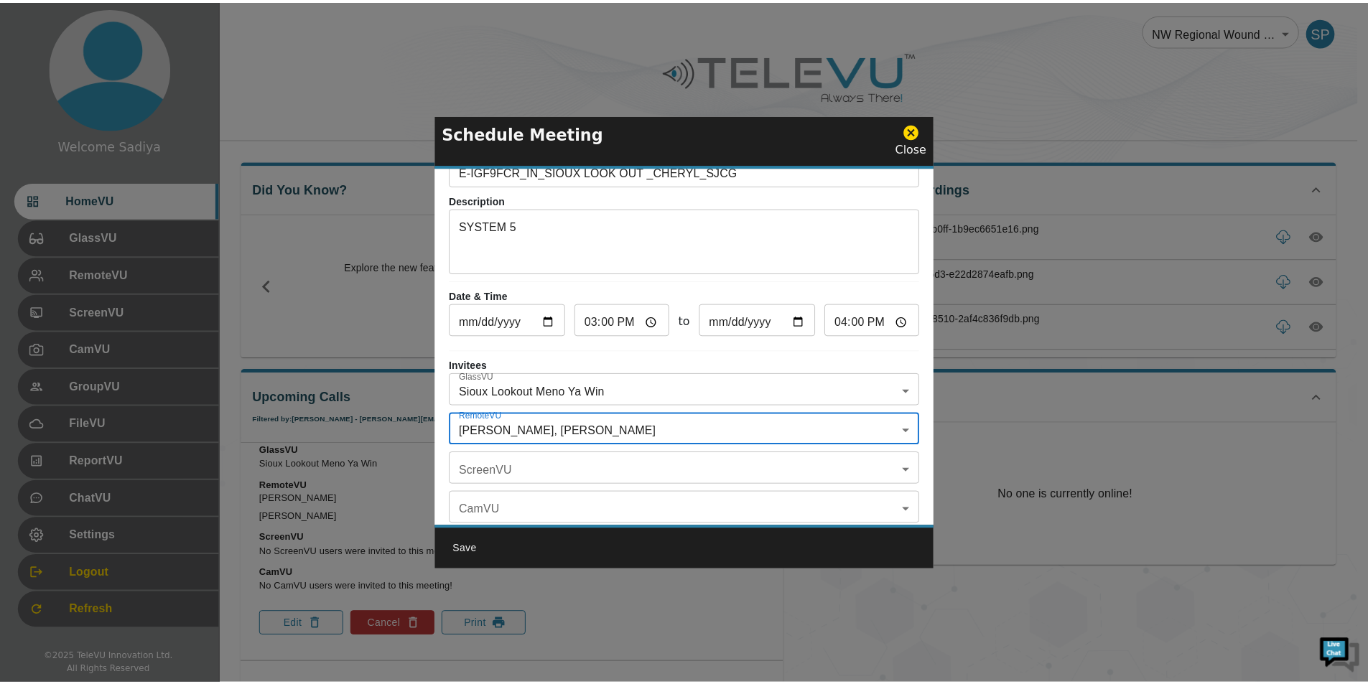
scroll to position [84, 0]
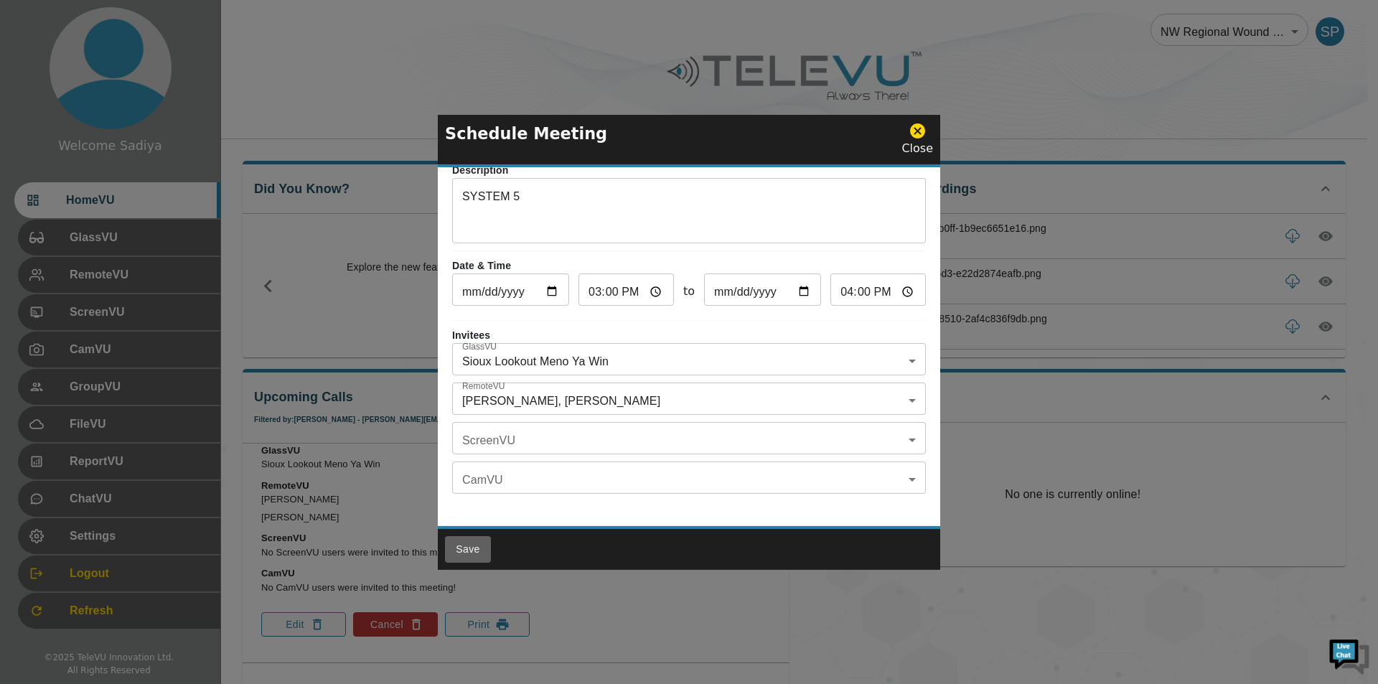
click at [469, 549] on button "Save" at bounding box center [468, 549] width 46 height 27
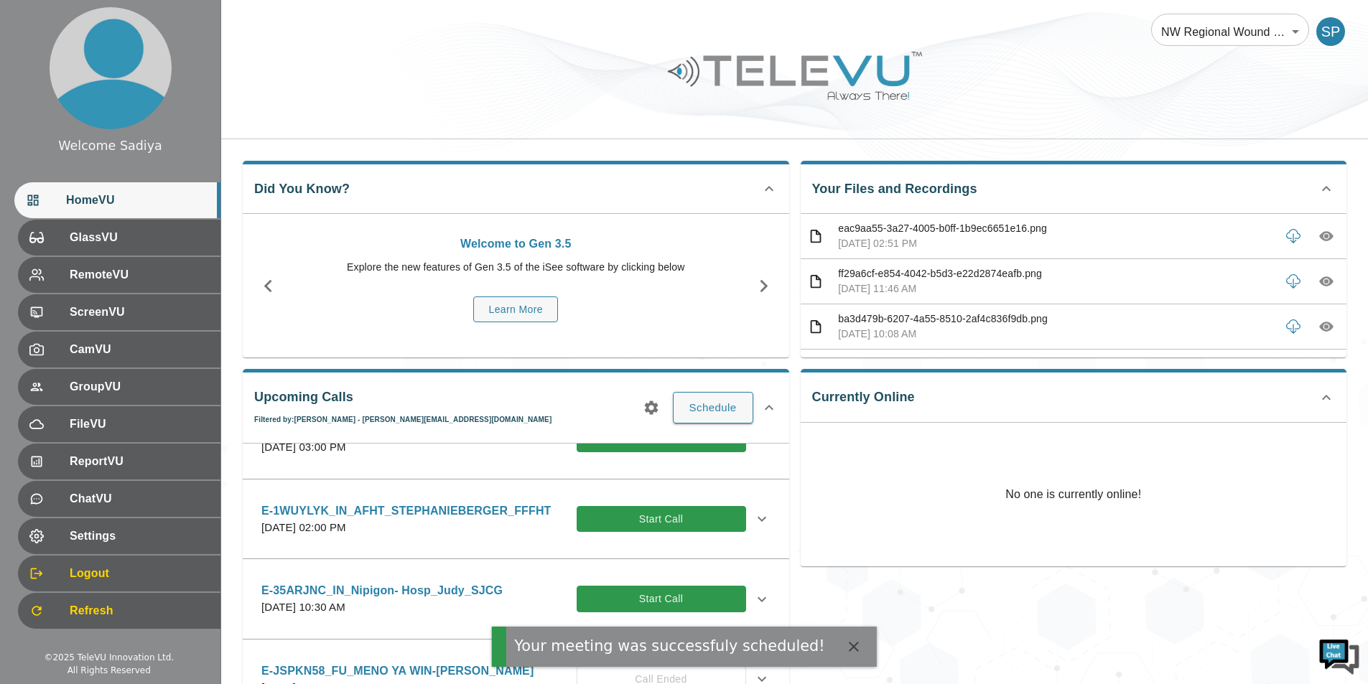
click at [649, 406] on icon "button" at bounding box center [651, 408] width 14 height 14
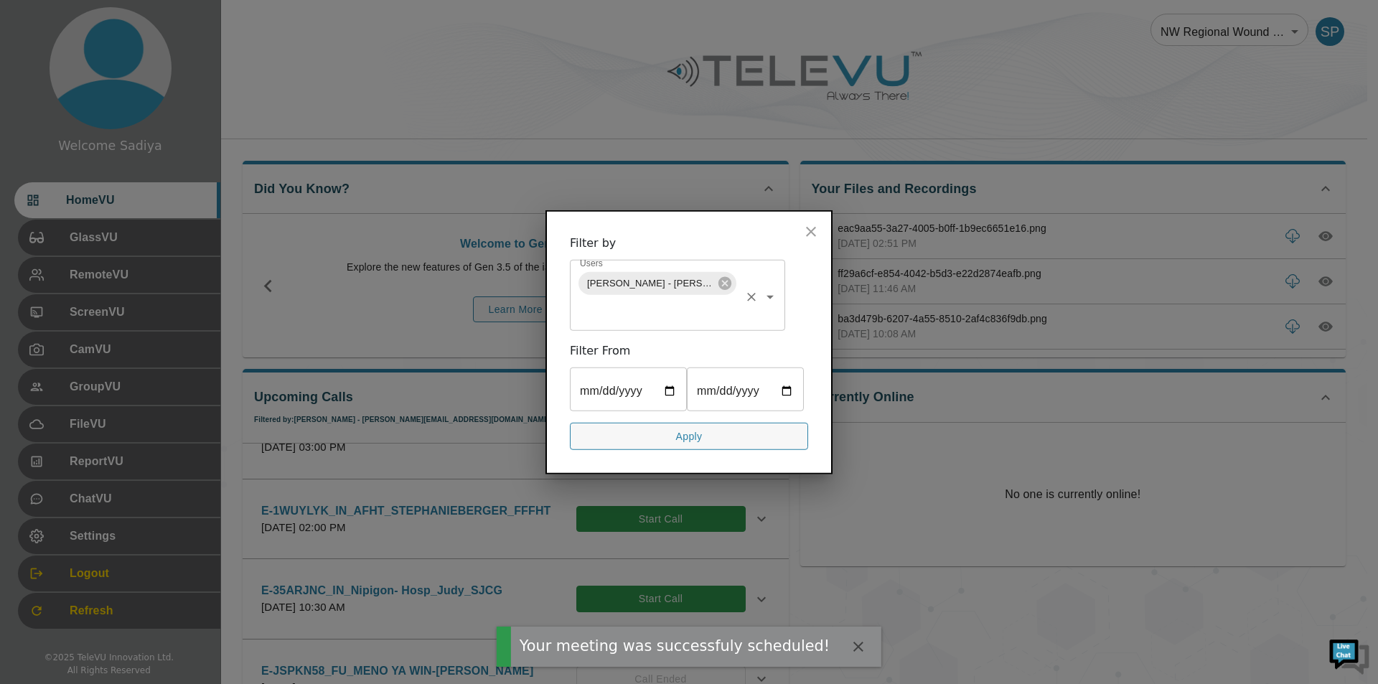
click at [750, 295] on icon "Clear" at bounding box center [751, 296] width 9 height 9
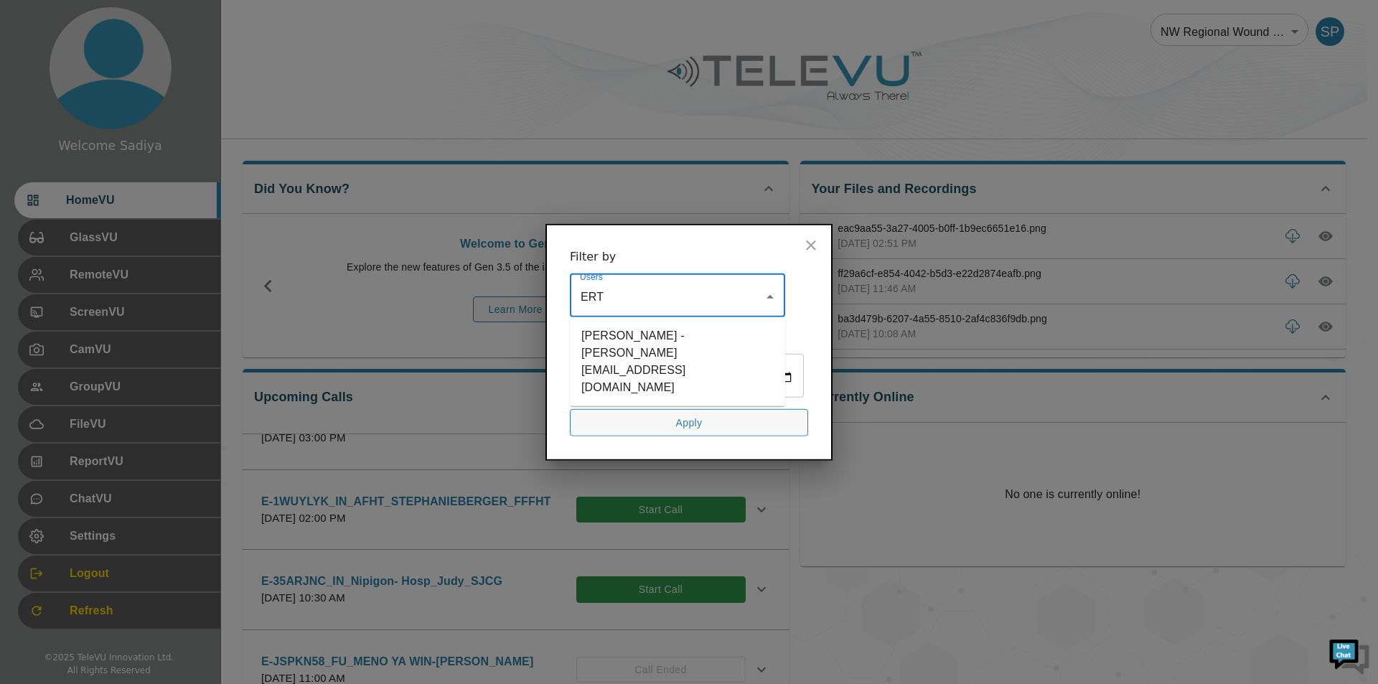
type input "ERT"
click at [652, 348] on li "[PERSON_NAME] - [PERSON_NAME][EMAIL_ADDRESS][DOMAIN_NAME]" at bounding box center [677, 361] width 215 height 78
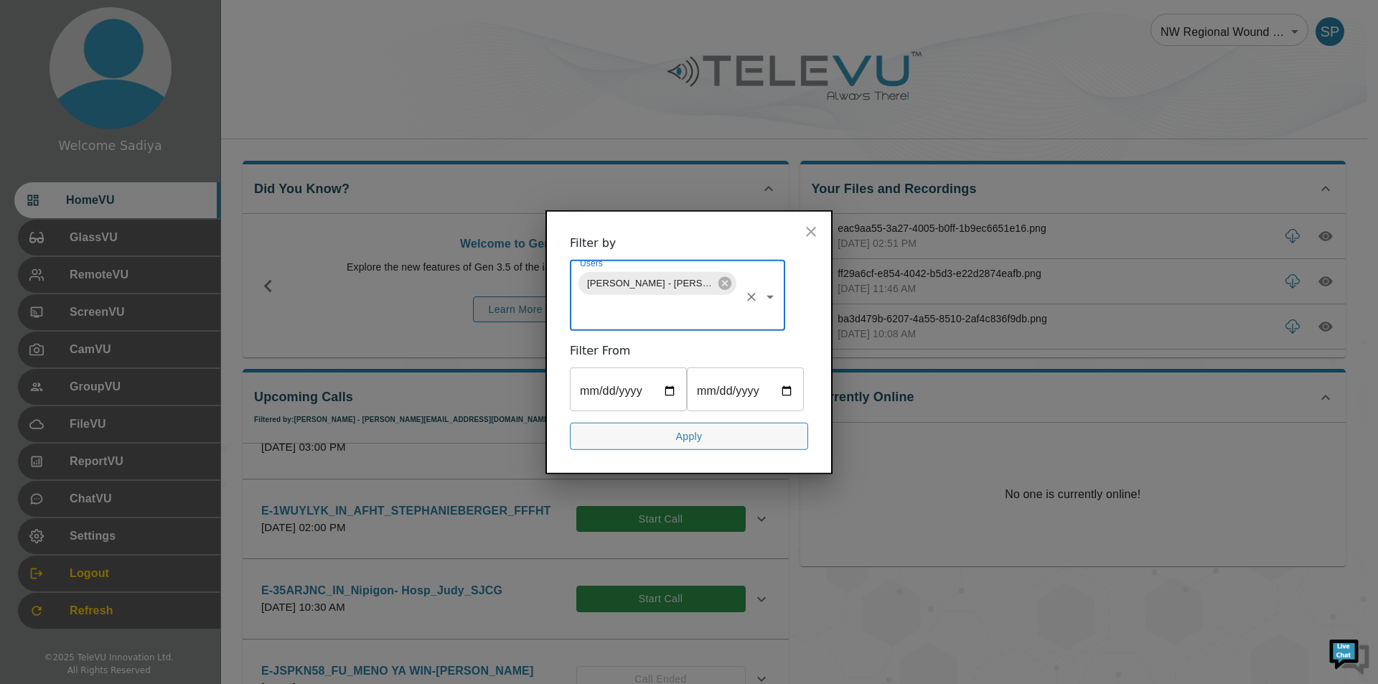
click at [672, 387] on input "date" at bounding box center [628, 390] width 117 height 40
click at [740, 307] on div "[PERSON_NAME] - [PERSON_NAME][EMAIL_ADDRESS][DOMAIN_NAME] Users" at bounding box center [677, 296] width 215 height 67
click at [700, 433] on button "Apply" at bounding box center [689, 436] width 238 height 28
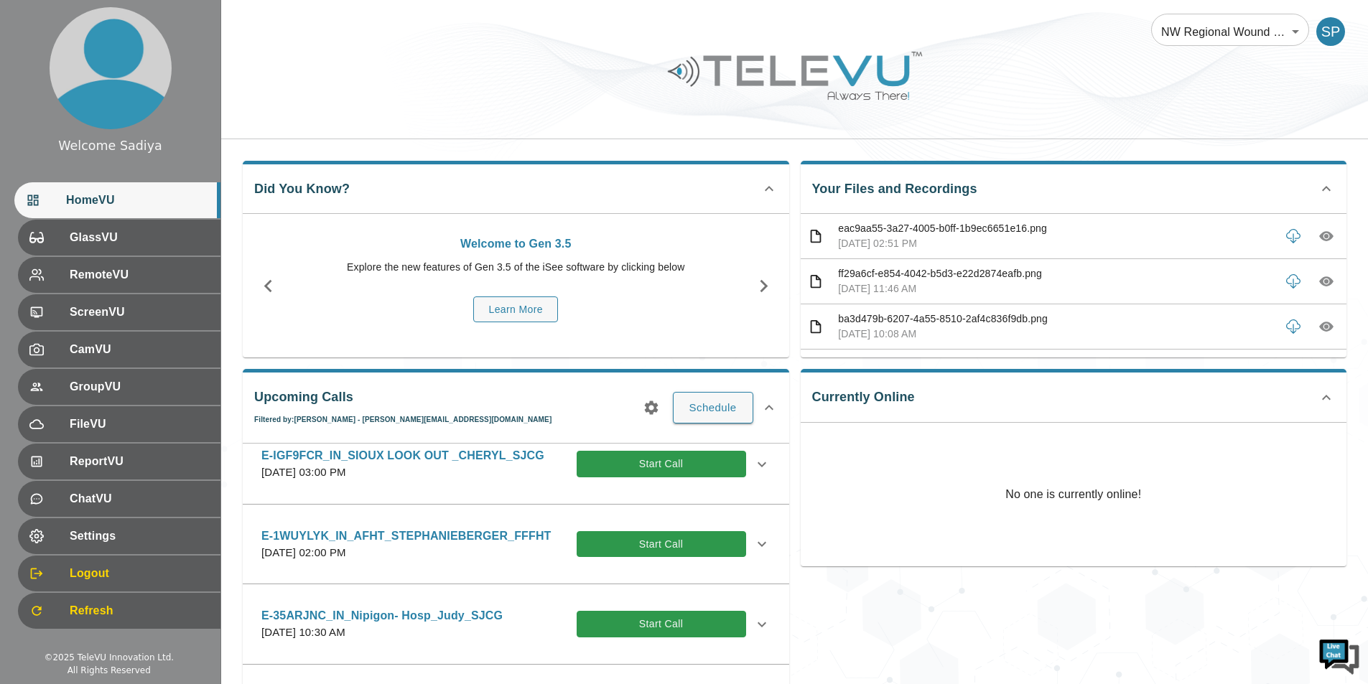
scroll to position [1651, 0]
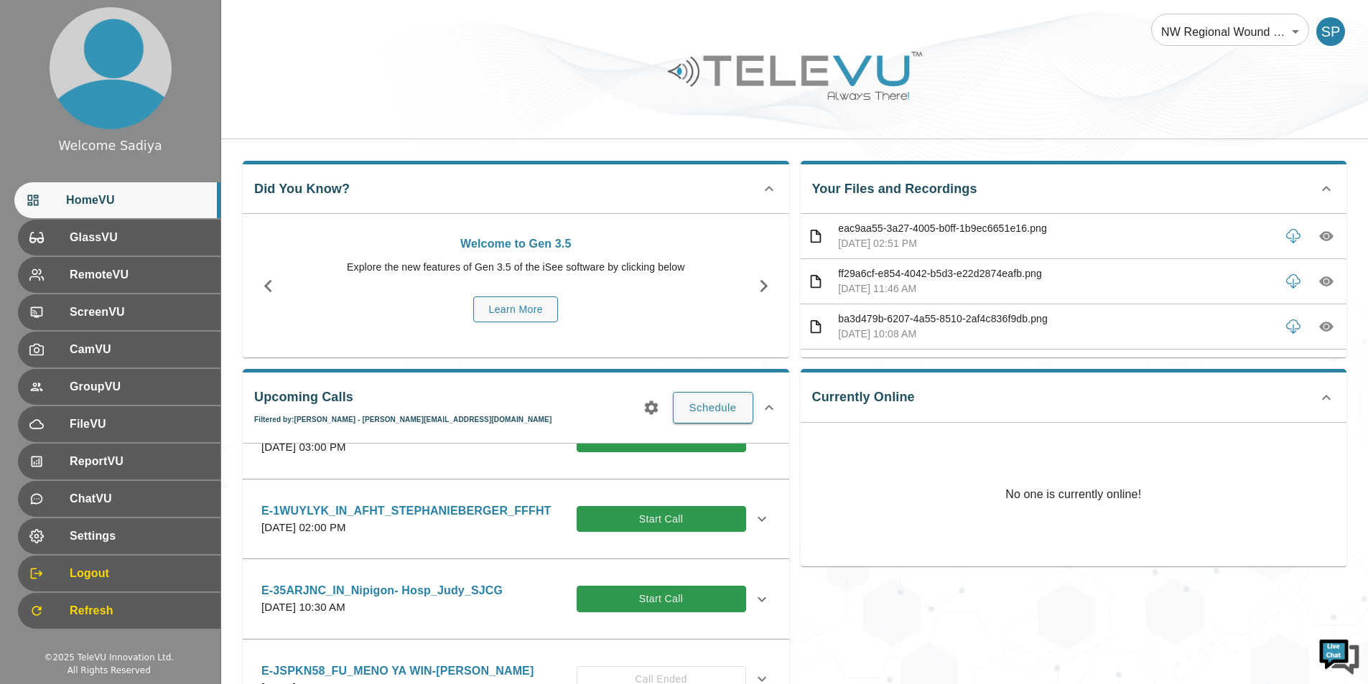
click at [753, 448] on icon at bounding box center [761, 439] width 17 height 17
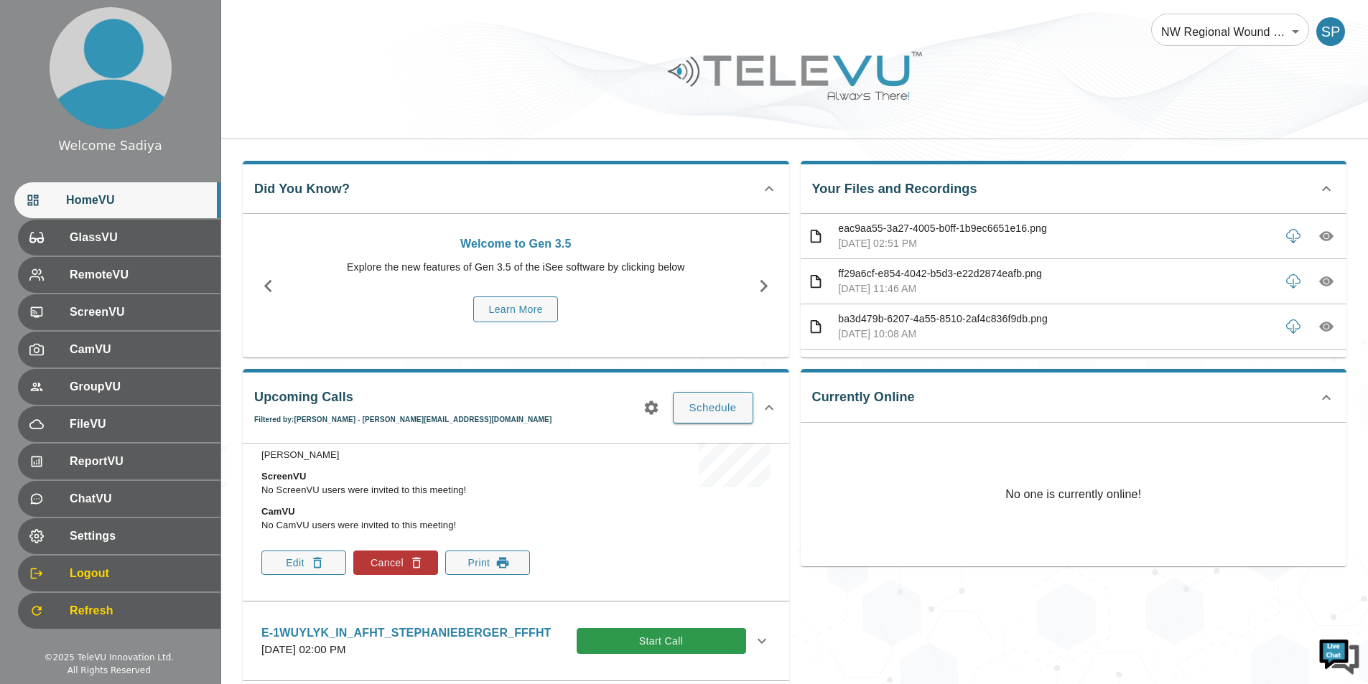
scroll to position [1795, 0]
click at [496, 569] on button "Print" at bounding box center [487, 561] width 85 height 24
